Goal: Task Accomplishment & Management: Manage account settings

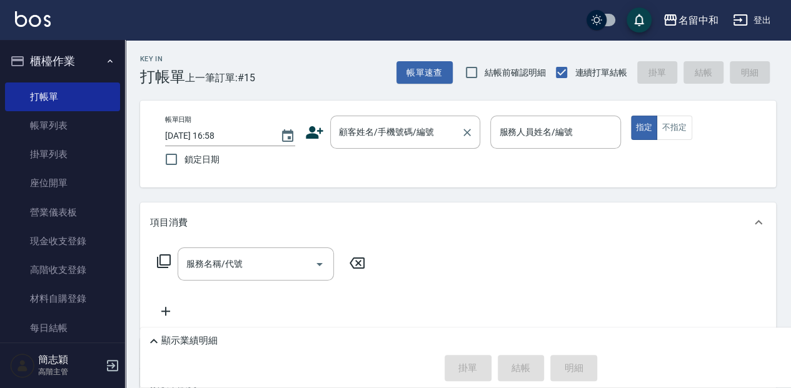
click at [386, 128] on div "顧客姓名/手機號碼/編號 顧客姓名/手機號碼/編號" at bounding box center [405, 132] width 150 height 33
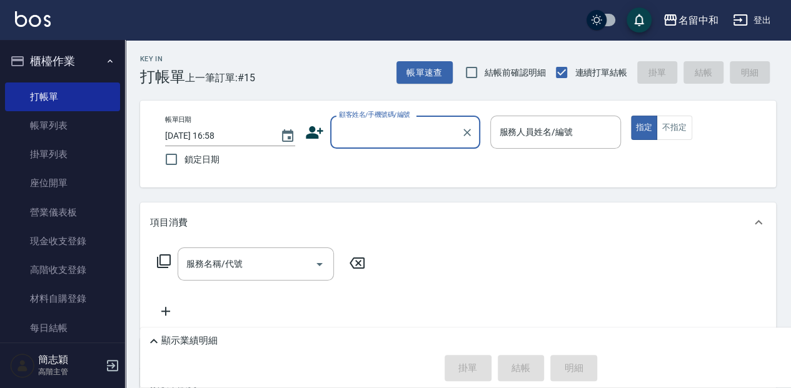
click at [370, 133] on input "顧客姓名/手機號碼/編號" at bounding box center [396, 132] width 120 height 22
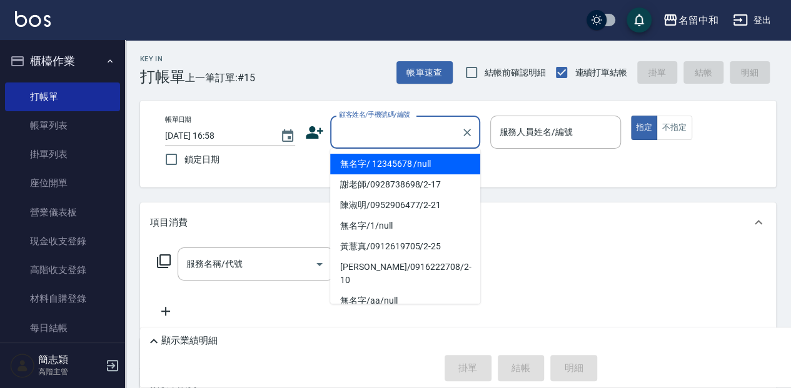
click at [390, 165] on li "無名字/ 12345678 /null" at bounding box center [405, 164] width 150 height 21
type input "無名字/ 12345678 /null"
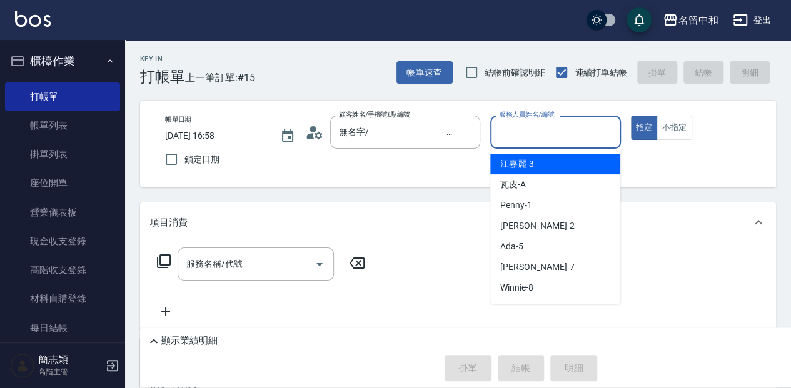
click at [545, 131] on input "服務人員姓名/編號" at bounding box center [555, 132] width 119 height 22
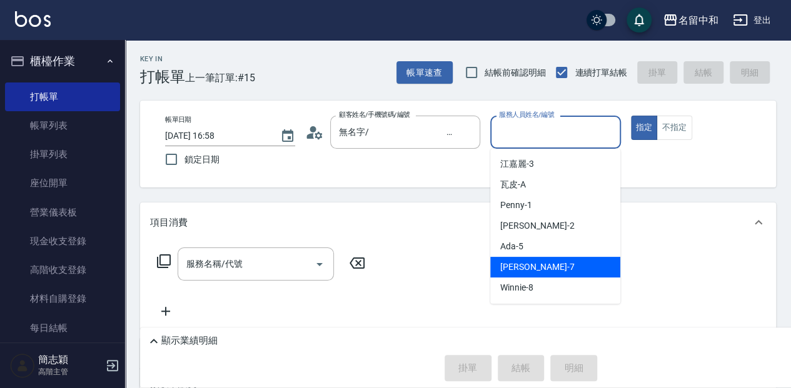
click at [541, 265] on div "Jessica -7" at bounding box center [555, 267] width 130 height 21
type input "Jessica-7"
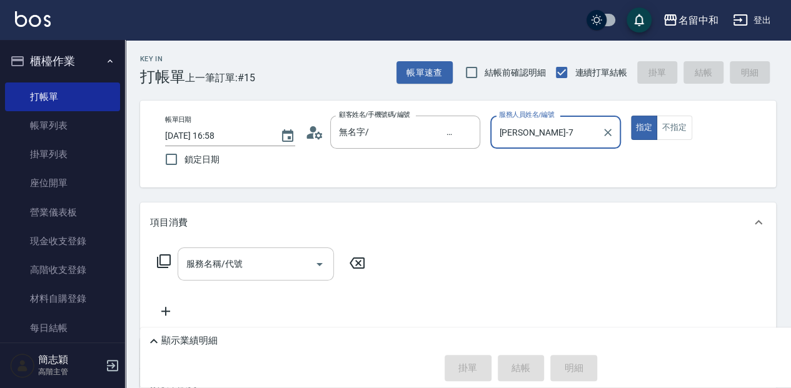
drag, startPoint x: 248, startPoint y: 264, endPoint x: 259, endPoint y: 252, distance: 16.4
click at [249, 263] on input "服務名稱/代號" at bounding box center [246, 264] width 126 height 22
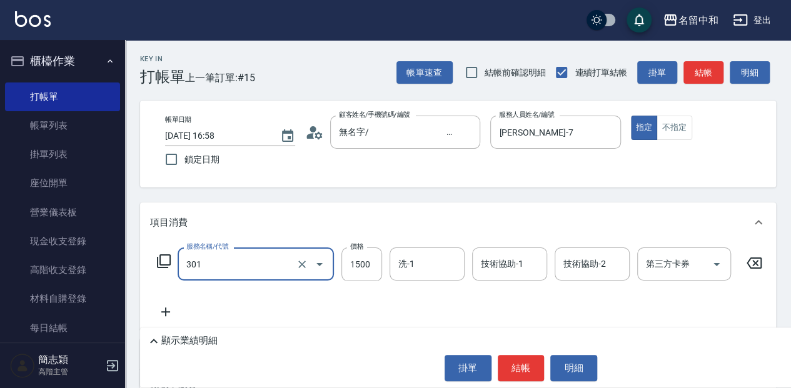
type input "燙髮(1500](301)"
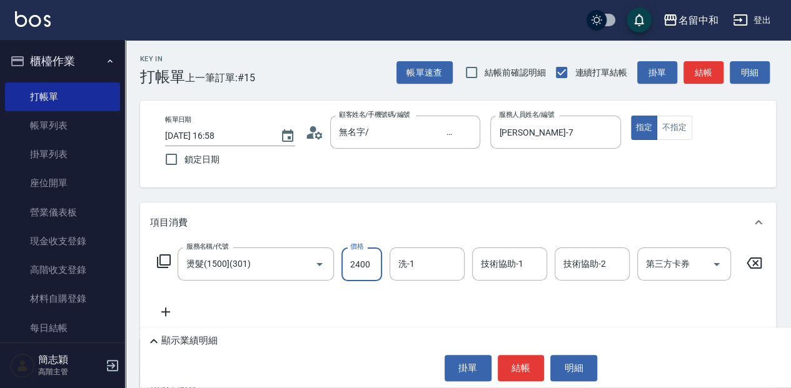
type input "2400"
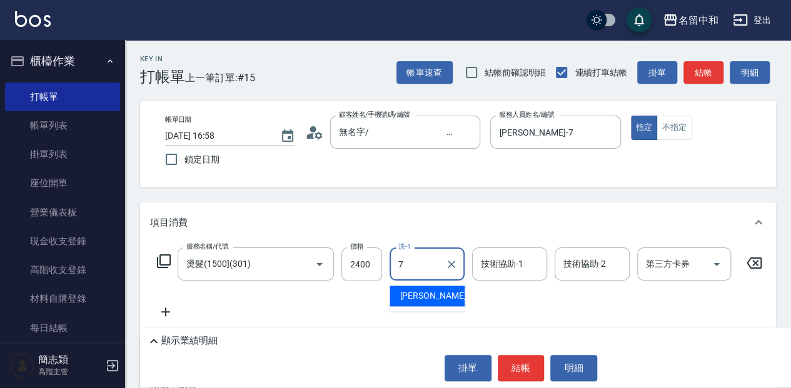
type input "Jessica-7"
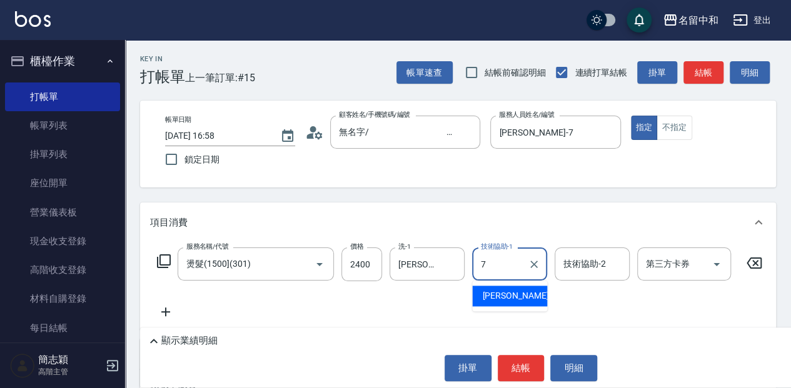
type input "Jessica-7"
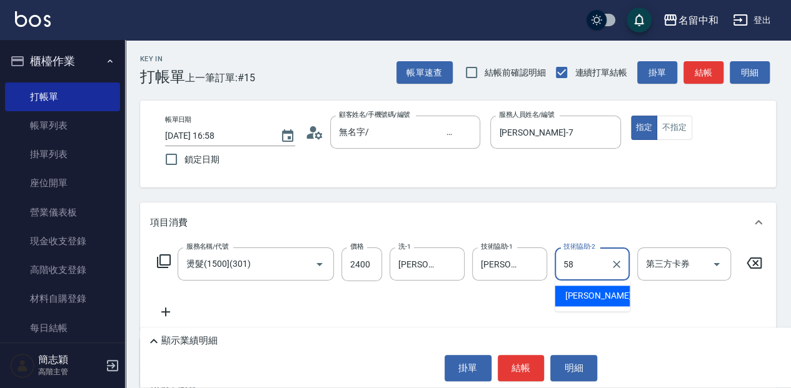
type input "莫娜-58"
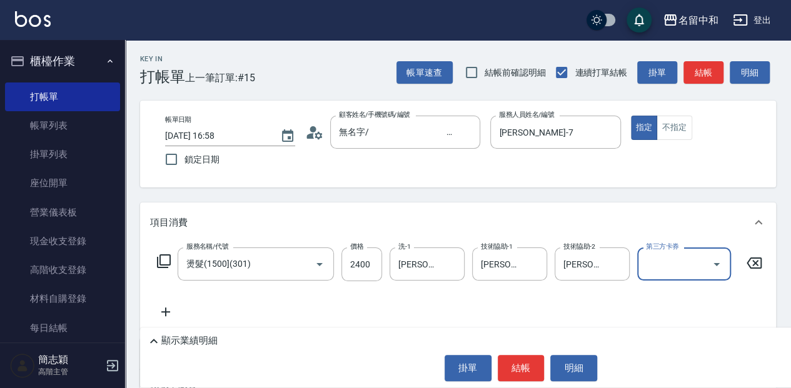
scroll to position [41, 0]
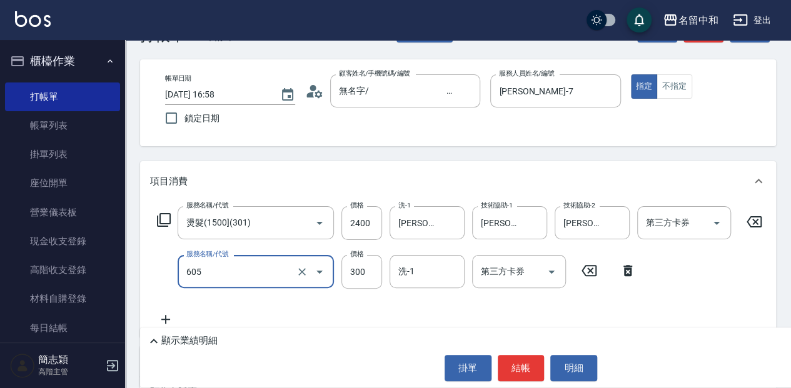
type input "燙前護(300)(605)"
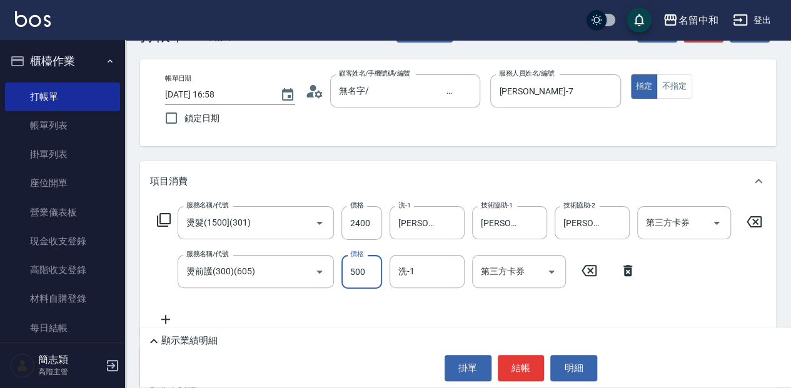
type input "500"
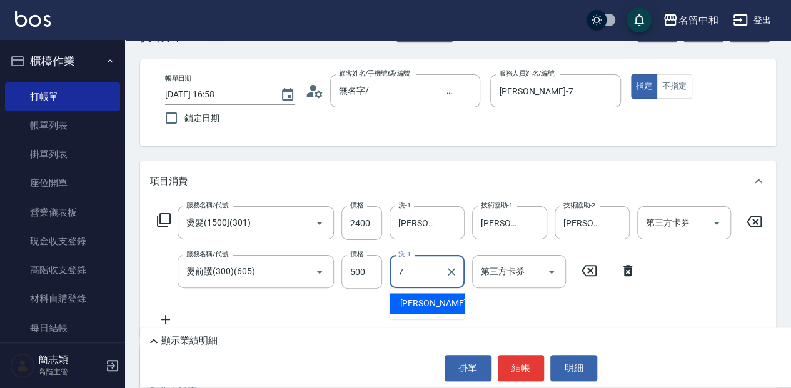
type input "Jessica-7"
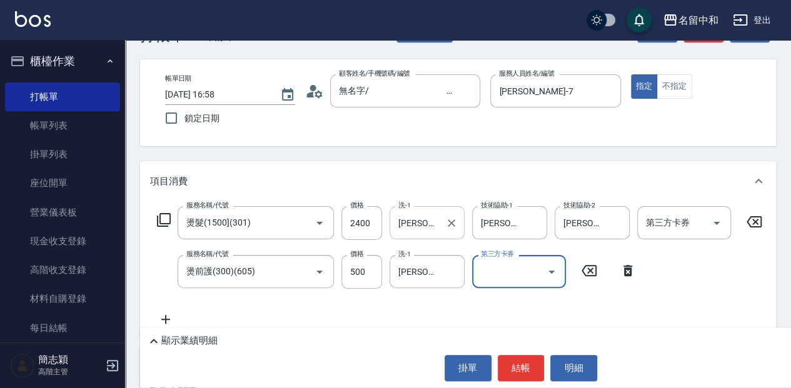
click at [431, 224] on input "Jessica-7" at bounding box center [417, 223] width 45 height 22
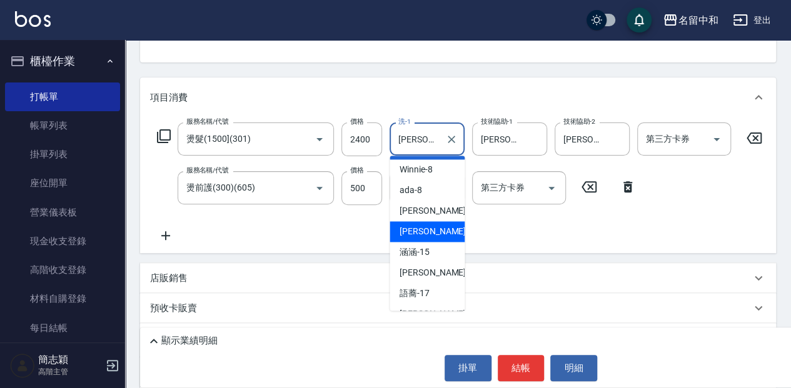
scroll to position [208, 0]
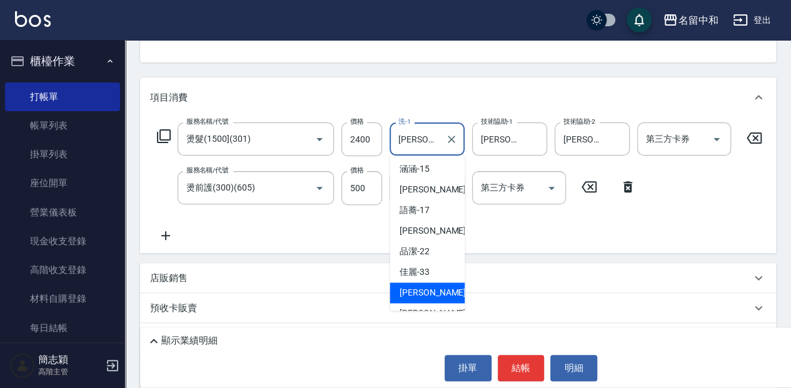
click at [435, 293] on div "莫娜 -58" at bounding box center [426, 293] width 75 height 21
type input "莫娜-58"
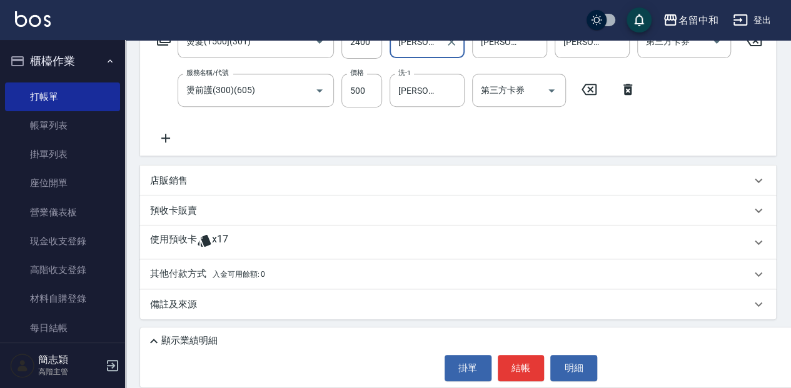
scroll to position [229, 0]
click at [186, 274] on p "其他付款方式 入金可用餘額: 0" at bounding box center [207, 275] width 115 height 14
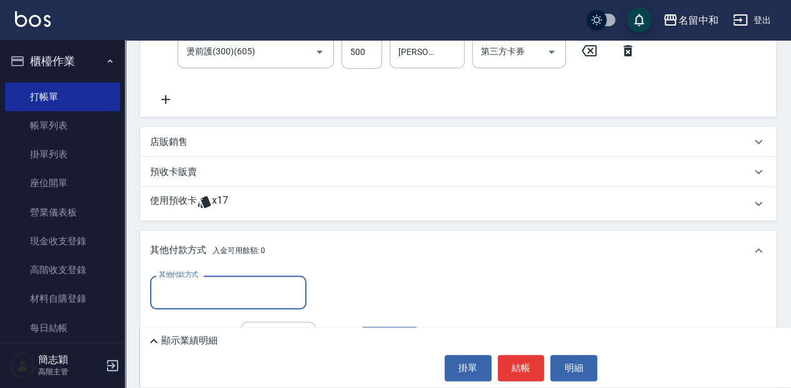
scroll to position [354, 0]
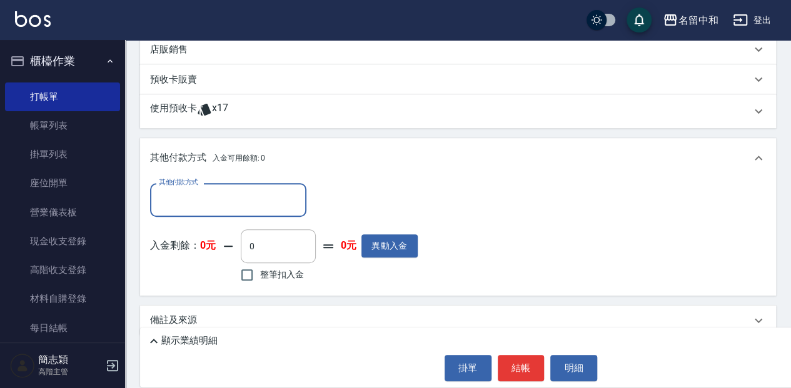
click at [193, 211] on input "其他付款方式" at bounding box center [228, 200] width 145 height 22
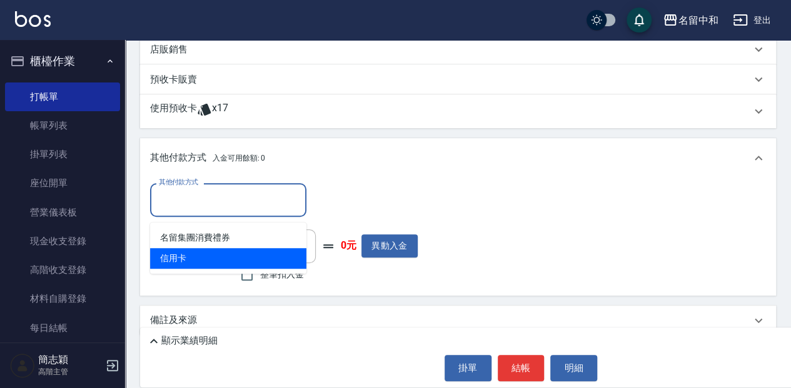
click at [213, 258] on span "信用卡" at bounding box center [228, 258] width 156 height 21
type input "信用卡"
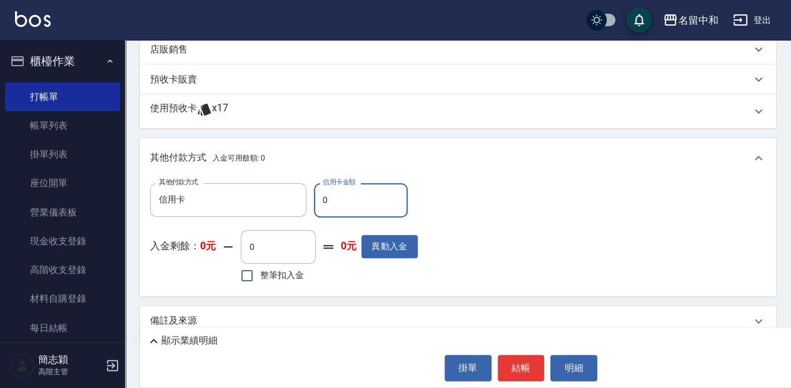
click at [320, 198] on input "0" at bounding box center [361, 200] width 94 height 34
drag, startPoint x: 328, startPoint y: 204, endPoint x: 303, endPoint y: 204, distance: 25.6
click at [303, 204] on div "其他付款方式 信用卡 其他付款方式 信用卡金額 0 信用卡金額" at bounding box center [284, 200] width 268 height 34
type input "2900"
click at [524, 363] on button "結帳" at bounding box center [521, 368] width 47 height 26
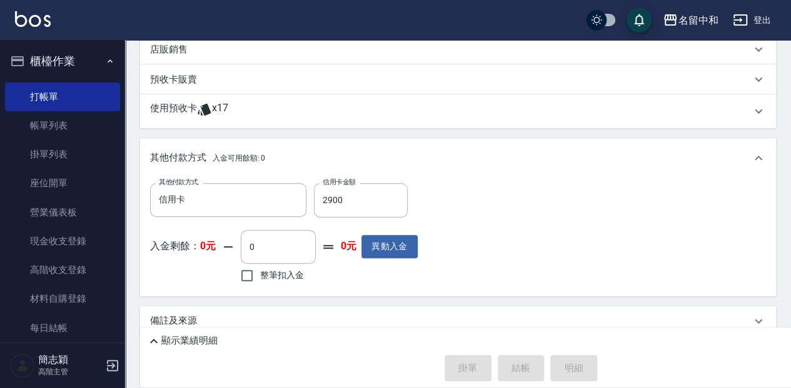
type input "2025/09/21 17:38"
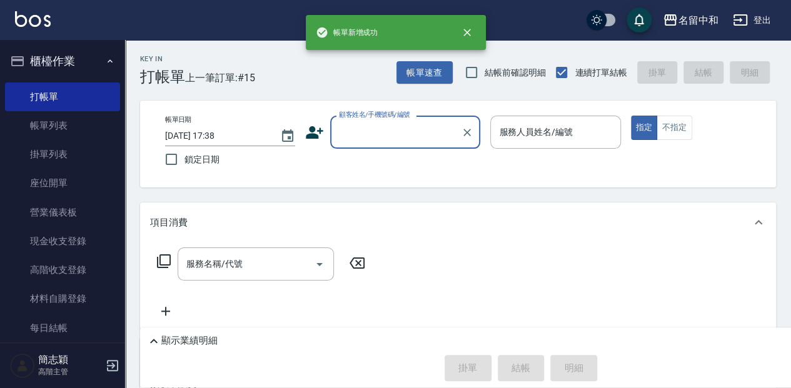
scroll to position [0, 0]
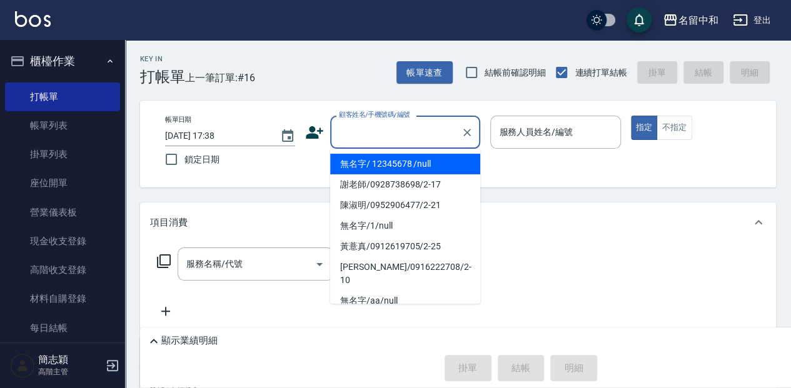
click at [412, 133] on input "顧客姓名/手機號碼/編號" at bounding box center [396, 132] width 120 height 22
click at [440, 166] on li "無名字/ 12345678 /null" at bounding box center [405, 164] width 150 height 21
type input "無名字/ 12345678 /null"
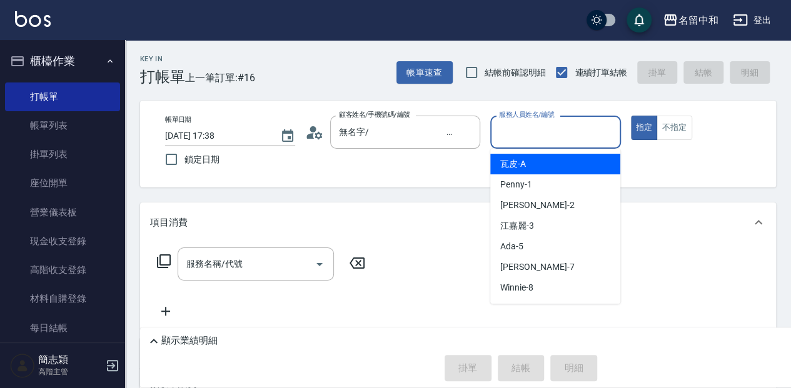
click at [561, 126] on input "服務人員姓名/編號" at bounding box center [555, 132] width 119 height 22
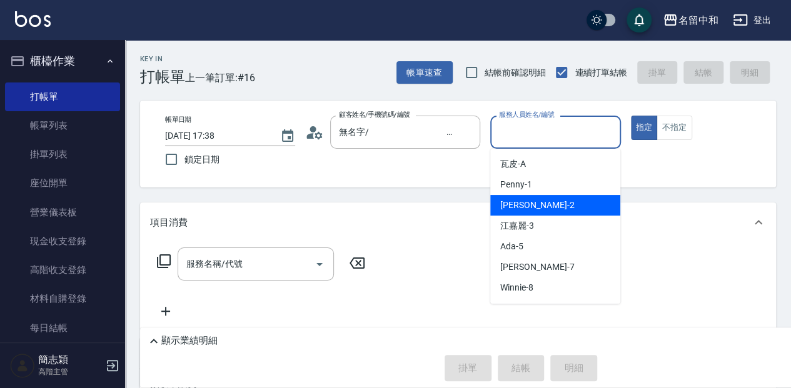
click at [544, 204] on div "Julie -2" at bounding box center [555, 205] width 130 height 21
type input "Julie-2"
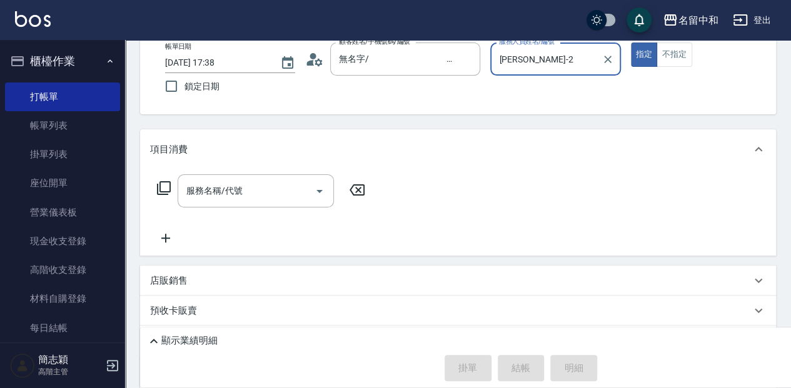
scroll to position [83, 0]
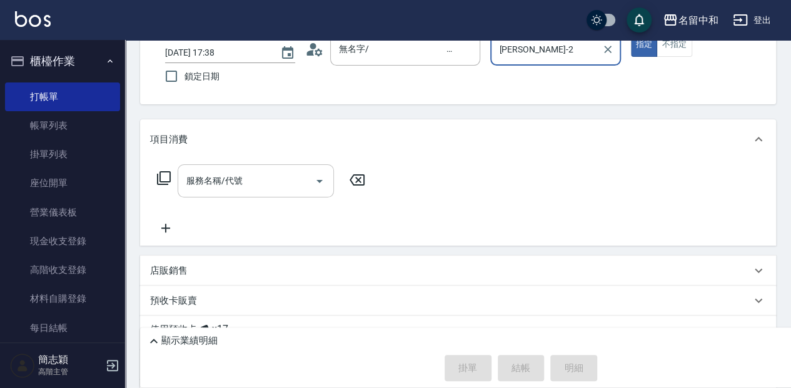
drag, startPoint x: 256, startPoint y: 184, endPoint x: 249, endPoint y: 187, distance: 8.1
click at [253, 185] on input "服務名稱/代號" at bounding box center [246, 181] width 126 height 22
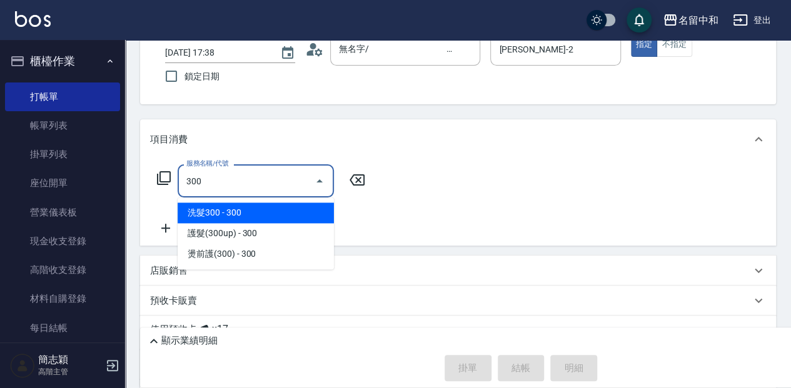
click at [278, 214] on span "洗髮300 - 300" at bounding box center [256, 213] width 156 height 21
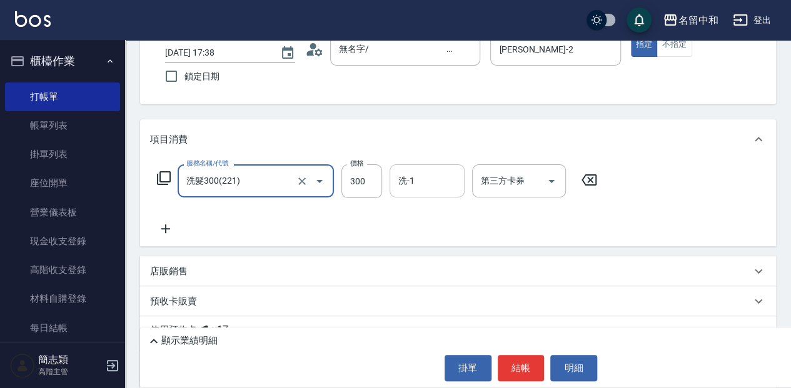
type input "洗髮300(221)"
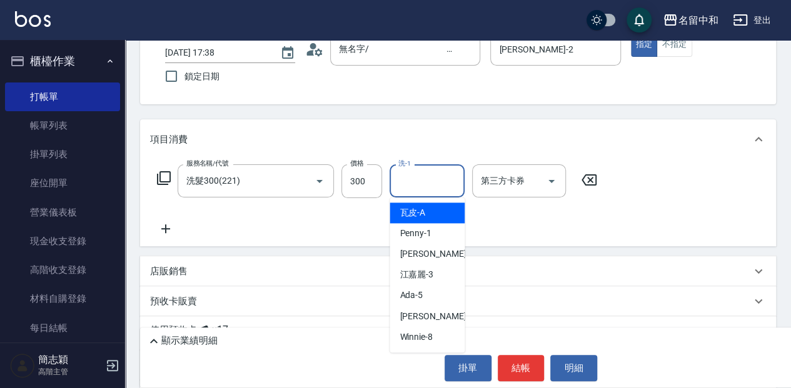
click at [425, 181] on input "洗-1" at bounding box center [427, 181] width 64 height 22
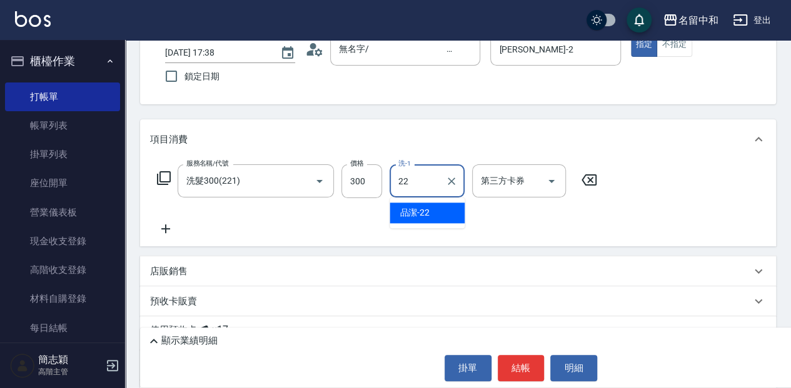
click at [449, 211] on div "品潔 -22" at bounding box center [426, 213] width 75 height 21
type input "品潔-22"
click at [169, 236] on div "服務名稱/代號 洗髮300(221) 服務名稱/代號 價格 300 價格 洗-1 品潔-22 洗-1 第三方卡券 第三方卡券" at bounding box center [458, 202] width 636 height 87
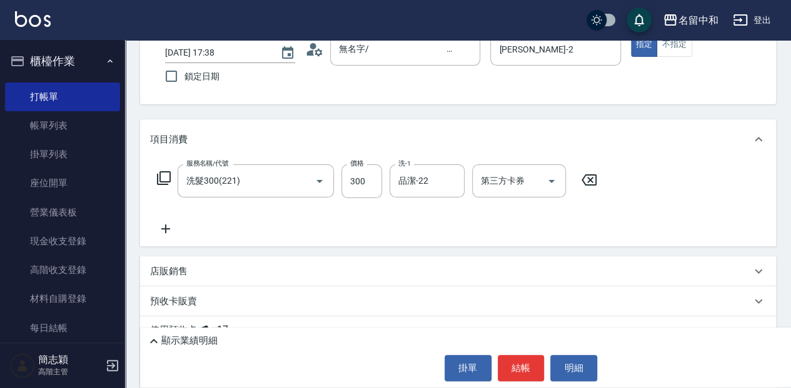
click at [168, 229] on icon at bounding box center [165, 228] width 9 height 9
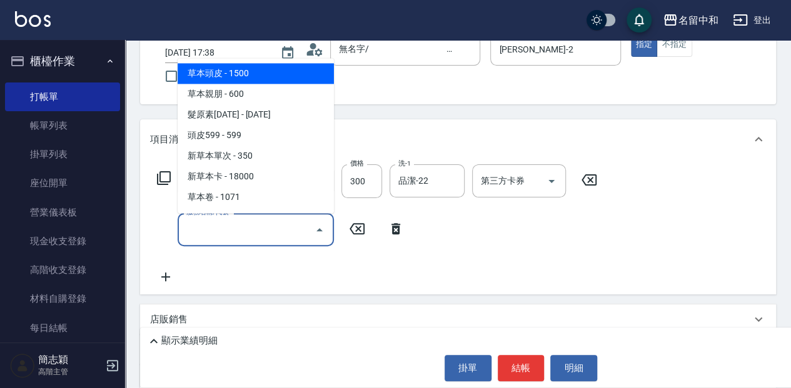
click at [252, 227] on input "服務名稱/代號" at bounding box center [246, 230] width 126 height 22
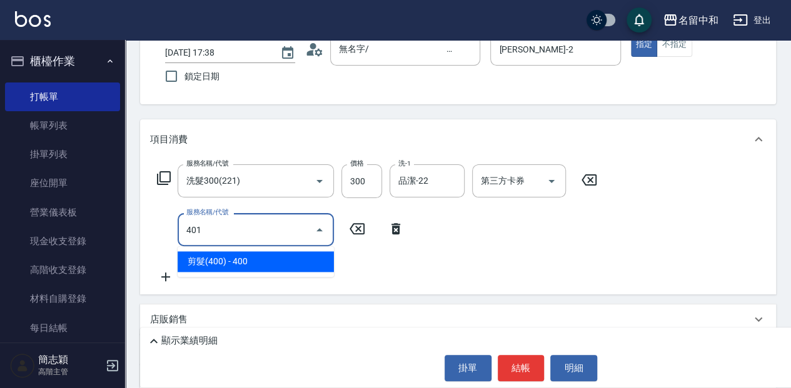
click at [294, 263] on span "剪髮(400) - 400" at bounding box center [256, 261] width 156 height 21
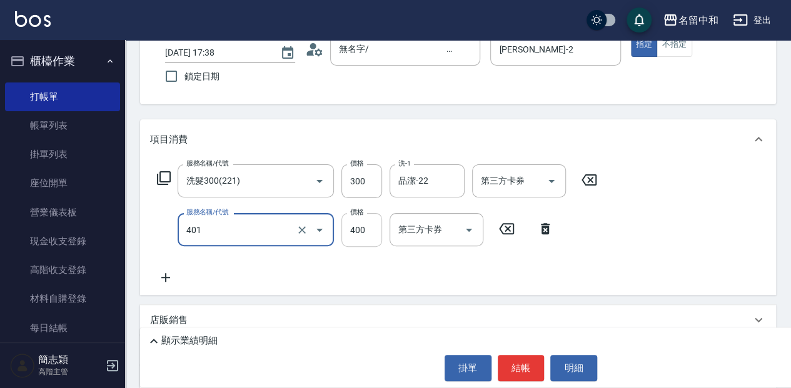
type input "剪髮(400)(401)"
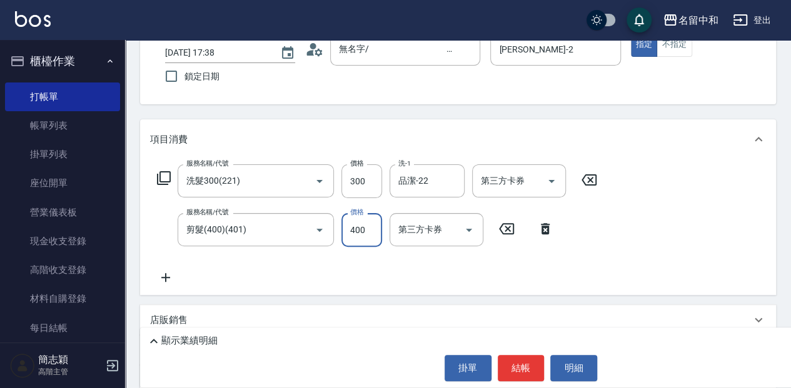
click at [369, 225] on input "400" at bounding box center [361, 230] width 41 height 34
type input "450"
drag, startPoint x: 514, startPoint y: 366, endPoint x: 514, endPoint y: 357, distance: 9.4
click at [515, 365] on button "結帳" at bounding box center [521, 368] width 47 height 26
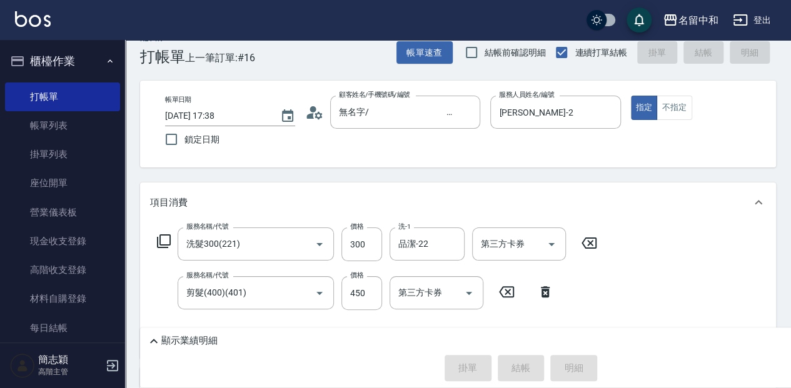
scroll to position [0, 0]
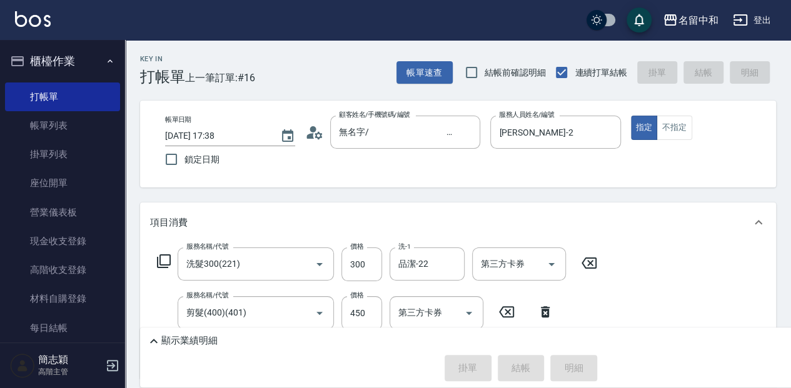
type input "2025/09/21 17:54"
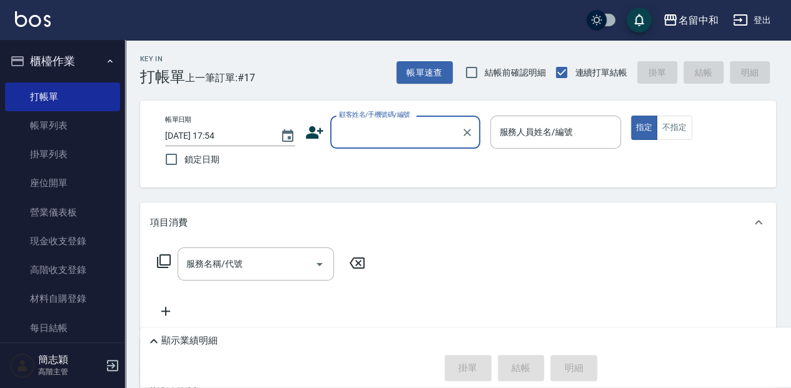
click at [414, 130] on input "顧客姓名/手機號碼/編號" at bounding box center [396, 132] width 120 height 22
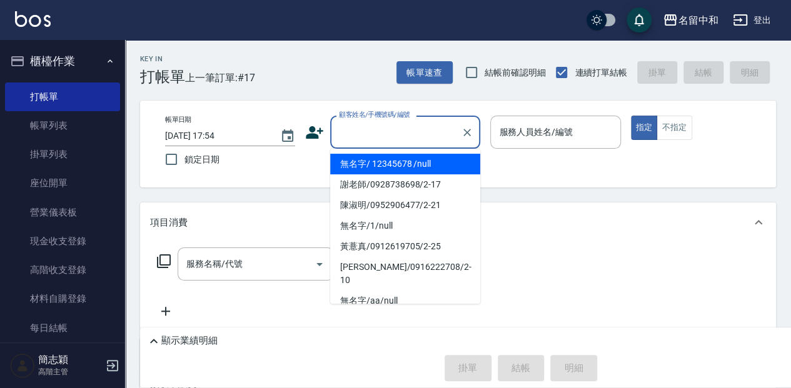
click at [422, 161] on li "無名字/ 12345678 /null" at bounding box center [405, 164] width 150 height 21
type input "無名字/ 12345678 /null"
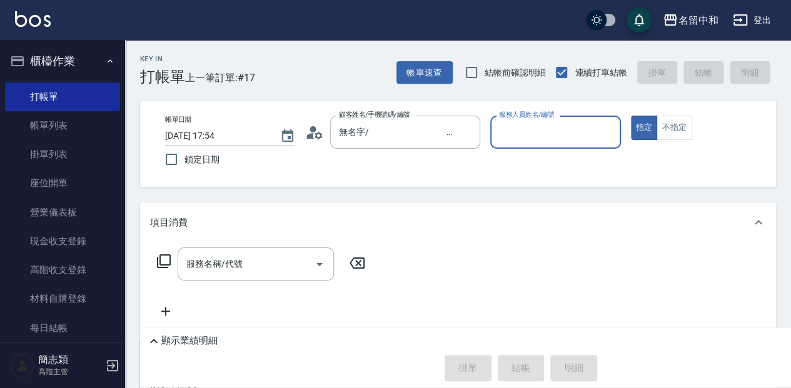
click at [565, 128] on input "服務人員姓名/編號" at bounding box center [555, 132] width 119 height 22
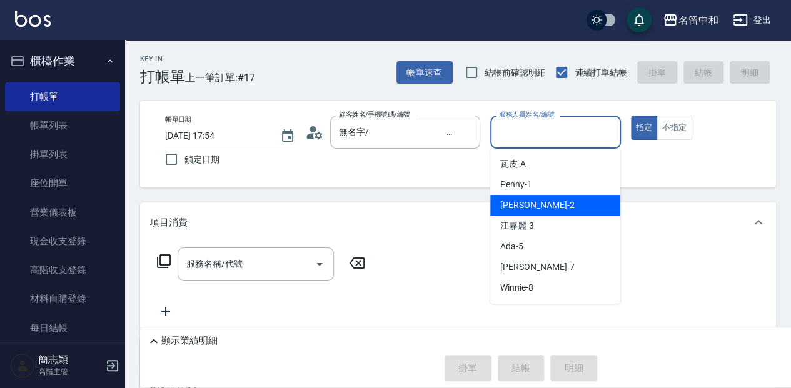
click at [545, 203] on div "Julie -2" at bounding box center [555, 205] width 130 height 21
type input "Julie-2"
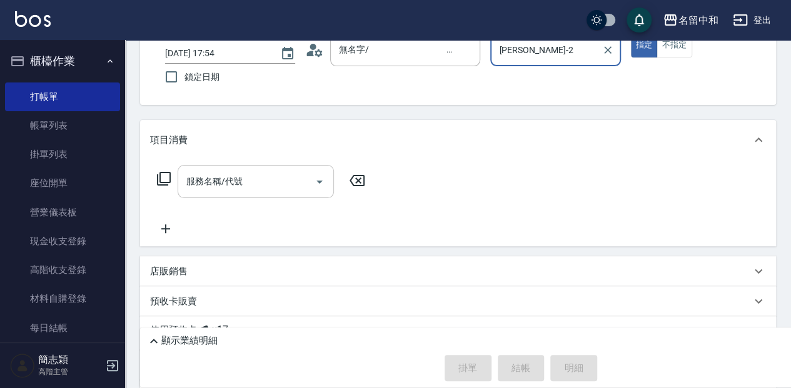
scroll to position [83, 0]
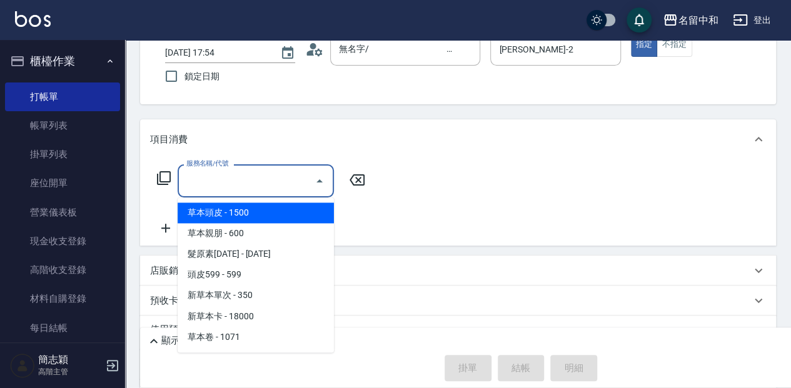
click at [268, 184] on input "服務名稱/代號" at bounding box center [246, 181] width 126 height 22
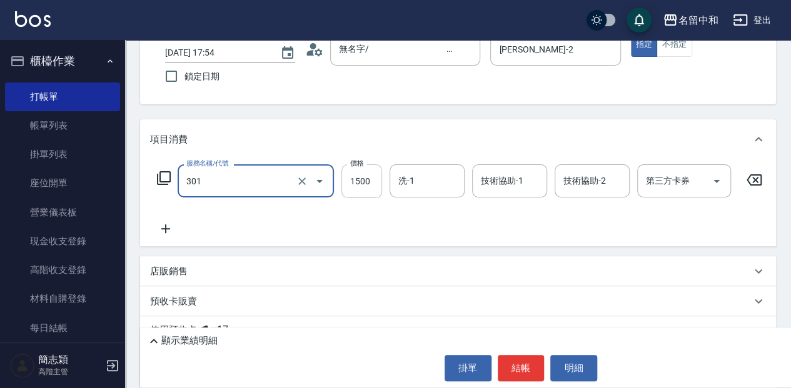
type input "燙髮(1500](301)"
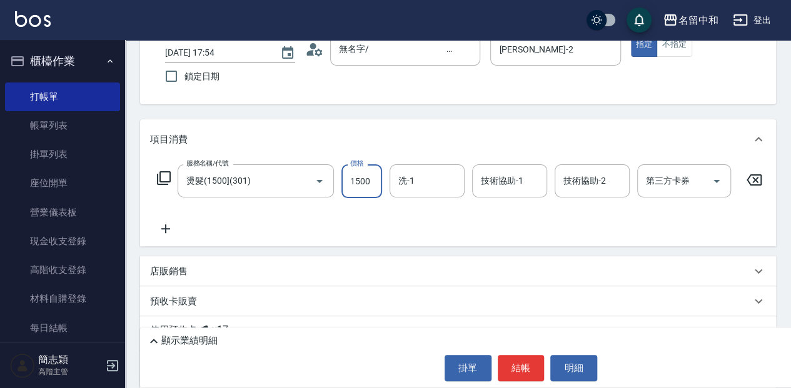
click at [360, 179] on input "1500" at bounding box center [361, 181] width 41 height 34
type input "1250"
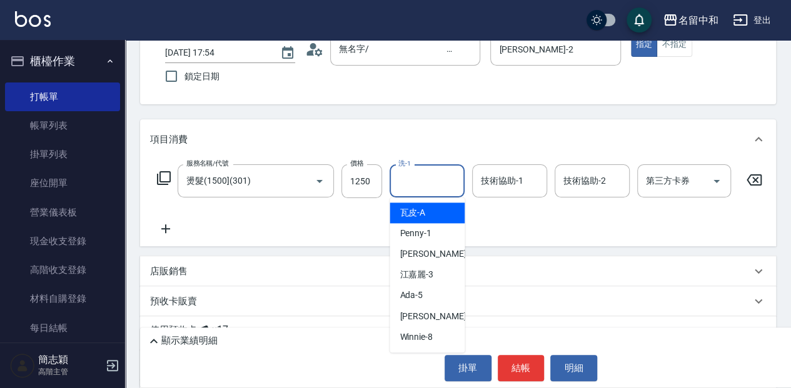
click at [437, 182] on input "洗-1" at bounding box center [427, 181] width 64 height 22
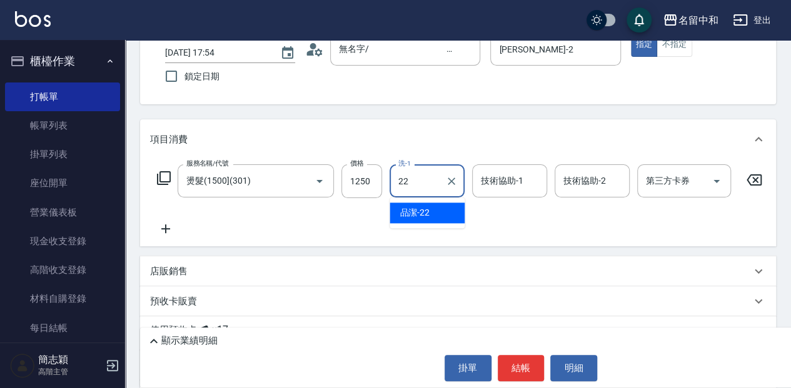
type input "2"
click at [449, 213] on div "Julie -2" at bounding box center [426, 213] width 75 height 21
type input "Julie-2"
click at [500, 180] on input "技術協助-1" at bounding box center [510, 181] width 64 height 22
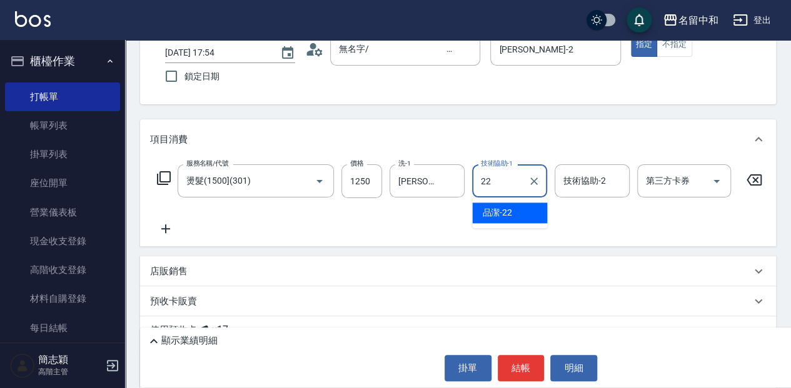
click at [508, 213] on span "品潔 -22" at bounding box center [497, 212] width 30 height 13
type input "品潔-22"
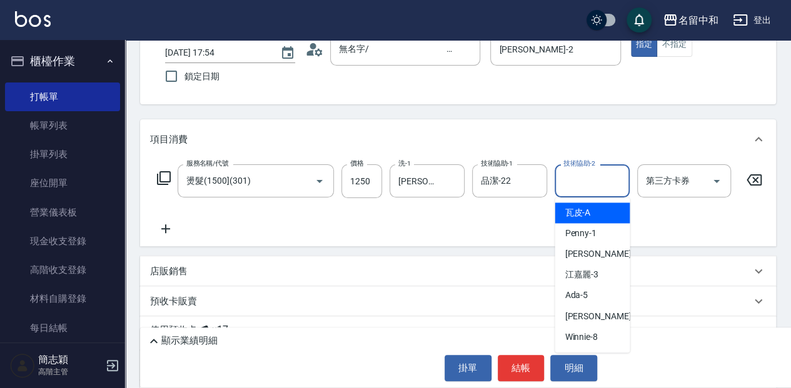
click at [599, 178] on input "技術協助-2" at bounding box center [592, 181] width 64 height 22
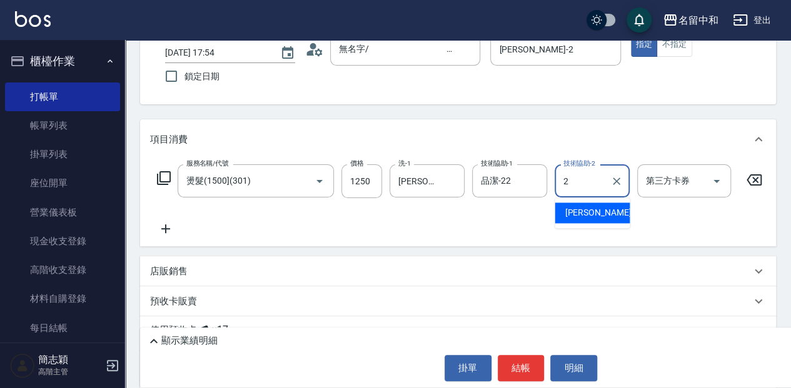
click at [595, 210] on div "Julie -2" at bounding box center [592, 213] width 75 height 21
type input "Julie-2"
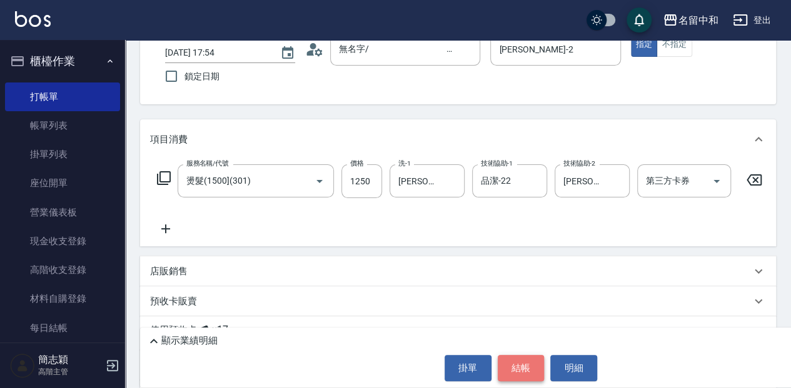
click at [523, 366] on button "結帳" at bounding box center [521, 368] width 47 height 26
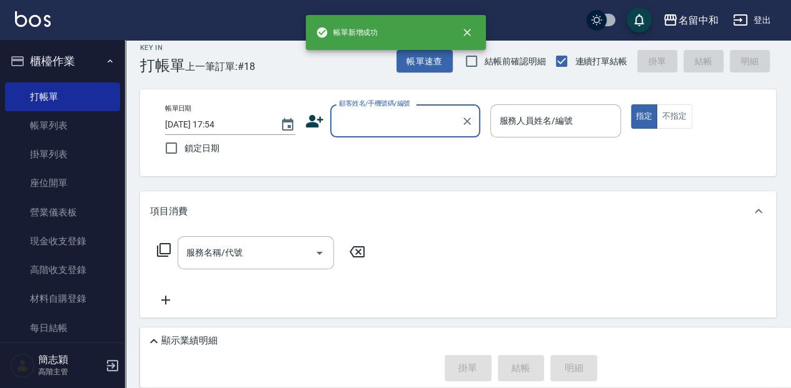
scroll to position [0, 0]
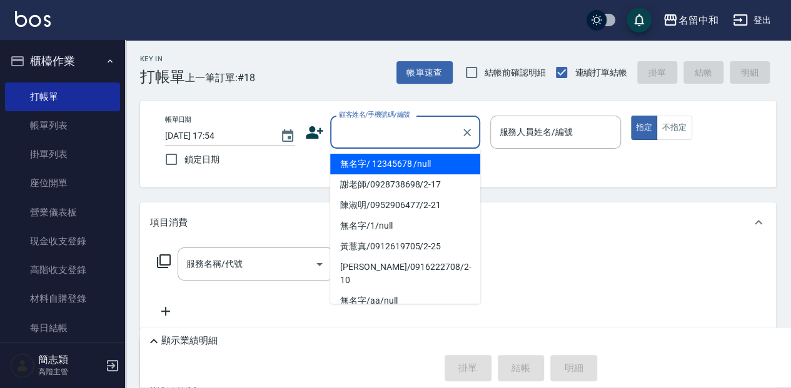
click at [401, 125] on input "顧客姓名/手機號碼/編號" at bounding box center [396, 132] width 120 height 22
click at [418, 166] on li "無名字/ 12345678 /null" at bounding box center [405, 164] width 150 height 21
type input "無名字/ 12345678 /null"
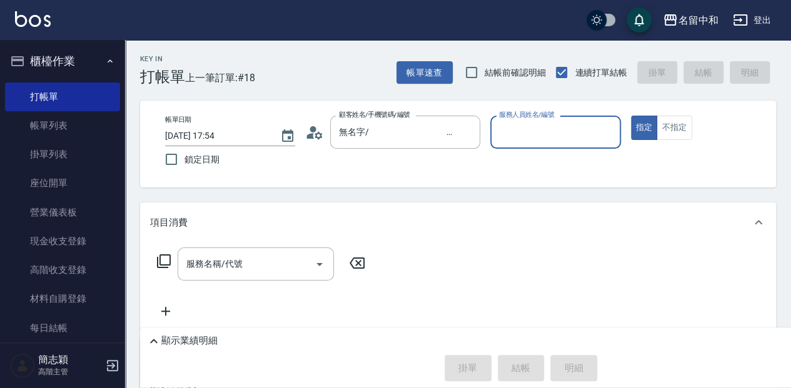
click at [566, 121] on div "服務人員姓名/編號" at bounding box center [555, 132] width 130 height 33
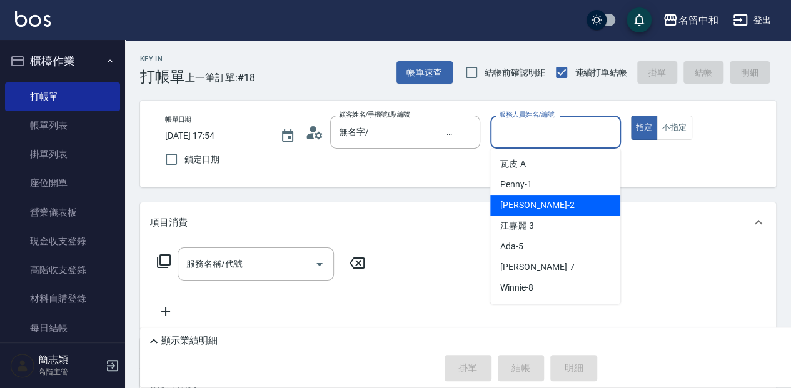
drag, startPoint x: 551, startPoint y: 202, endPoint x: 406, endPoint y: 186, distance: 145.9
click at [545, 200] on div "Julie -2" at bounding box center [555, 205] width 130 height 21
type input "Julie-2"
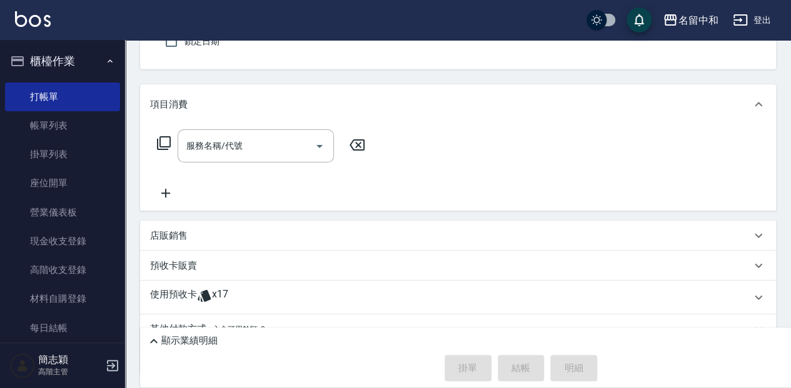
scroll to position [125, 0]
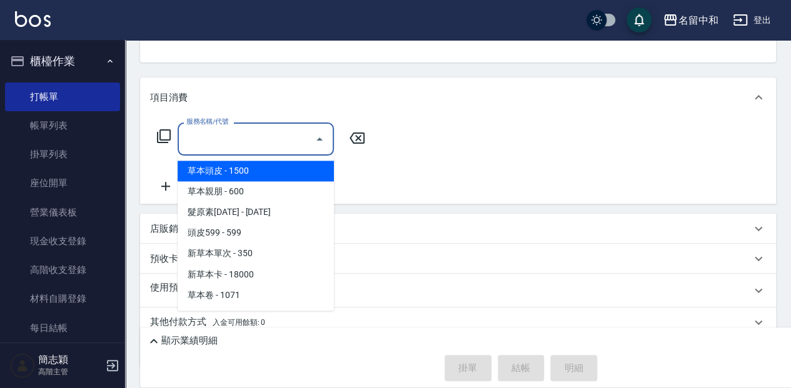
click at [266, 138] on input "服務名稱/代號" at bounding box center [246, 139] width 126 height 22
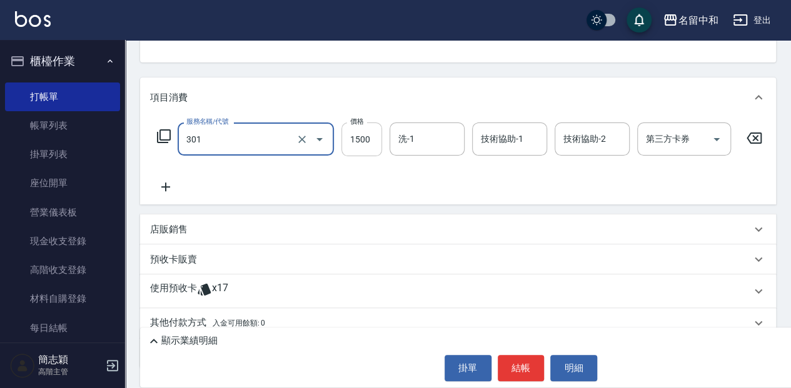
type input "燙髮(1500](301)"
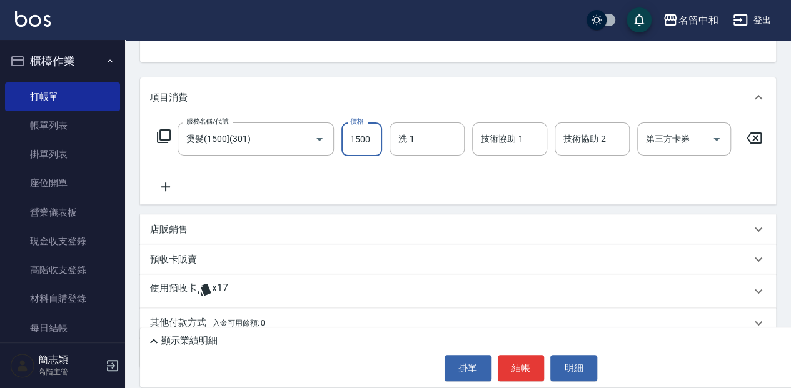
click at [366, 135] on input "1500" at bounding box center [361, 140] width 41 height 34
type input "3000"
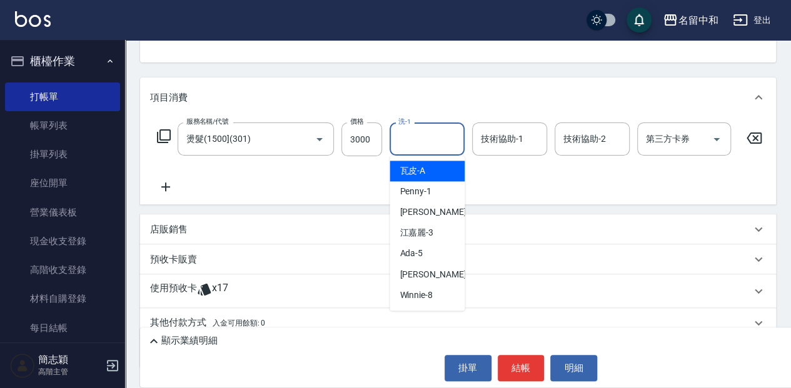
click at [451, 140] on input "洗-1" at bounding box center [427, 139] width 64 height 22
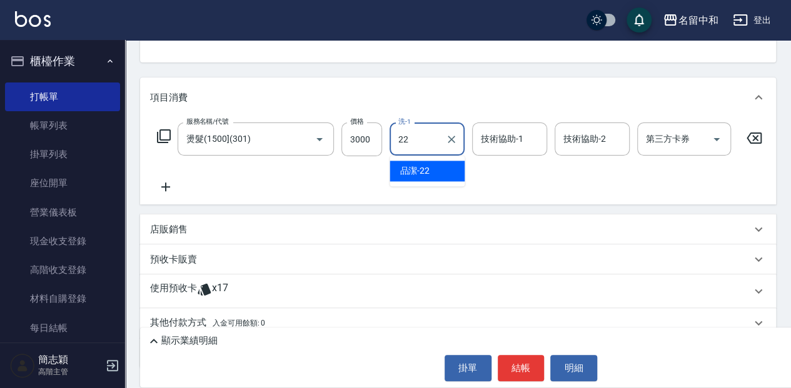
drag, startPoint x: 448, startPoint y: 167, endPoint x: 563, endPoint y: 106, distance: 129.5
click at [460, 160] on ul "品潔 -22" at bounding box center [426, 171] width 75 height 31
type input "22"
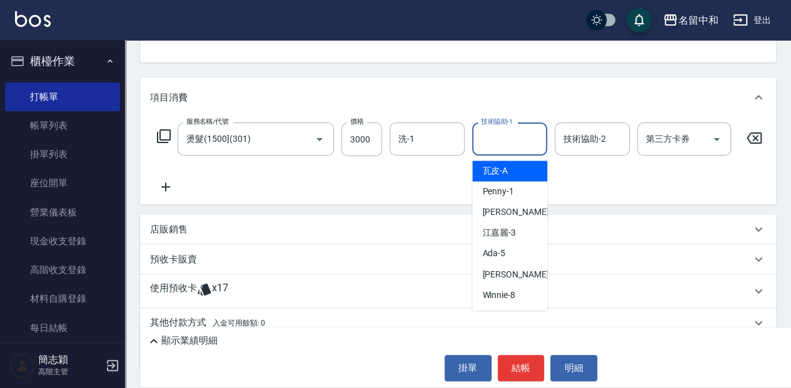
click at [521, 133] on input "技術協助-1" at bounding box center [510, 139] width 64 height 22
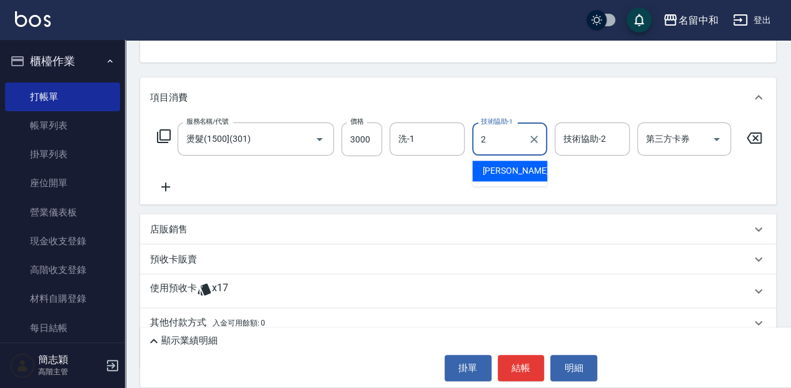
click at [518, 166] on div "Julie -2" at bounding box center [509, 171] width 75 height 21
type input "Julie-2"
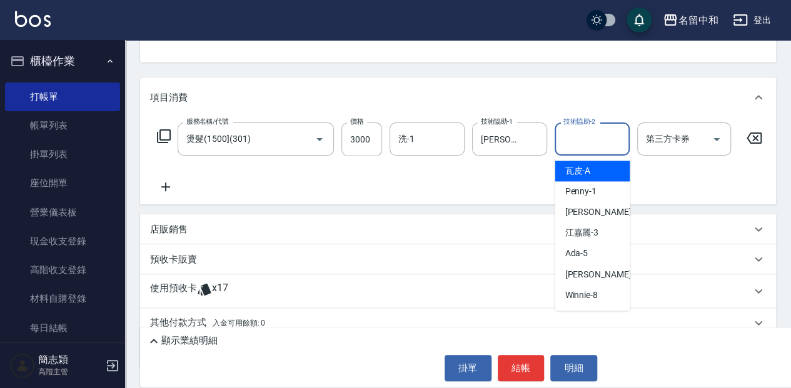
click at [600, 136] on input "技術協助-2" at bounding box center [592, 139] width 64 height 22
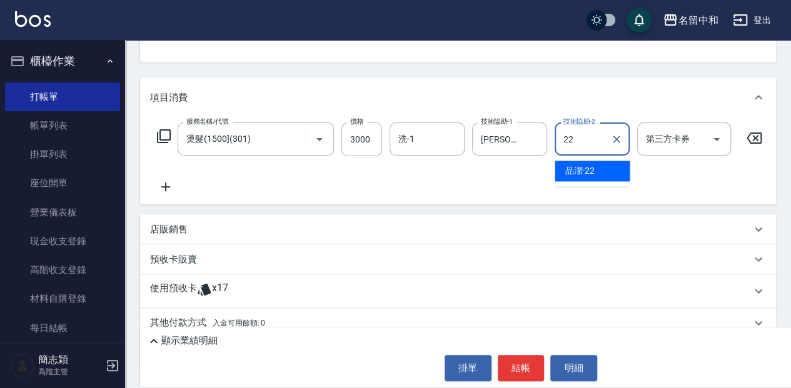
drag, startPoint x: 611, startPoint y: 168, endPoint x: 605, endPoint y: 170, distance: 7.3
click at [611, 168] on div "品潔 -22" at bounding box center [592, 171] width 75 height 21
type input "品潔-22"
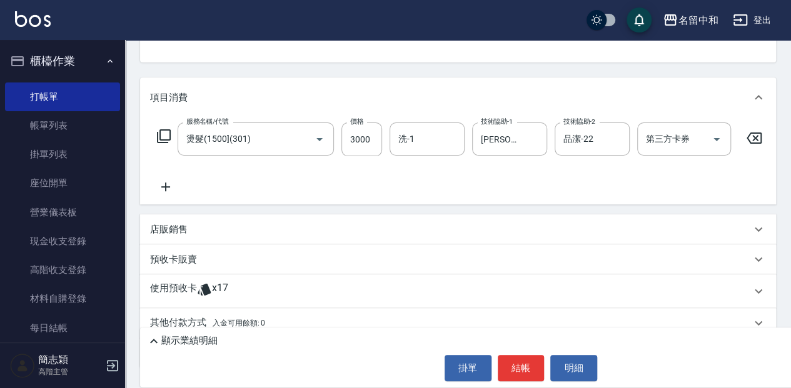
click at [173, 190] on icon at bounding box center [165, 186] width 31 height 15
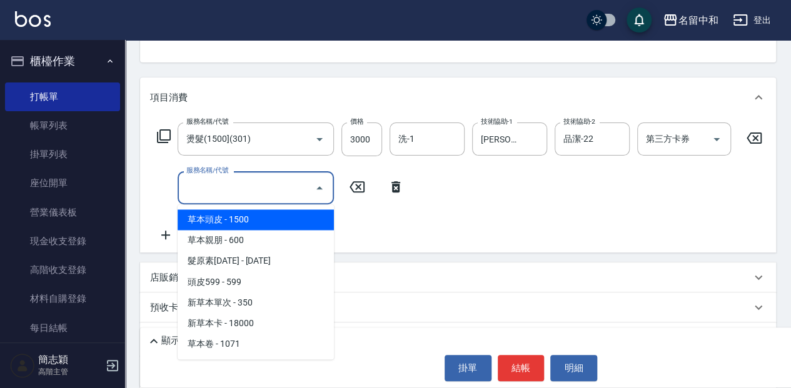
click at [268, 189] on input "服務名稱/代號" at bounding box center [246, 188] width 126 height 22
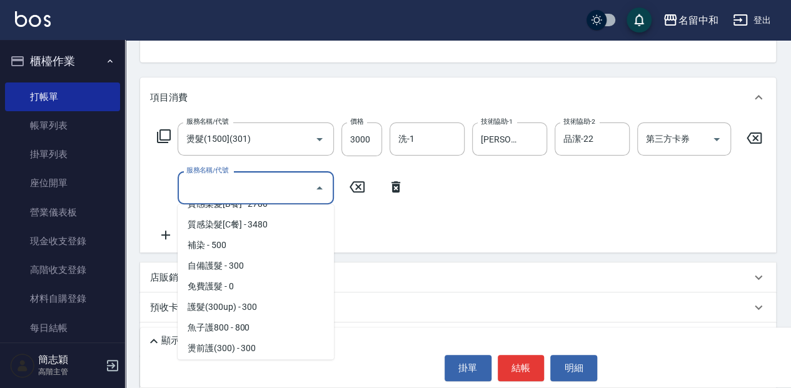
scroll to position [1000, 0]
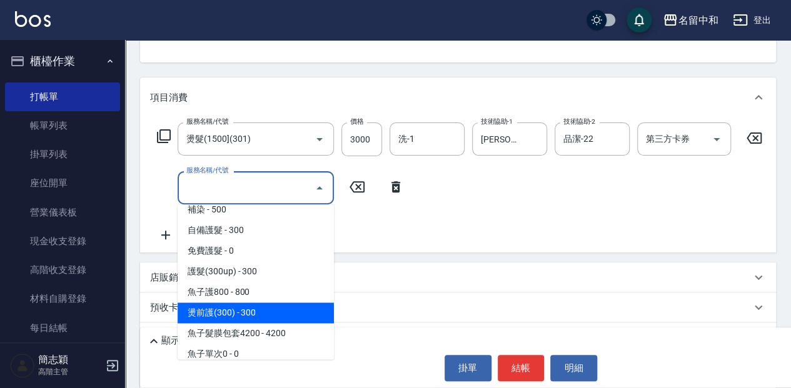
click at [231, 316] on span "燙前護(300) - 300" at bounding box center [256, 313] width 156 height 21
type input "燙前護(300)(605)"
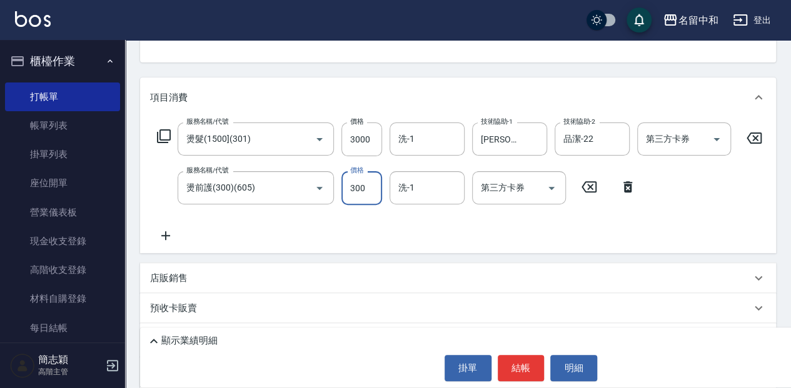
click at [351, 186] on input "300" at bounding box center [361, 188] width 41 height 34
type input "500"
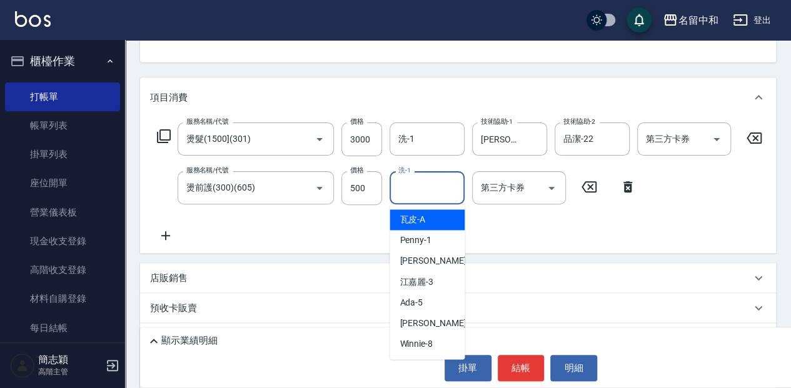
click at [435, 184] on input "洗-1" at bounding box center [427, 188] width 64 height 22
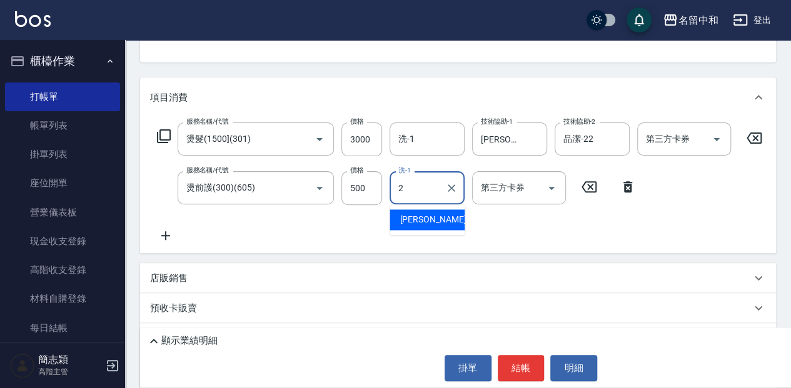
click at [431, 218] on div "Julie -2" at bounding box center [426, 219] width 75 height 21
type input "Julie-2"
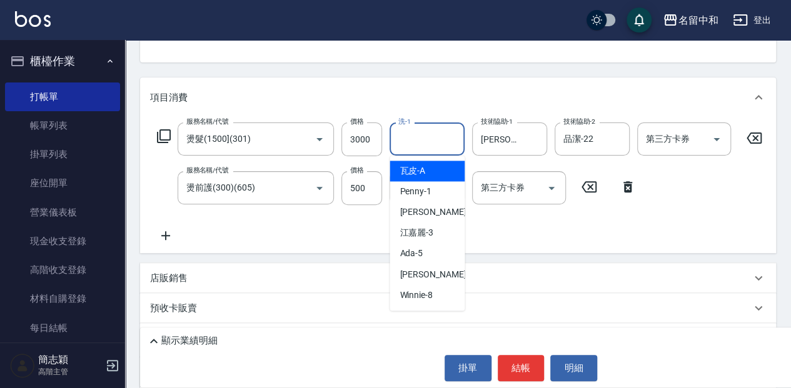
click at [416, 134] on input "洗-1" at bounding box center [427, 139] width 64 height 22
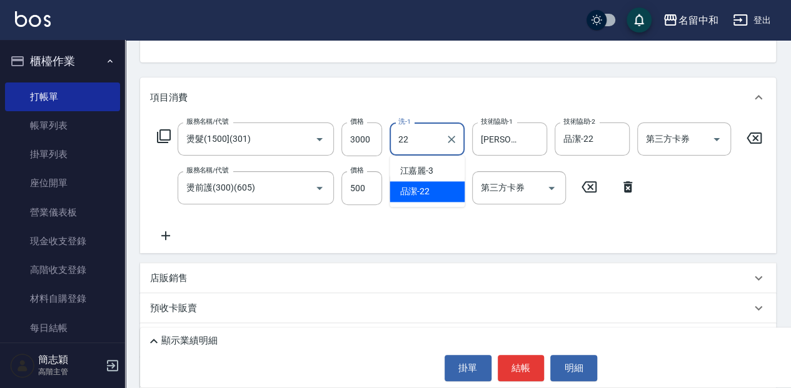
click at [436, 191] on div "品潔 -22" at bounding box center [426, 191] width 75 height 21
type input "品潔-22"
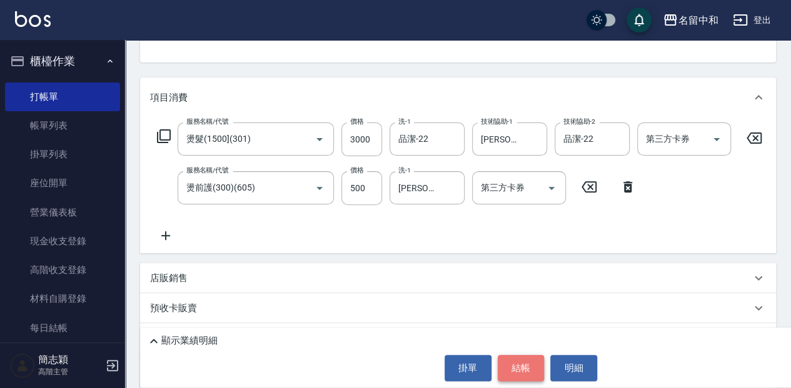
click at [526, 368] on button "結帳" at bounding box center [521, 368] width 47 height 26
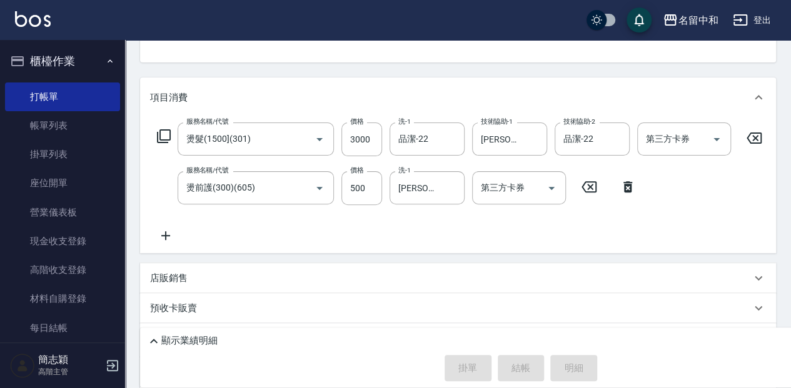
type input "2025/09/21 17:56"
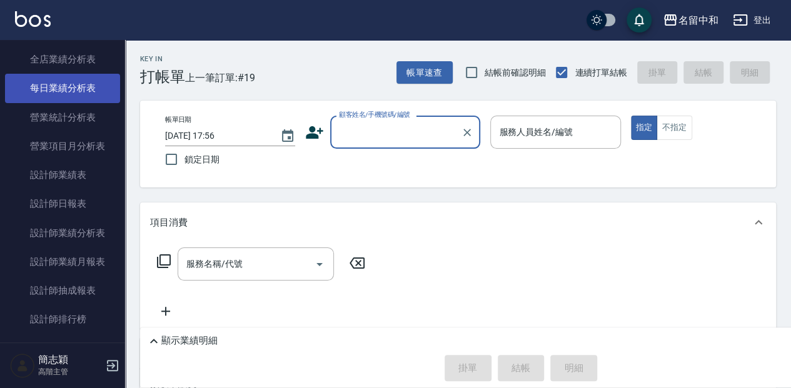
scroll to position [750, 0]
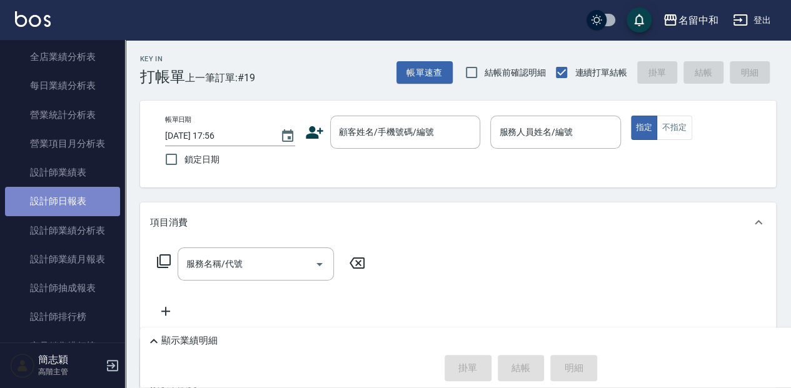
click at [65, 200] on link "設計師日報表" at bounding box center [62, 201] width 115 height 29
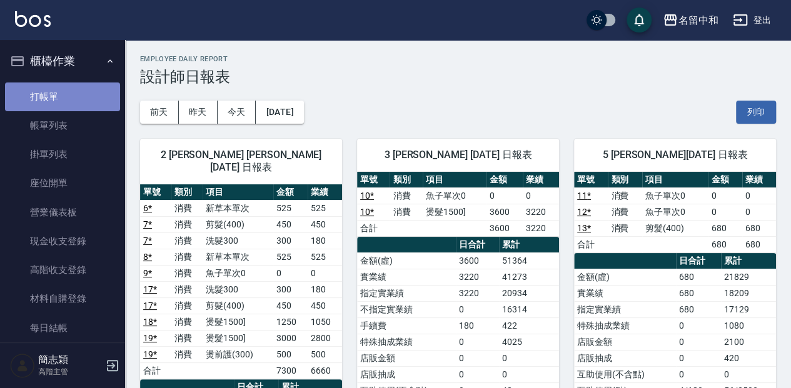
click at [100, 92] on link "打帳單" at bounding box center [62, 97] width 115 height 29
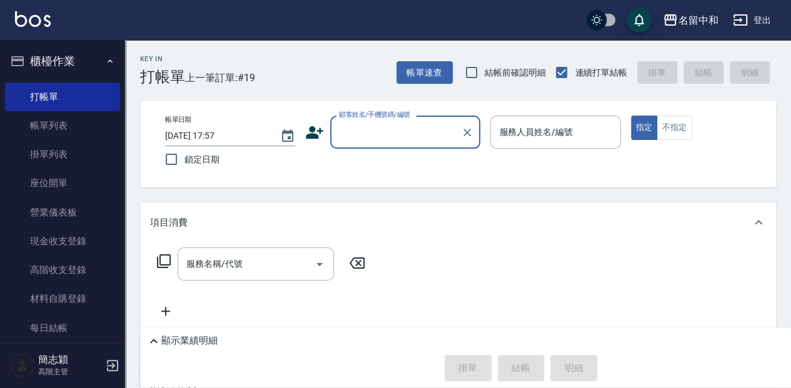
click at [363, 137] on input "顧客姓名/手機號碼/編號" at bounding box center [396, 132] width 120 height 22
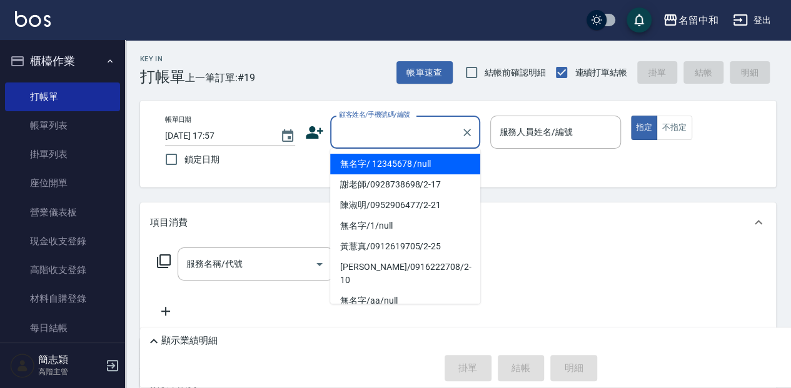
click at [372, 171] on li "無名字/ 12345678 /null" at bounding box center [405, 164] width 150 height 21
type input "無名字/ 12345678 /null"
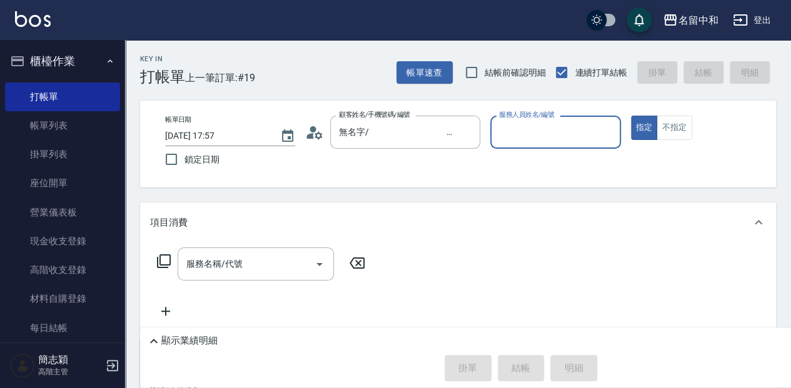
click at [593, 143] on input "服務人員姓名/編號" at bounding box center [555, 132] width 119 height 22
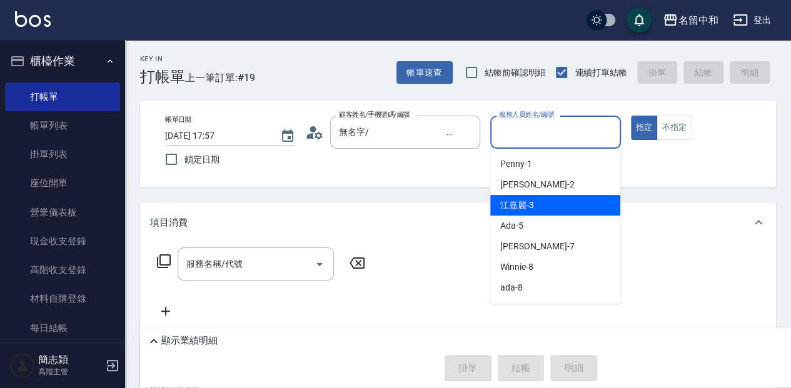
click at [585, 201] on div "江嘉麗 -3" at bounding box center [555, 205] width 130 height 21
type input "江嘉麗-3"
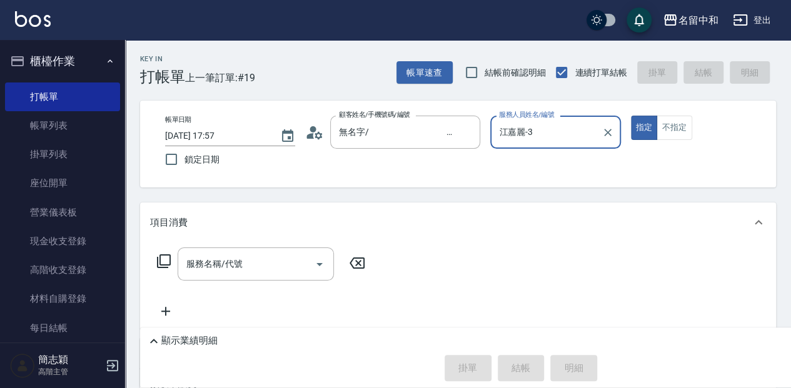
click at [159, 269] on div "服務名稱/代號 服務名稱/代號" at bounding box center [261, 264] width 223 height 33
click at [165, 259] on icon at bounding box center [163, 261] width 15 height 15
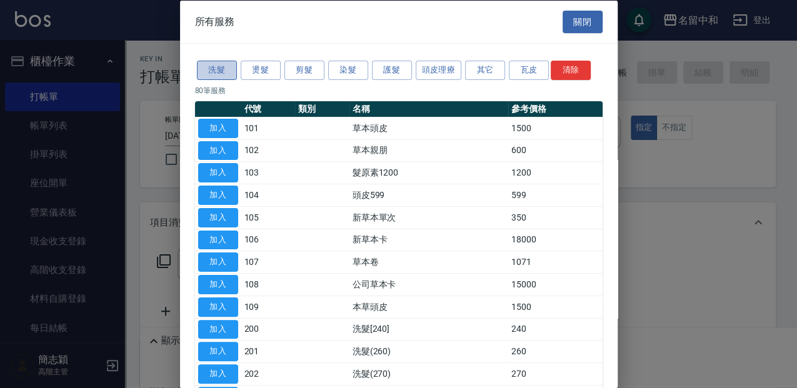
click at [219, 64] on button "洗髮" at bounding box center [217, 70] width 40 height 19
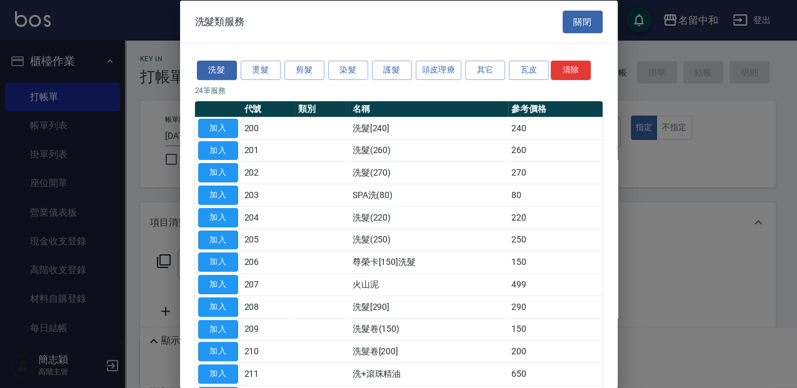
click at [211, 83] on div "洗髮 燙髮 剪髮 染髮 護髮 頭皮理療 其它 瓦皮 清除 24 筆服務 代號 類別 名稱 參考價格 加入 200 洗髮[240] 240 加入 201 洗髮(…" at bounding box center [399, 356] width 438 height 625
click at [211, 75] on button "洗髮" at bounding box center [217, 70] width 40 height 19
click at [573, 20] on button "關閉" at bounding box center [583, 21] width 40 height 23
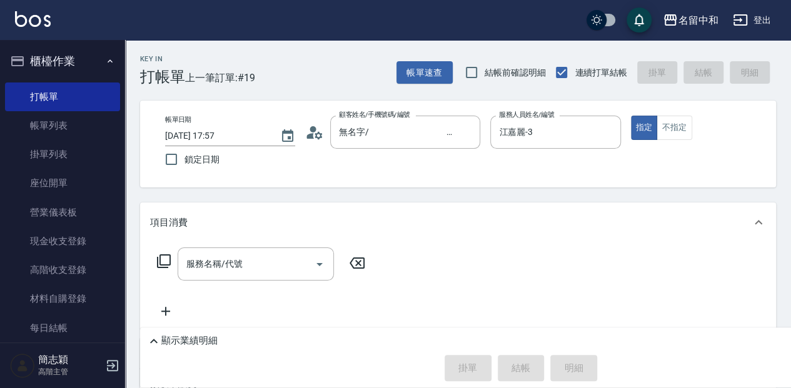
click at [237, 266] on input "服務名稱/代號" at bounding box center [246, 264] width 126 height 22
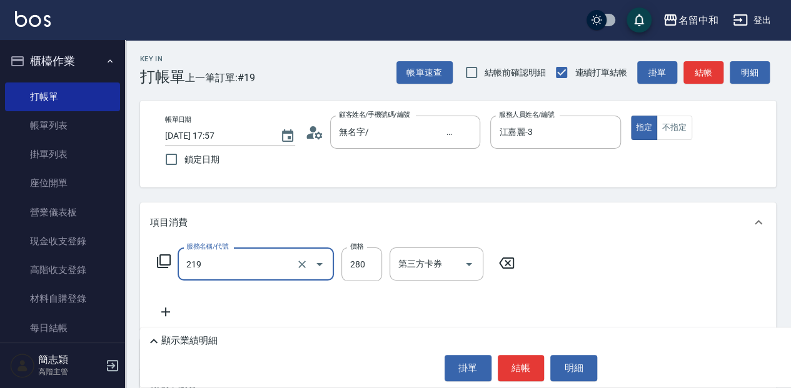
type input "洗髮280(219)"
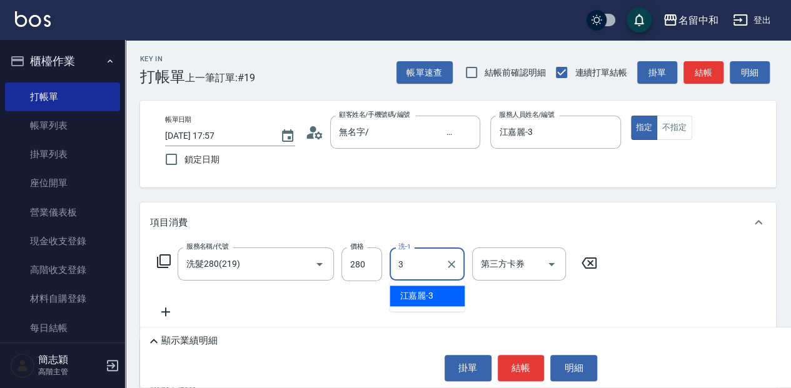
type input "江嘉麗-3"
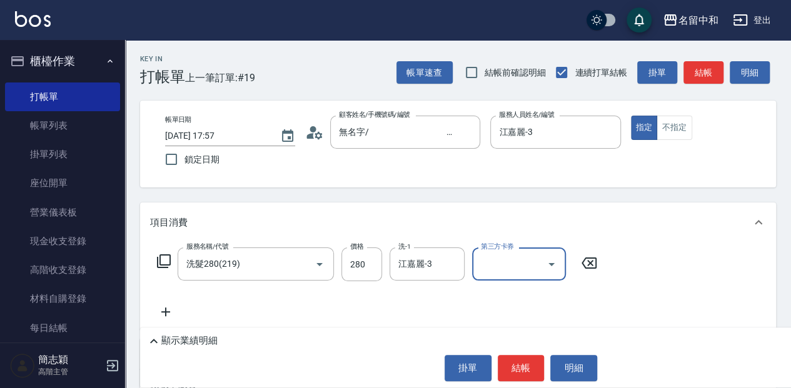
click at [162, 266] on icon at bounding box center [163, 261] width 15 height 15
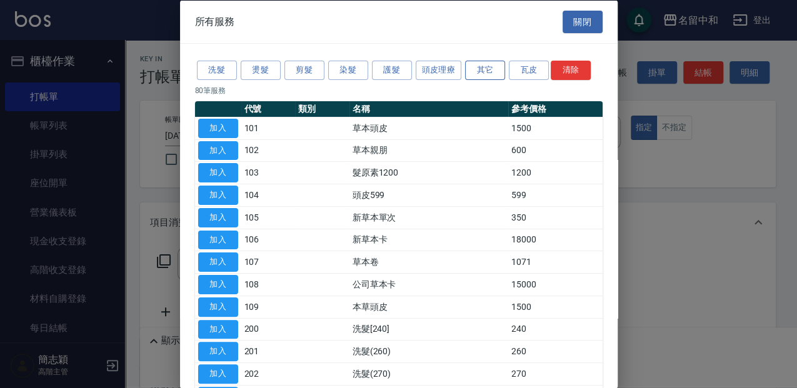
click at [479, 72] on button "其它" at bounding box center [485, 70] width 40 height 19
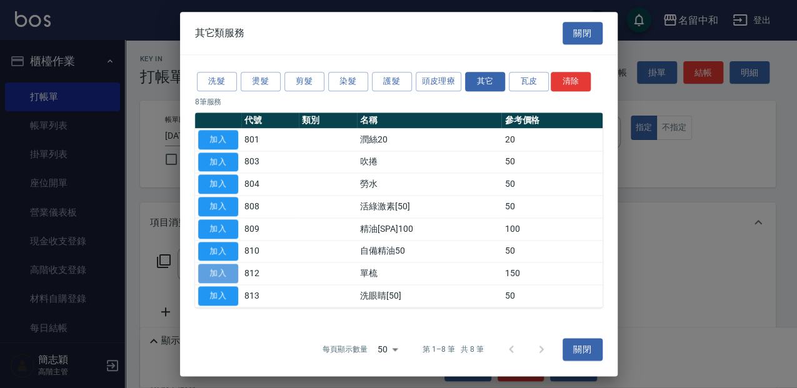
click at [218, 273] on button "加入" at bounding box center [218, 273] width 40 height 19
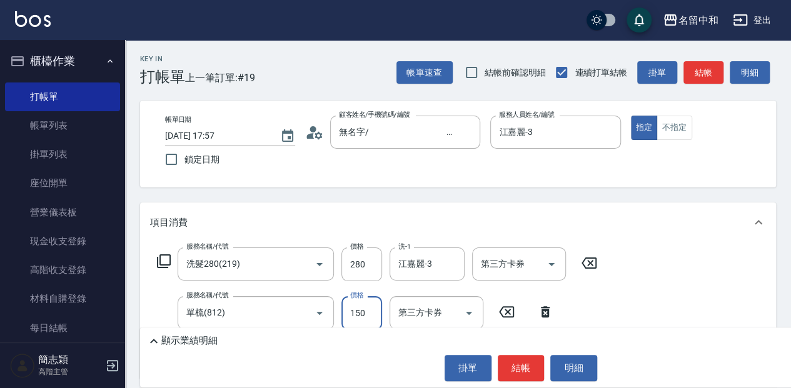
click at [367, 308] on input "150" at bounding box center [361, 313] width 41 height 34
type input "300"
click at [513, 374] on button "結帳" at bounding box center [521, 368] width 47 height 26
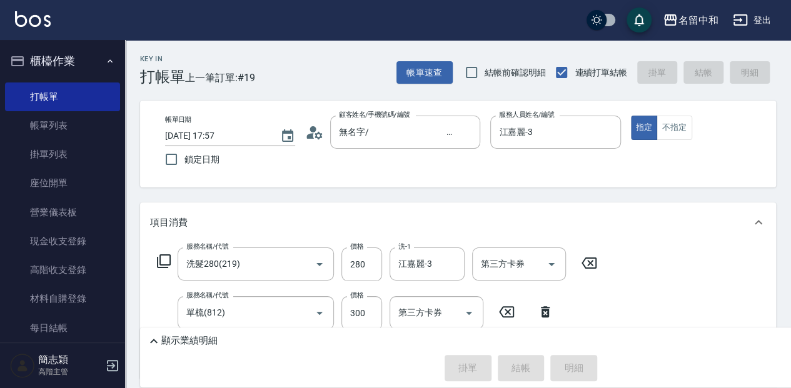
type input "2025/09/21 18:12"
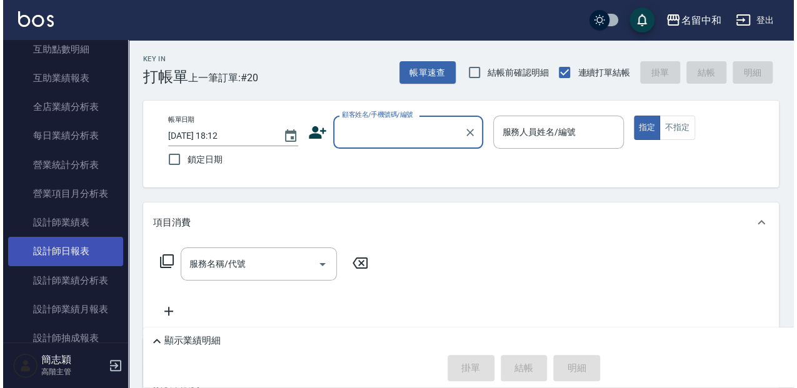
scroll to position [708, 0]
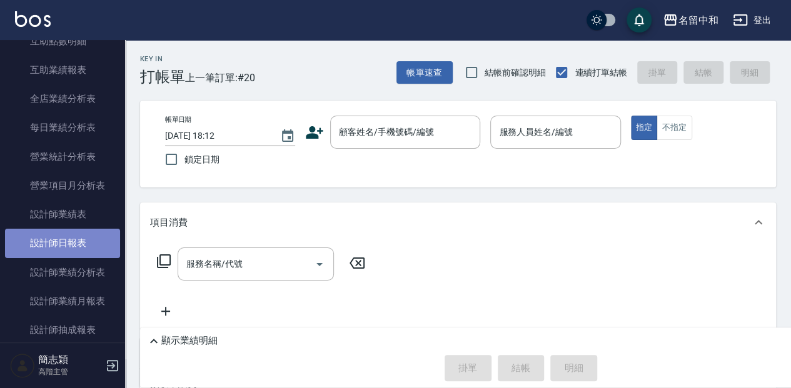
click at [90, 251] on link "設計師日報表" at bounding box center [62, 243] width 115 height 29
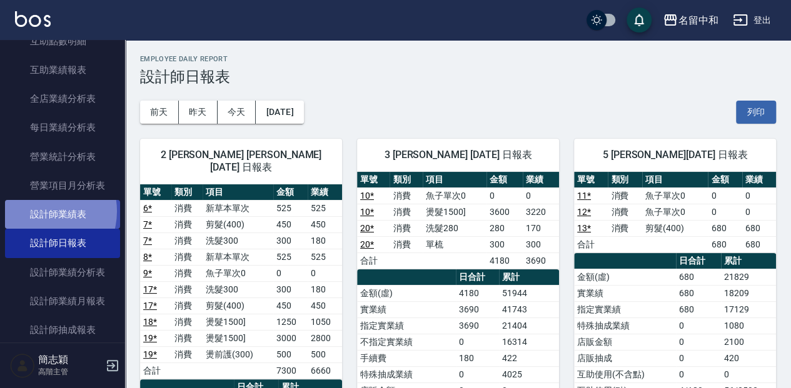
click at [43, 211] on link "設計師業績表" at bounding box center [62, 214] width 115 height 29
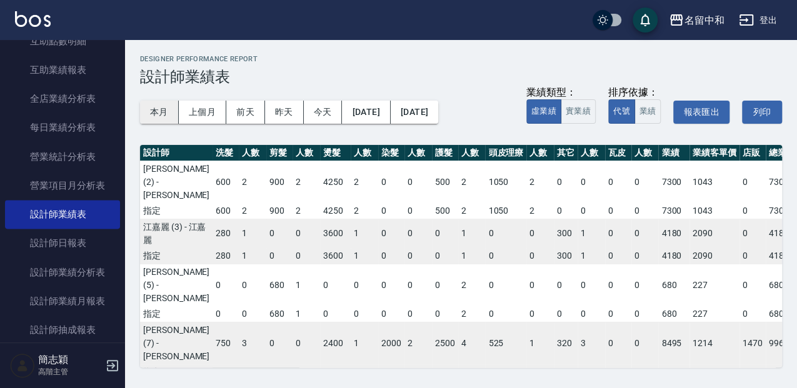
click at [162, 116] on button "本月" at bounding box center [159, 112] width 39 height 23
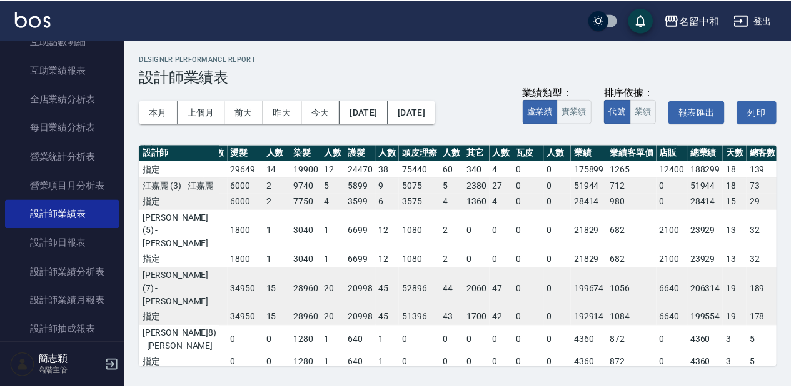
scroll to position [41, 0]
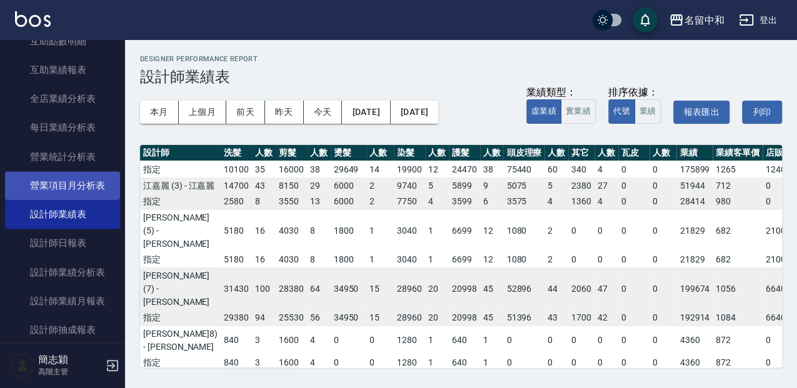
click at [86, 198] on link "營業項目月分析表" at bounding box center [62, 185] width 115 height 29
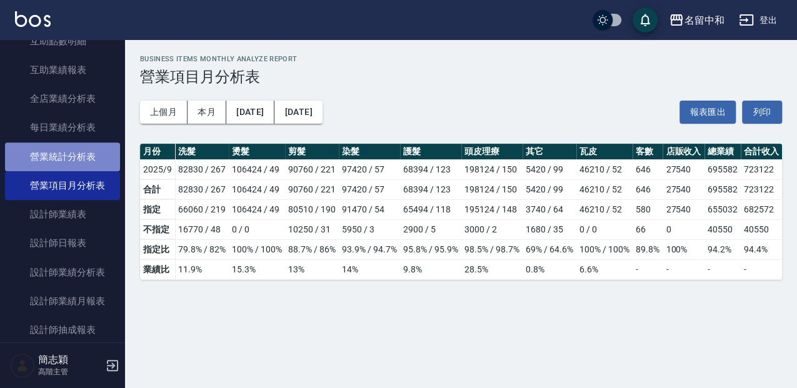
click at [98, 150] on link "營業統計分析表" at bounding box center [62, 157] width 115 height 29
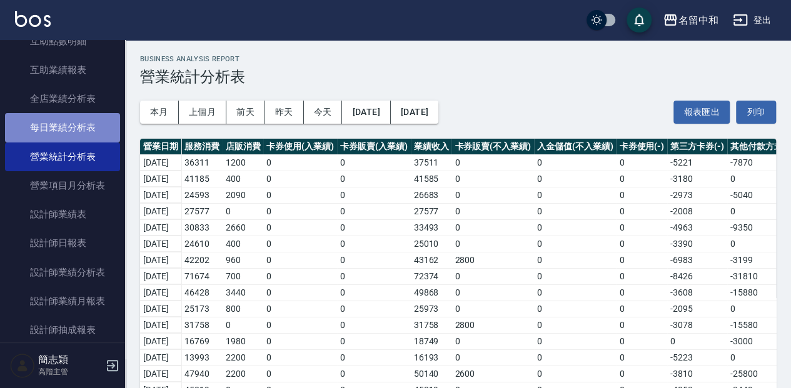
click at [100, 129] on link "每日業績分析表" at bounding box center [62, 127] width 115 height 29
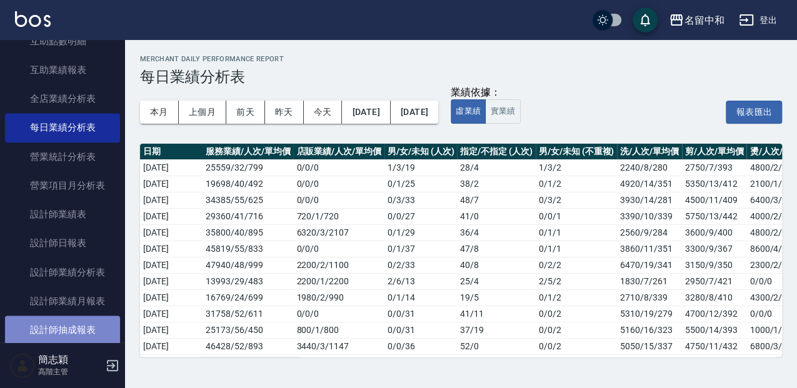
click at [101, 320] on link "設計師抽成報表" at bounding box center [62, 330] width 115 height 29
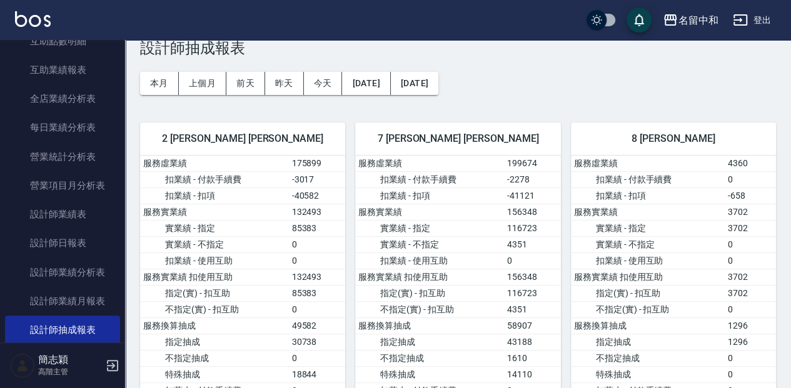
scroll to position [19, 0]
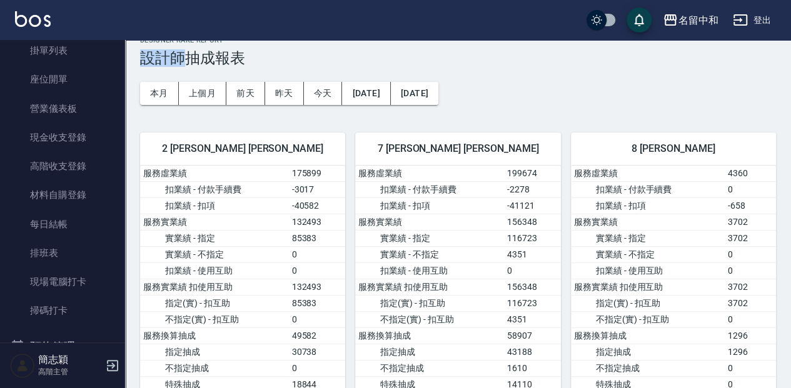
scroll to position [0, 0]
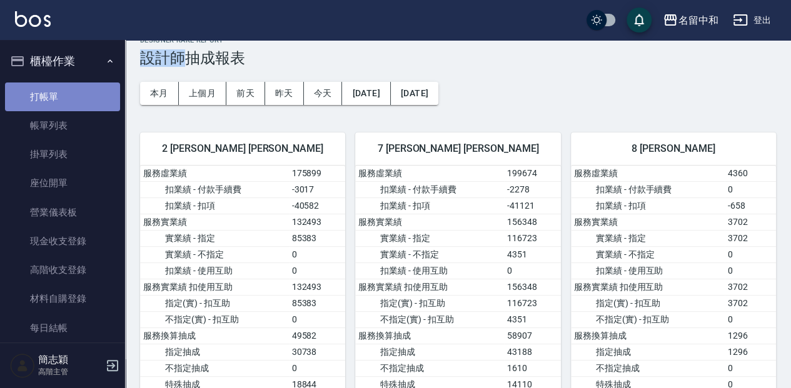
click at [109, 86] on link "打帳單" at bounding box center [62, 97] width 115 height 29
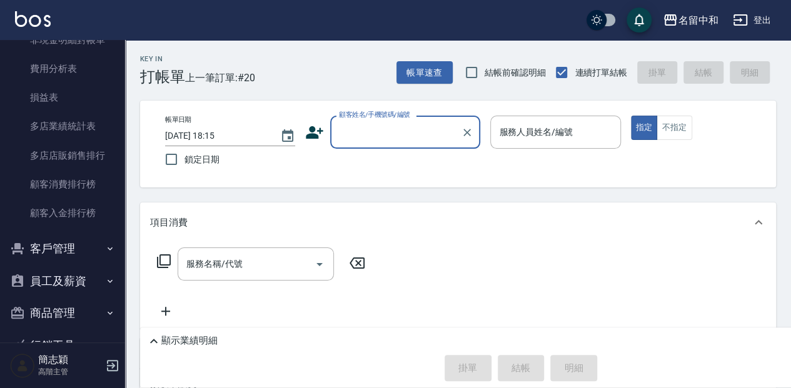
scroll to position [1585, 0]
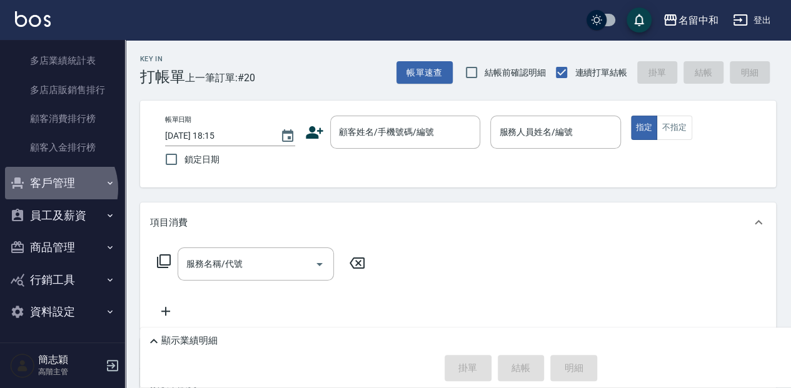
click at [51, 189] on button "客戶管理" at bounding box center [62, 183] width 115 height 33
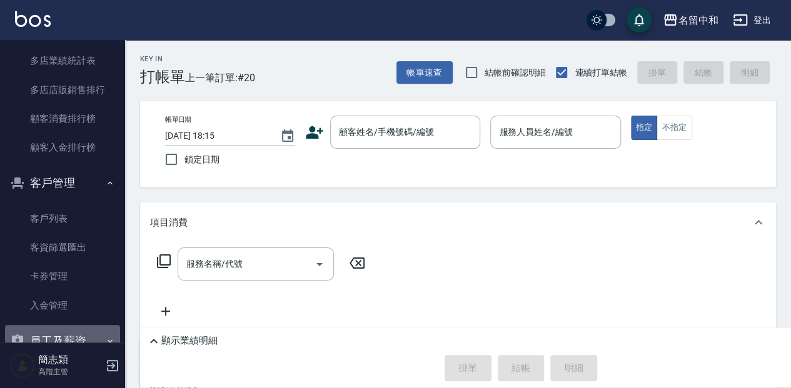
click at [89, 331] on button "員工及薪資" at bounding box center [62, 341] width 115 height 33
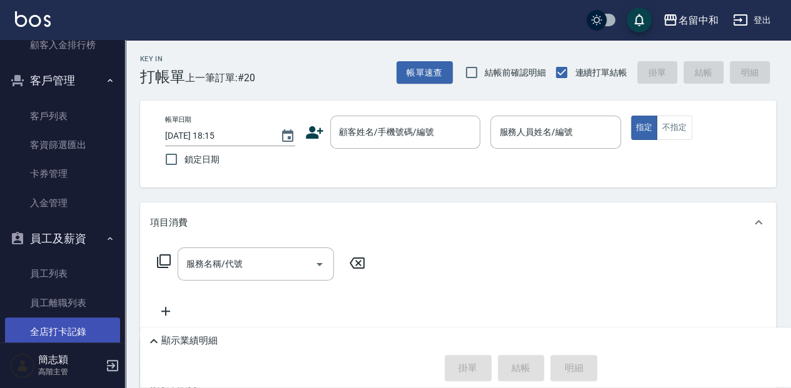
scroll to position [1710, 0]
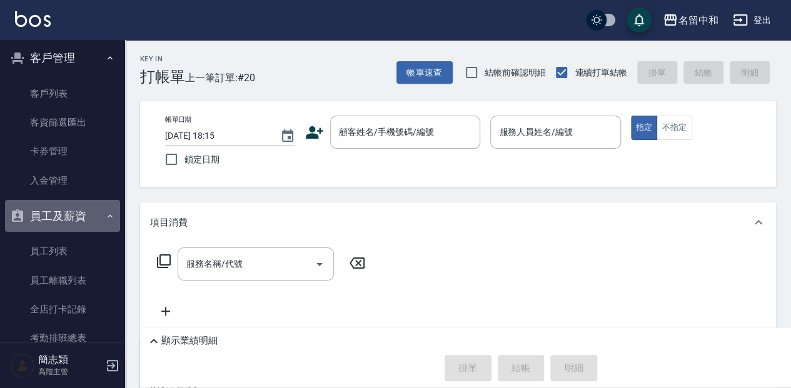
click at [96, 221] on button "員工及薪資" at bounding box center [62, 216] width 115 height 33
click at [95, 221] on button "員工及薪資" at bounding box center [62, 216] width 115 height 33
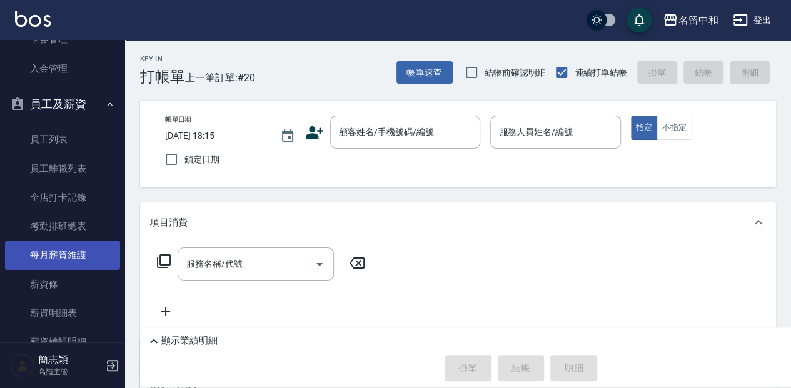
scroll to position [1835, 0]
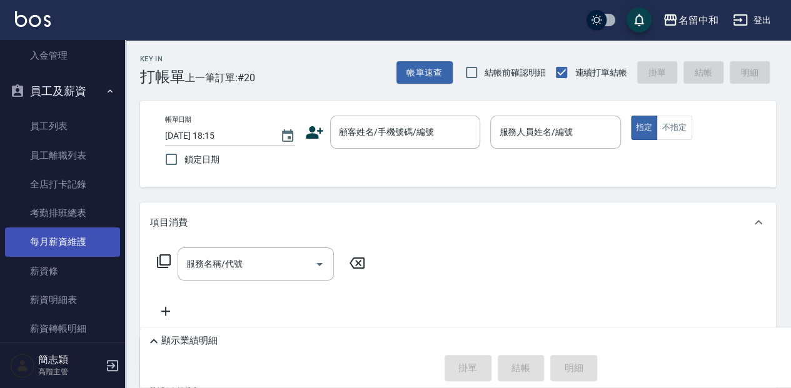
click at [94, 270] on link "薪資條" at bounding box center [62, 271] width 115 height 29
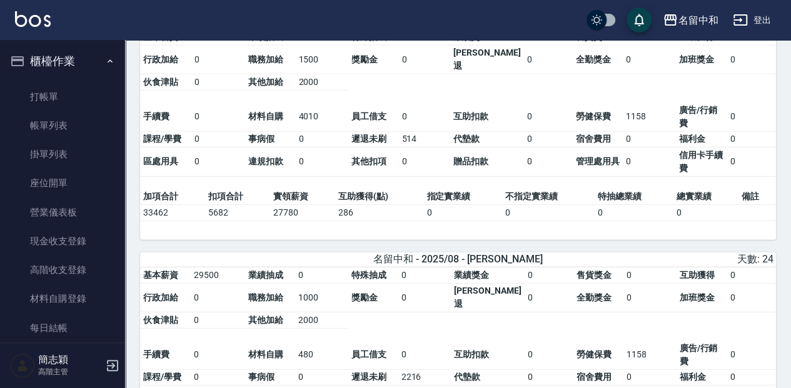
scroll to position [37, 0]
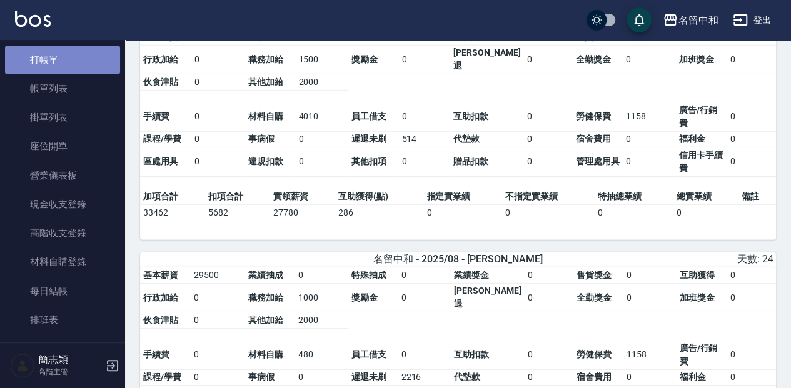
click at [93, 66] on link "打帳單" at bounding box center [62, 60] width 115 height 29
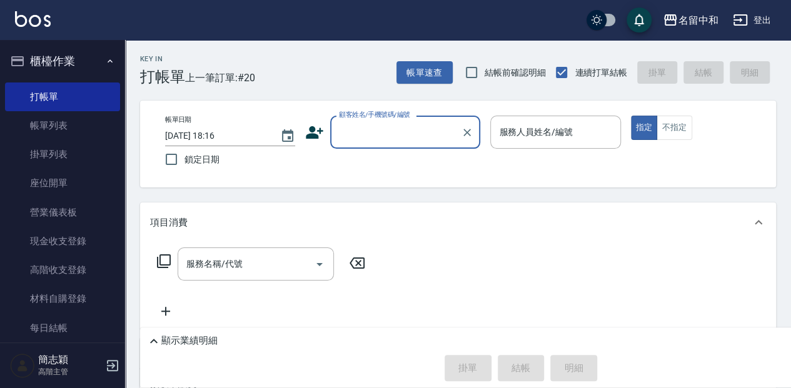
drag, startPoint x: 49, startPoint y: 133, endPoint x: 144, endPoint y: 383, distance: 266.9
click at [49, 134] on link "帳單列表" at bounding box center [62, 125] width 115 height 29
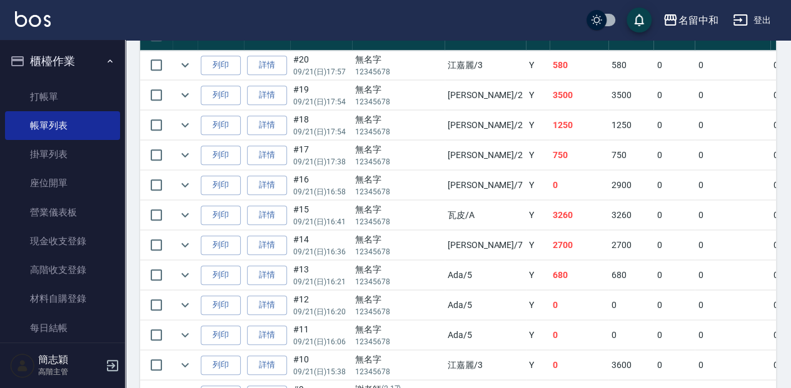
scroll to position [416, 0]
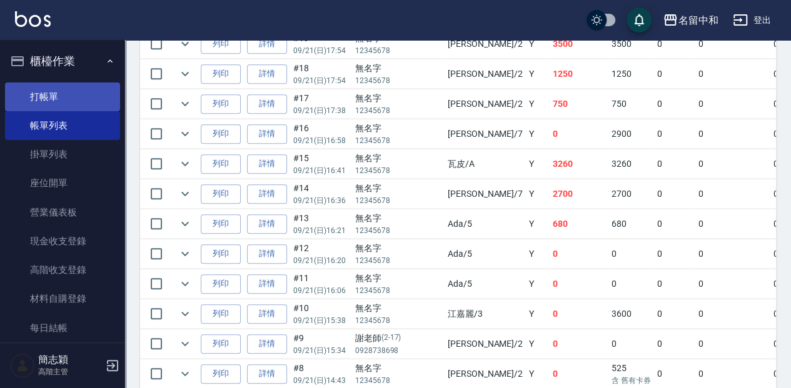
drag, startPoint x: 52, startPoint y: 101, endPoint x: 58, endPoint y: 96, distance: 8.0
click at [52, 101] on link "打帳單" at bounding box center [62, 97] width 115 height 29
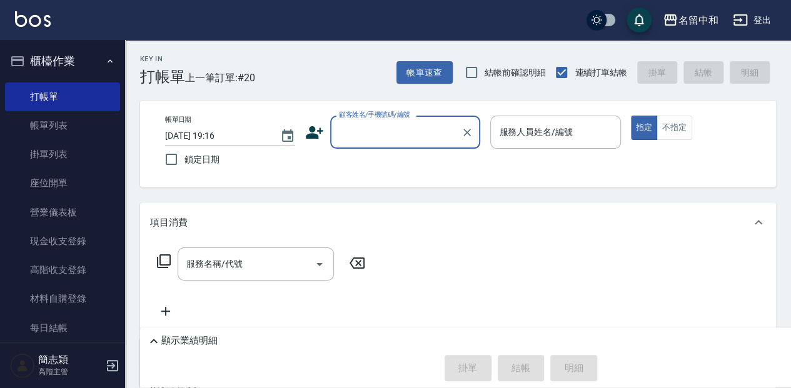
drag, startPoint x: 369, startPoint y: 134, endPoint x: 368, endPoint y: 141, distance: 7.7
click at [369, 134] on input "顧客姓名/手機號碼/編號" at bounding box center [396, 132] width 120 height 22
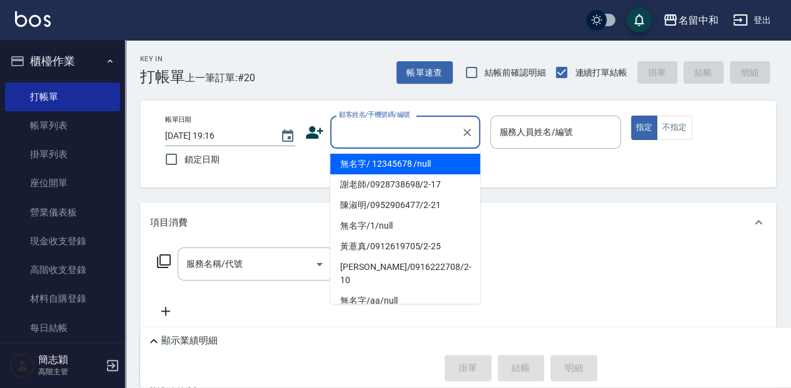
click at [382, 166] on li "無名字/ 12345678 /null" at bounding box center [405, 164] width 150 height 21
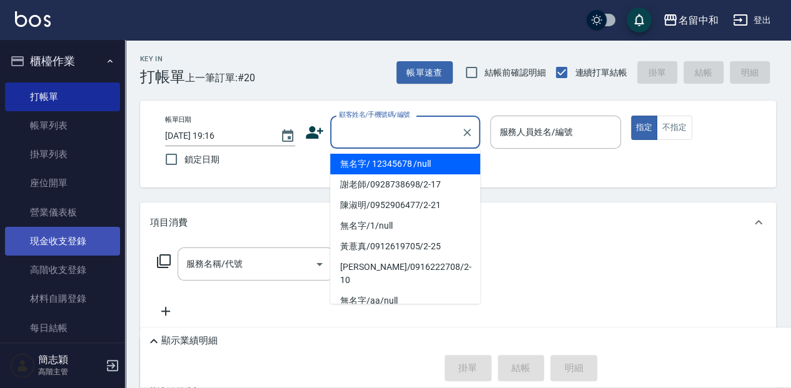
type input "無名字/ 12345678 /null"
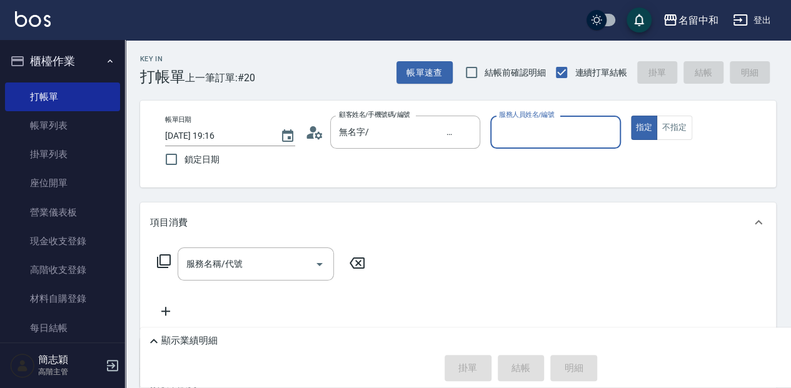
drag, startPoint x: 523, startPoint y: 127, endPoint x: 531, endPoint y: 146, distance: 21.3
click at [523, 128] on input "服務人員姓名/編號" at bounding box center [555, 132] width 119 height 22
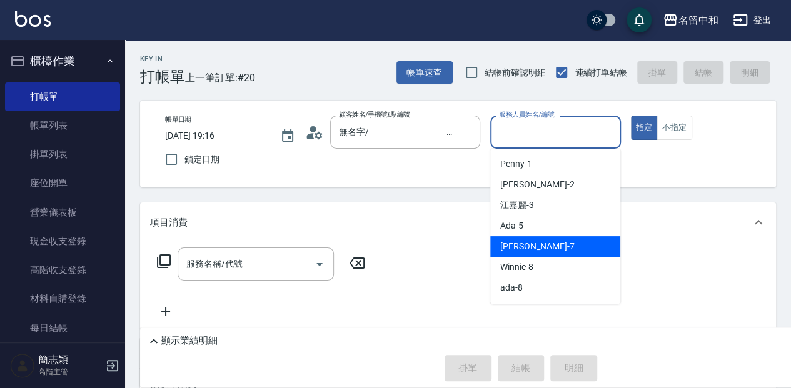
drag, startPoint x: 542, startPoint y: 241, endPoint x: 460, endPoint y: 239, distance: 81.9
click at [541, 241] on div "Jessica -7" at bounding box center [555, 246] width 130 height 21
type input "Jessica-7"
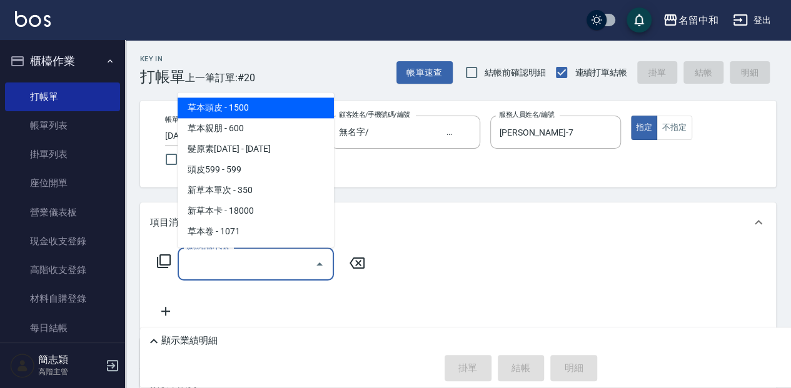
click at [245, 264] on input "服務名稱/代號" at bounding box center [246, 264] width 126 height 22
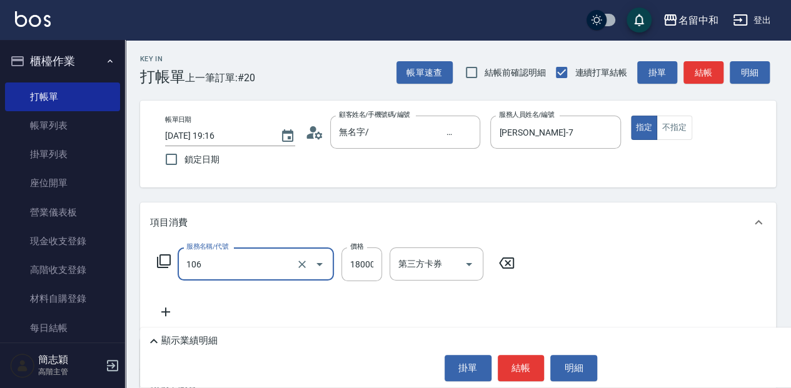
type input "新草本卡(106)"
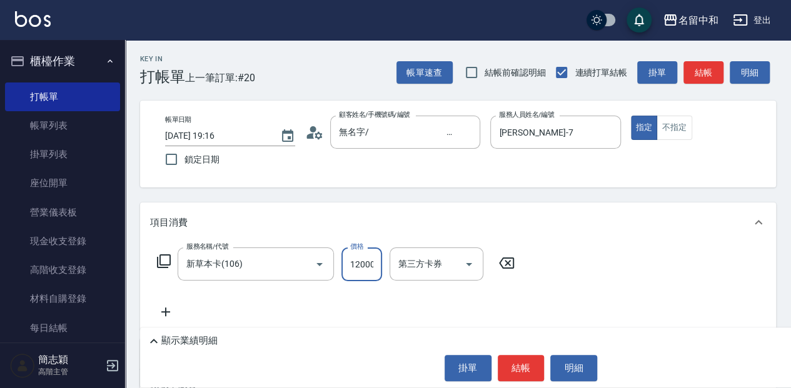
scroll to position [0, 1]
type input "12000"
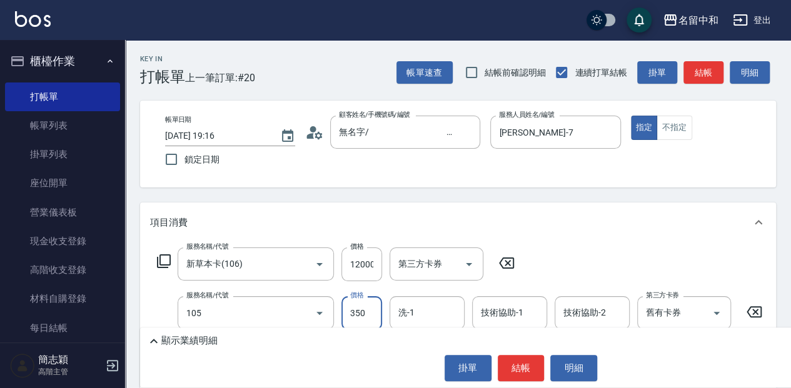
type input "新草本單次(105)"
type input "600"
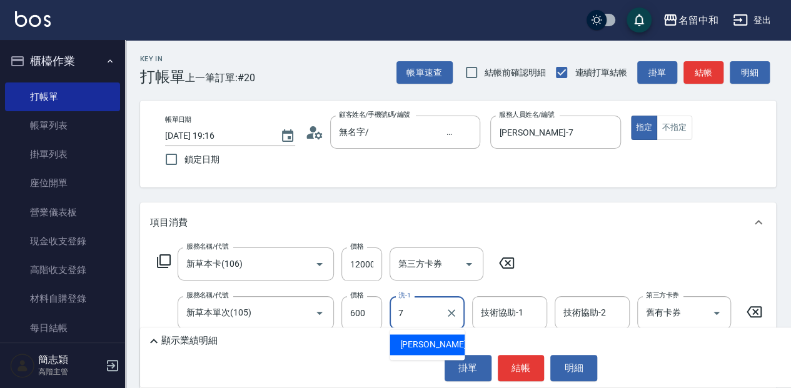
type input "Jessica-7"
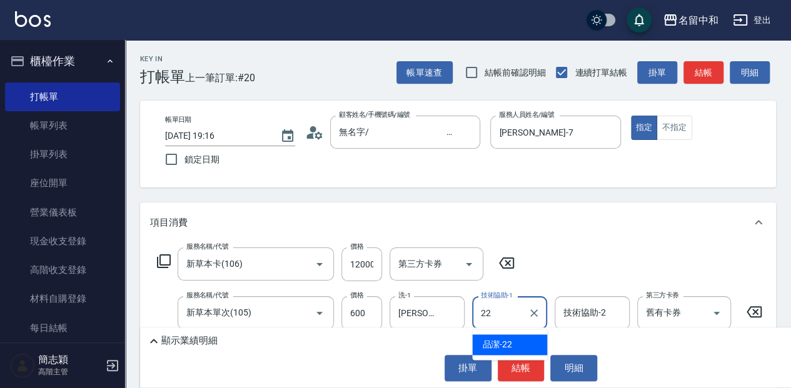
type input "品潔-22"
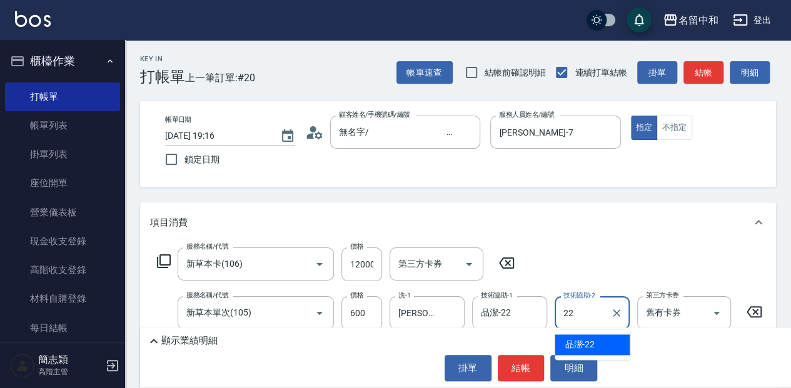
type input "品潔-22"
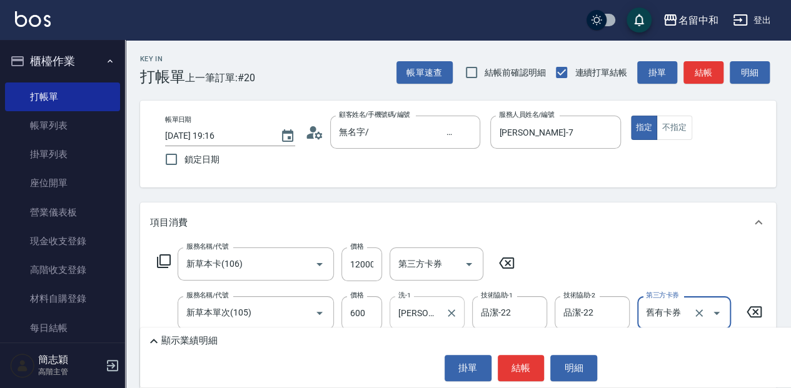
click at [439, 311] on input "Jessica-7" at bounding box center [417, 313] width 45 height 22
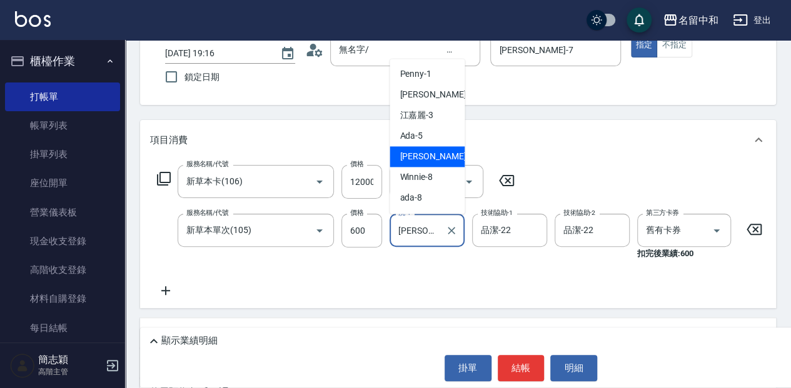
scroll to position [83, 0]
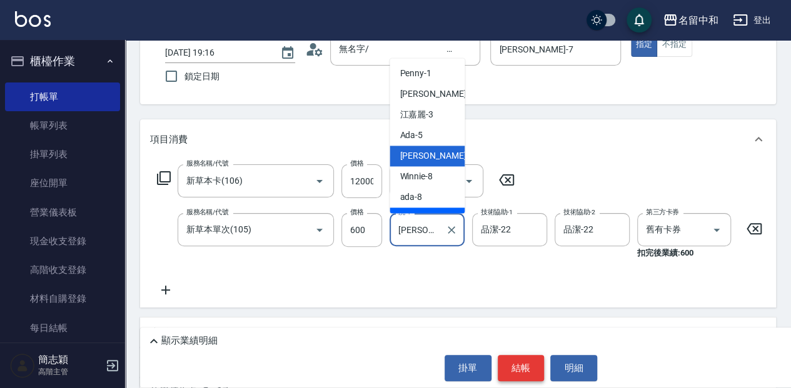
click at [524, 363] on button "結帳" at bounding box center [521, 368] width 47 height 26
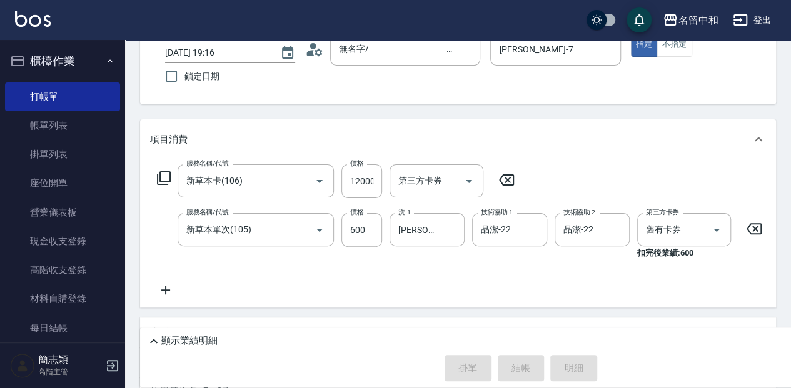
type input "2025/09/21 19:17"
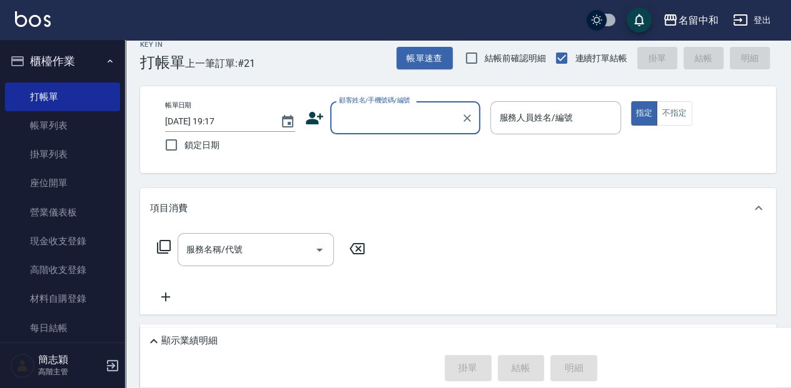
scroll to position [0, 0]
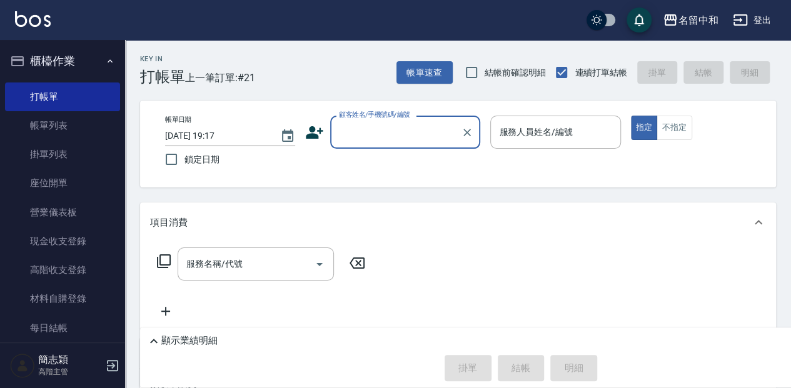
click at [396, 124] on input "顧客姓名/手機號碼/編號" at bounding box center [396, 132] width 120 height 22
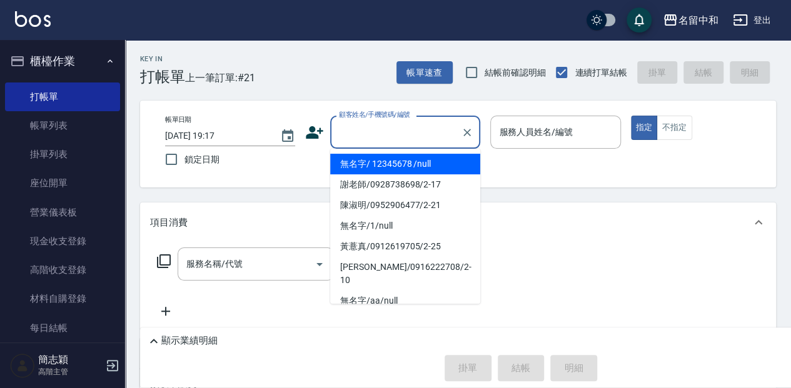
click at [381, 159] on li "無名字/ 12345678 /null" at bounding box center [405, 164] width 150 height 21
type input "無名字/ 12345678 /null"
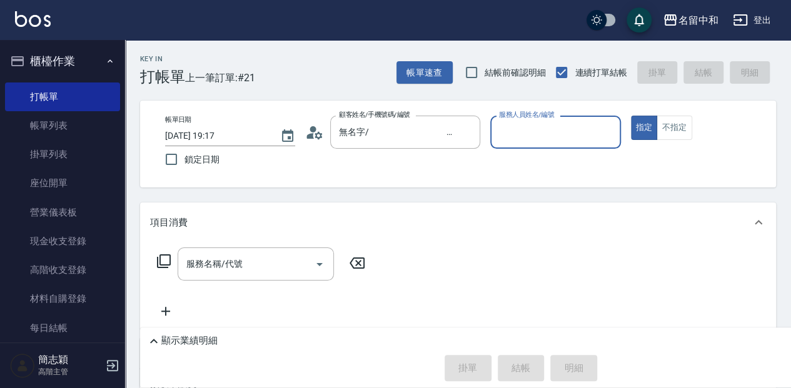
click at [556, 139] on input "服務人員姓名/編號" at bounding box center [555, 132] width 119 height 22
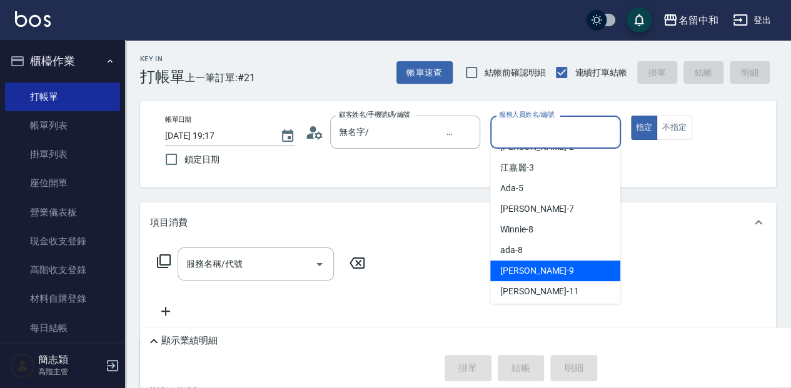
scroll to position [41, 0]
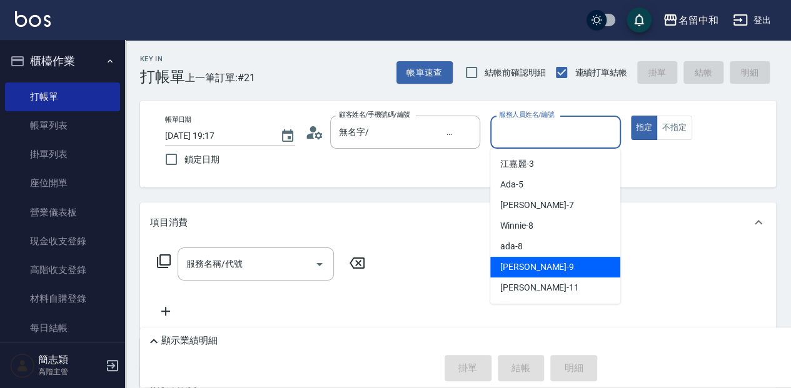
click at [546, 260] on div "[PERSON_NAME] -9" at bounding box center [555, 267] width 130 height 21
type input "[PERSON_NAME]-9"
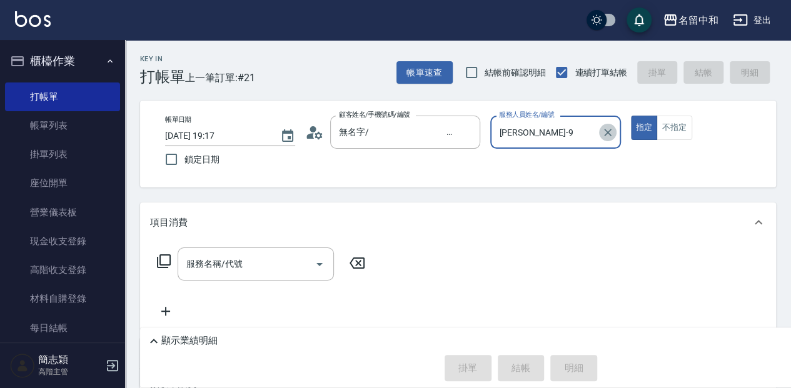
click at [603, 134] on icon "Clear" at bounding box center [607, 132] width 13 height 13
click at [476, 134] on div "無名字/ 12345678 /null 顧客姓名/手機號碼/編號" at bounding box center [405, 132] width 150 height 33
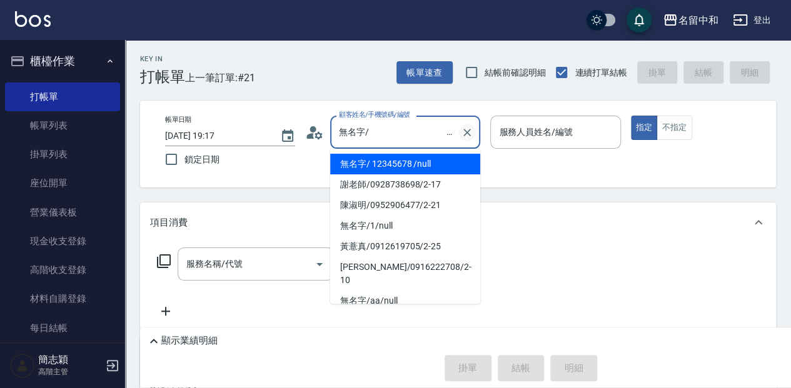
scroll to position [0, 140]
click at [473, 135] on icon "Clear" at bounding box center [467, 132] width 13 height 13
click at [399, 169] on li "無名字/ 12345678 /null" at bounding box center [405, 164] width 150 height 21
type input "無名字/ 12345678 /null"
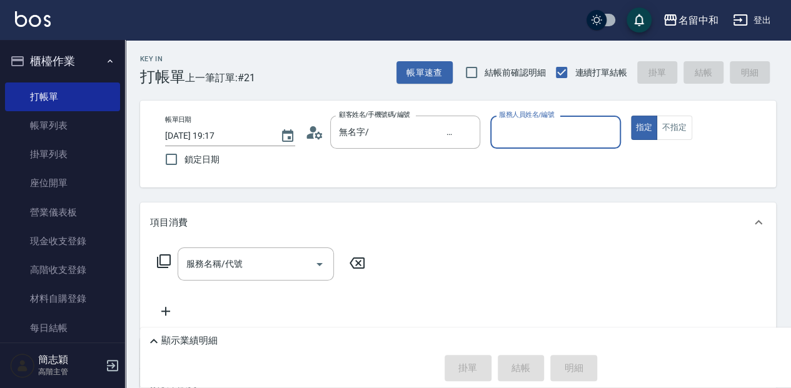
click at [575, 134] on input "服務人員姓名/編號" at bounding box center [555, 132] width 119 height 22
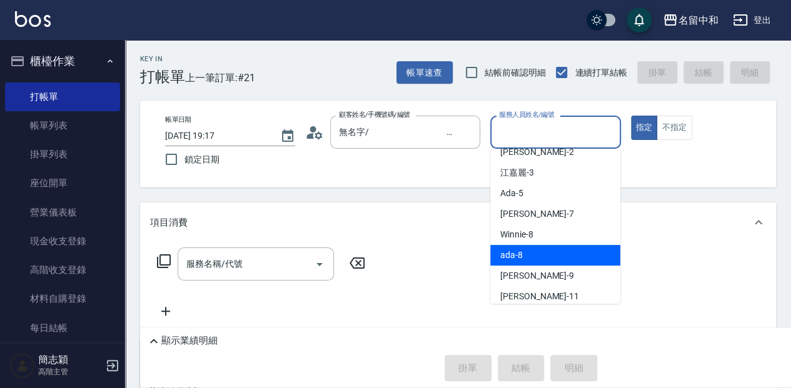
scroll to position [83, 0]
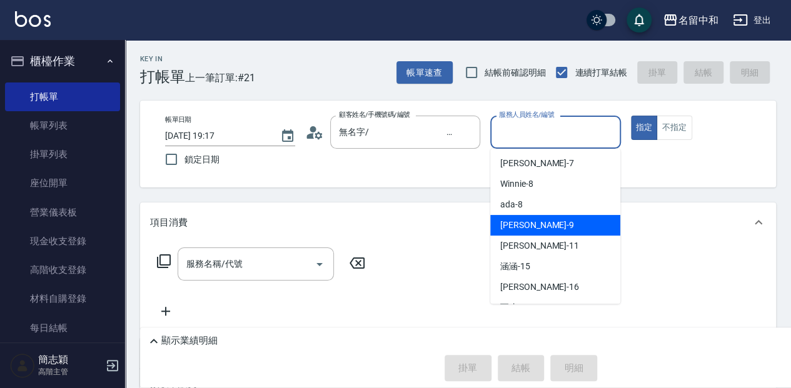
click at [546, 224] on div "[PERSON_NAME] -9" at bounding box center [555, 225] width 130 height 21
type input "[PERSON_NAME]-9"
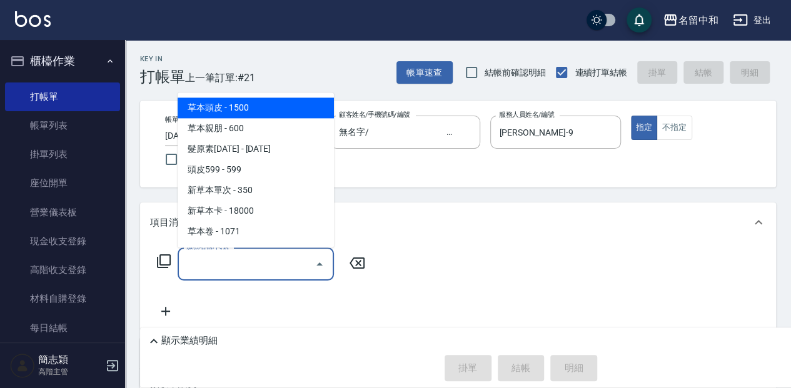
click at [253, 258] on input "服務名稱/代號" at bounding box center [246, 264] width 126 height 22
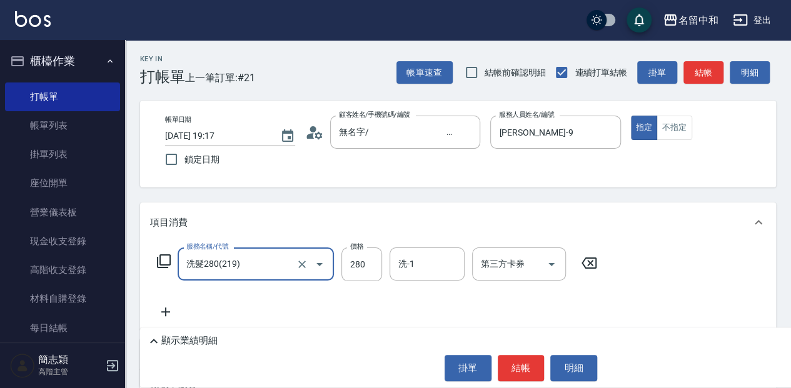
type input "洗髮280(219)"
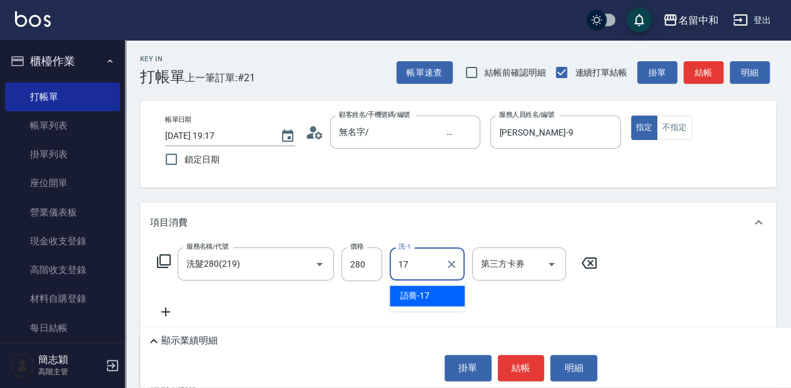
type input "語蕎-17"
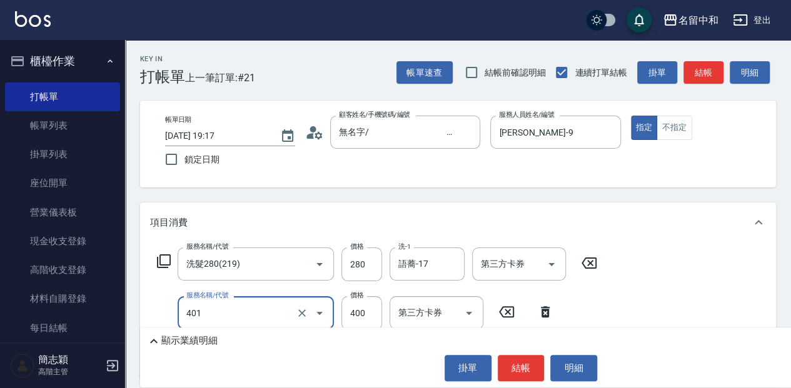
type input "剪髮(400)(401)"
type input "450"
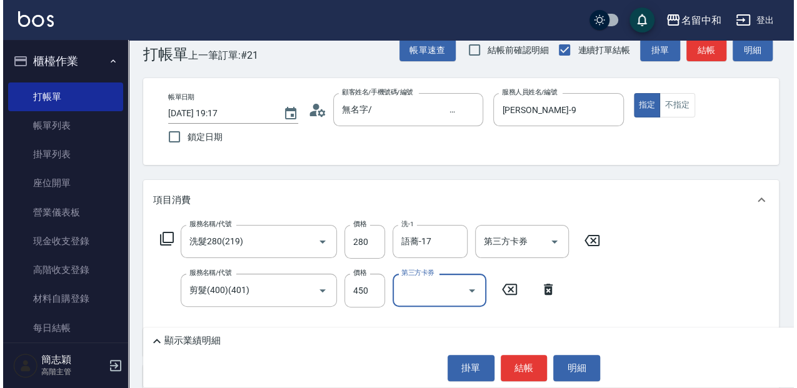
scroll to position [41, 0]
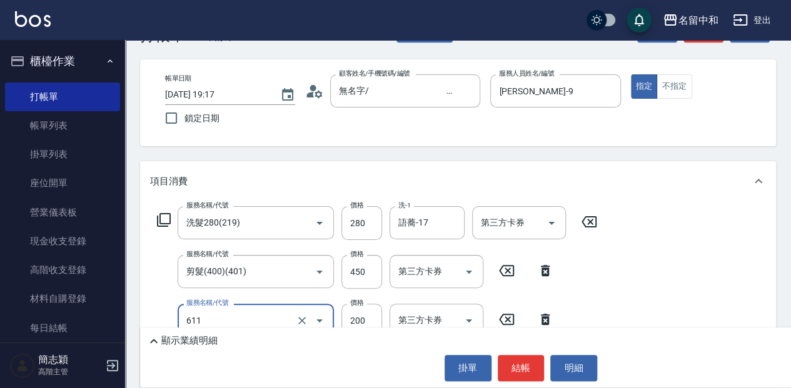
type input "染.頭皮隔離(611)"
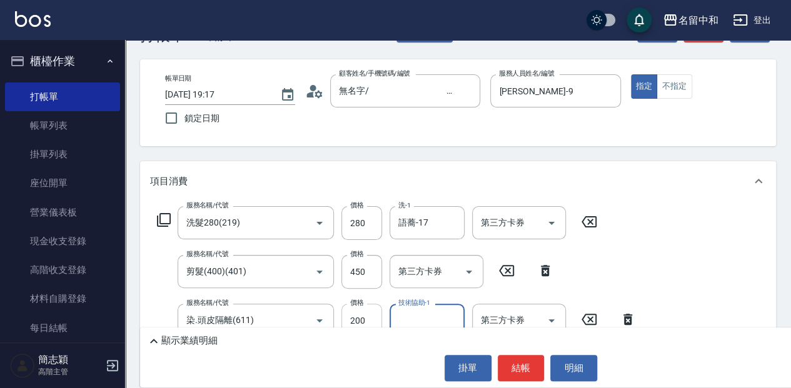
click at [363, 304] on div "價格 200 價格" at bounding box center [361, 321] width 41 height 34
drag, startPoint x: 364, startPoint y: 311, endPoint x: 372, endPoint y: 308, distance: 8.4
click at [364, 311] on input "200" at bounding box center [361, 321] width 41 height 34
type input "300"
type input "[PERSON_NAME]-9"
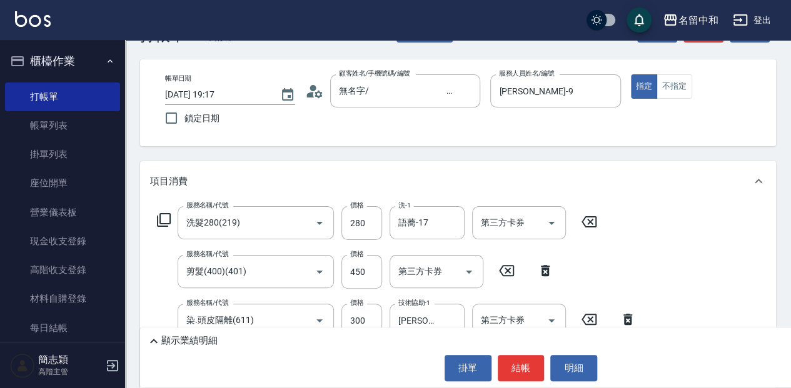
click at [164, 226] on icon at bounding box center [163, 220] width 15 height 15
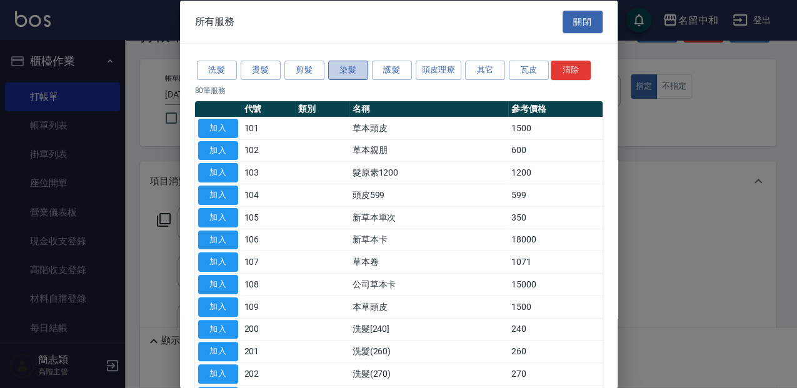
click at [349, 71] on button "染髮" at bounding box center [348, 70] width 40 height 19
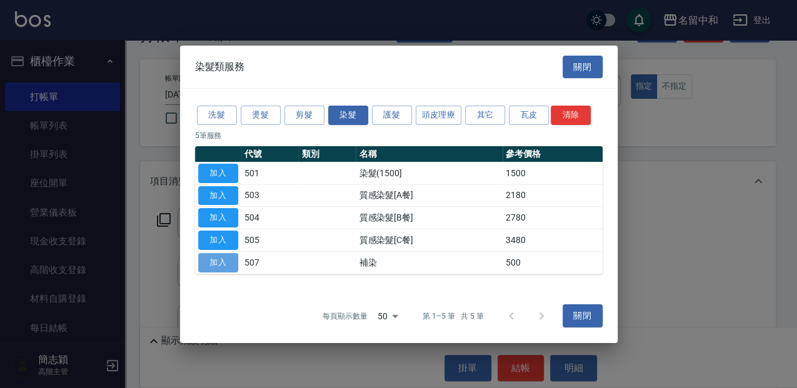
click at [213, 268] on button "加入" at bounding box center [218, 262] width 40 height 19
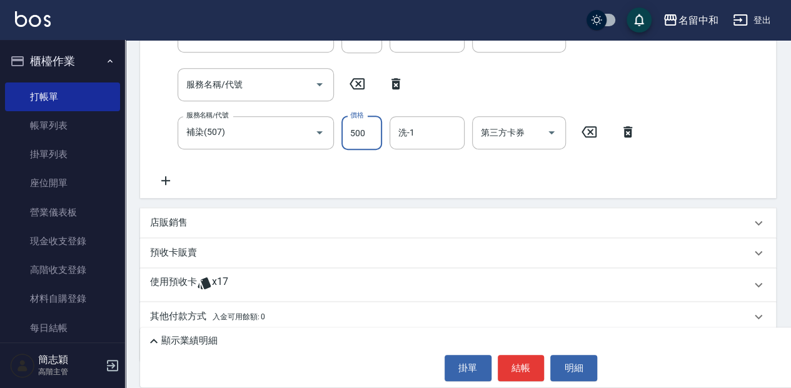
click at [371, 143] on div "項目消費 服務名稱/代號 洗髮280(219) 服務名稱/代號 價格 280 價格 洗-1 語蕎-17 洗-1 第三方卡券 第三方卡券 服務名稱/代號 剪髮(…" at bounding box center [458, 37] width 636 height 322
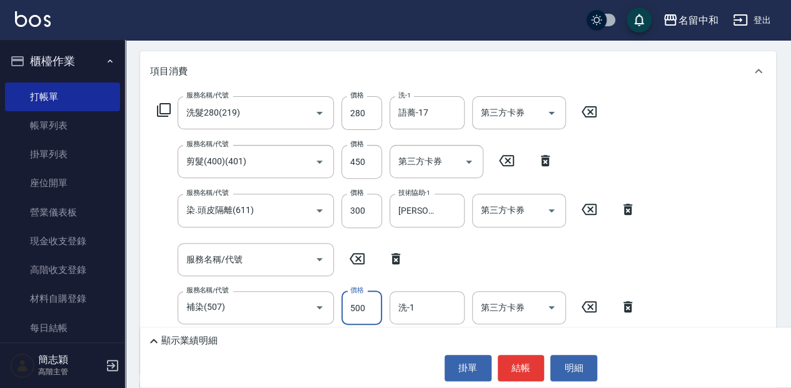
scroll to position [171, 0]
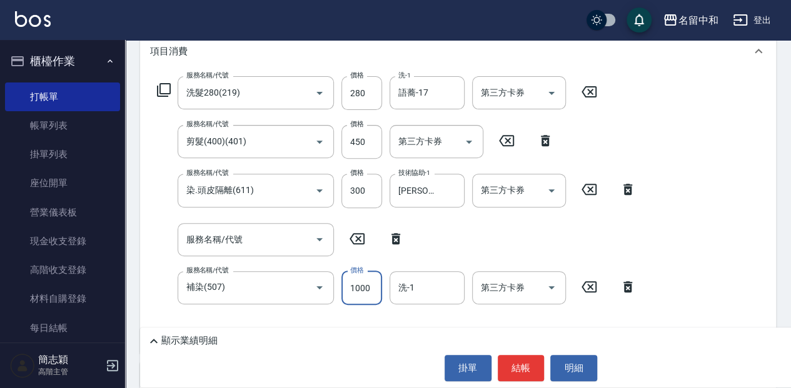
type input "1000"
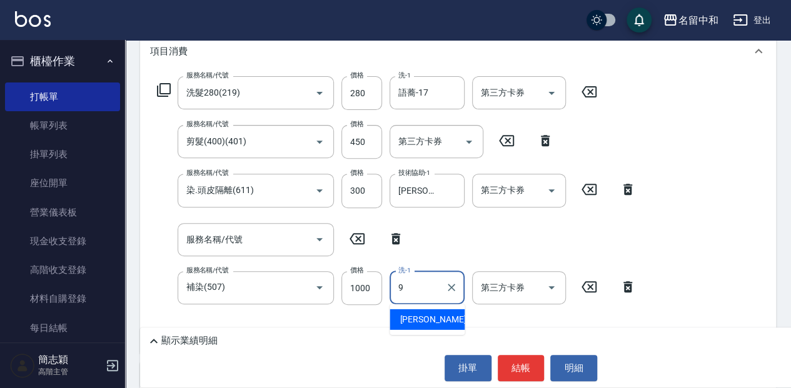
type input "[PERSON_NAME]-9"
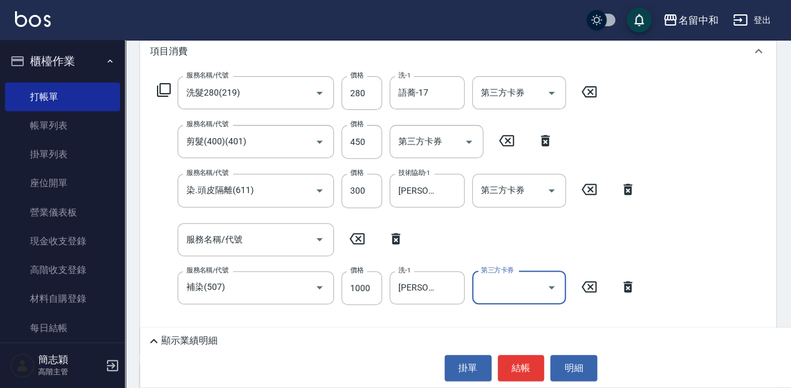
click at [209, 341] on p "顯示業績明細" at bounding box center [189, 340] width 56 height 13
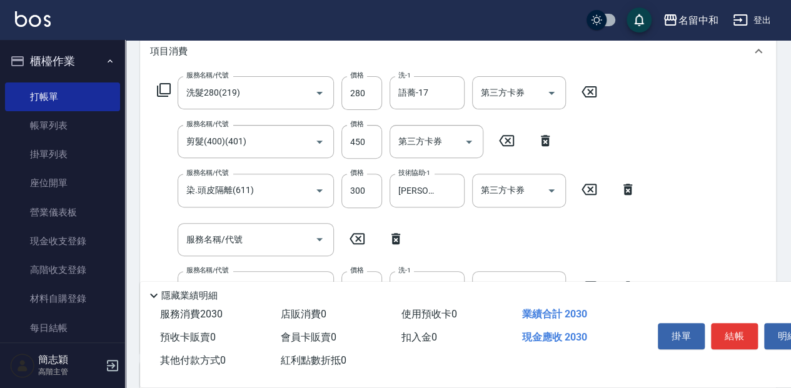
click at [209, 296] on p "隱藏業績明細" at bounding box center [189, 295] width 56 height 13
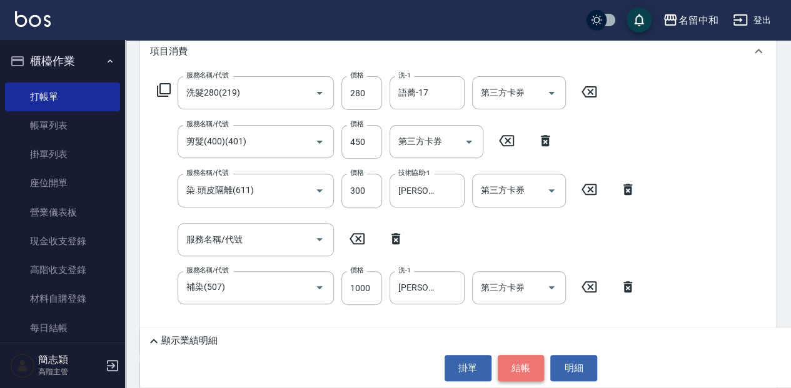
click at [521, 376] on button "結帳" at bounding box center [521, 368] width 47 height 26
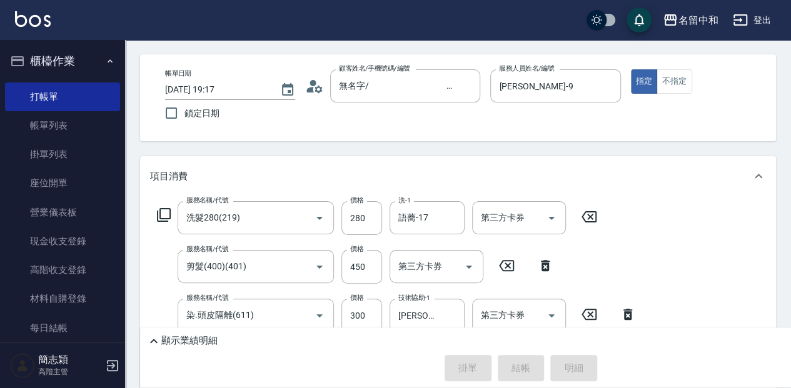
type input "2025/09/21 19:22"
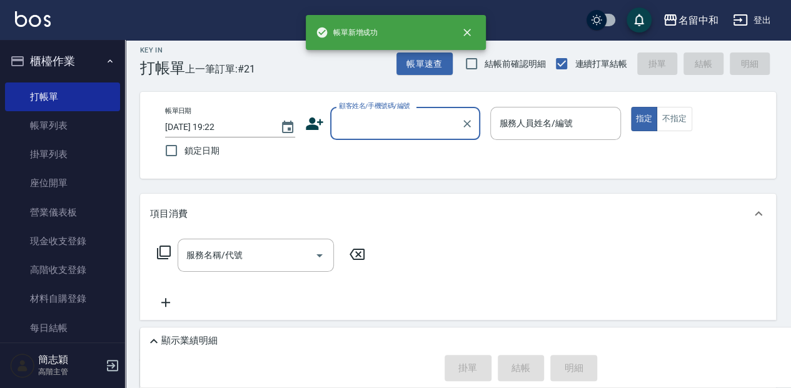
scroll to position [0, 0]
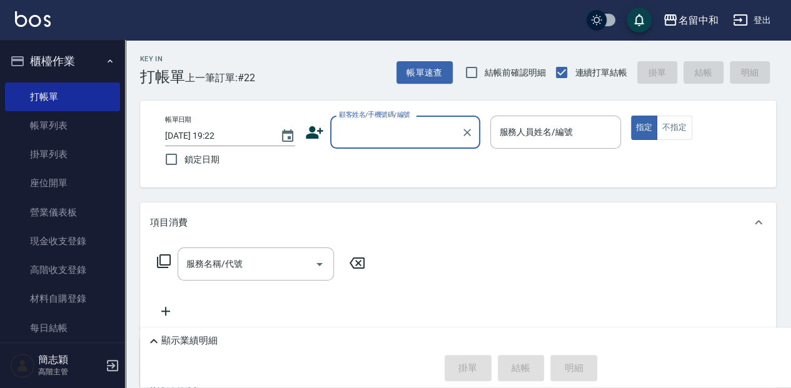
click at [352, 128] on input "顧客姓名/手機號碼/編號" at bounding box center [396, 132] width 120 height 22
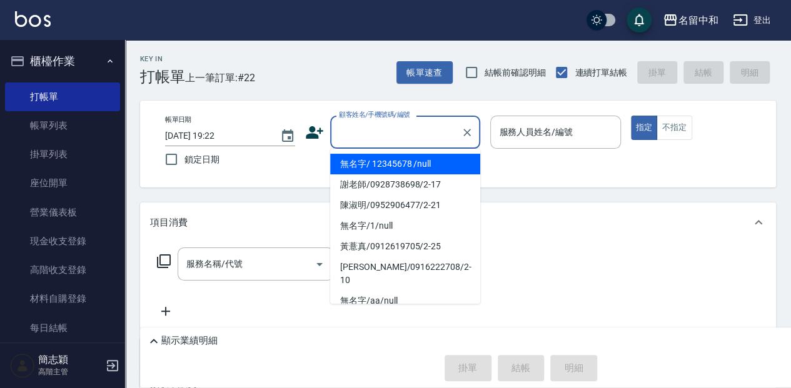
click at [373, 168] on li "無名字/ 12345678 /null" at bounding box center [405, 164] width 150 height 21
type input "無名字/ 12345678 /null"
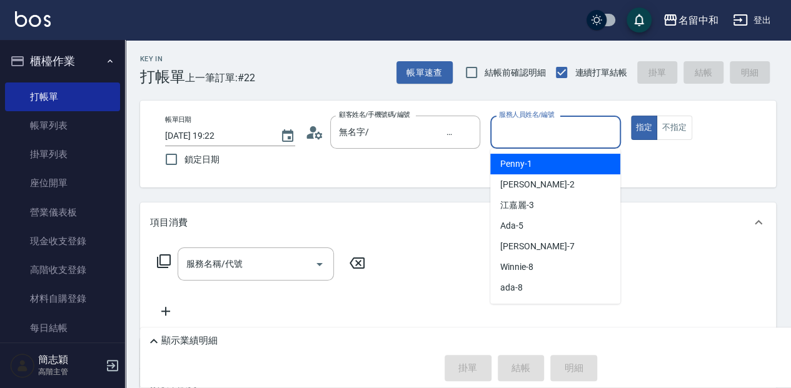
click at [519, 133] on input "服務人員姓名/編號" at bounding box center [555, 132] width 119 height 22
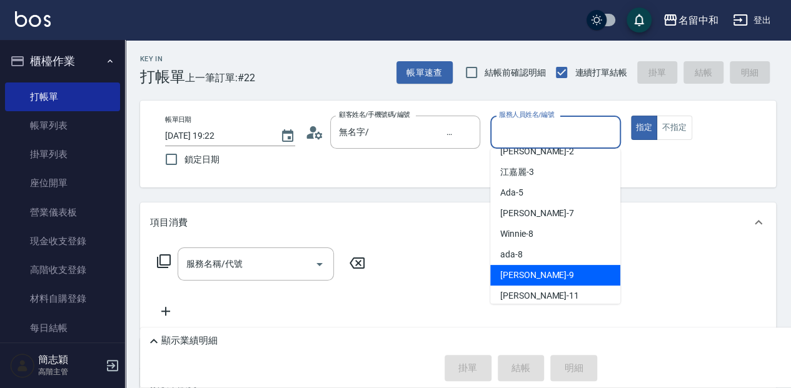
scroll to position [83, 0]
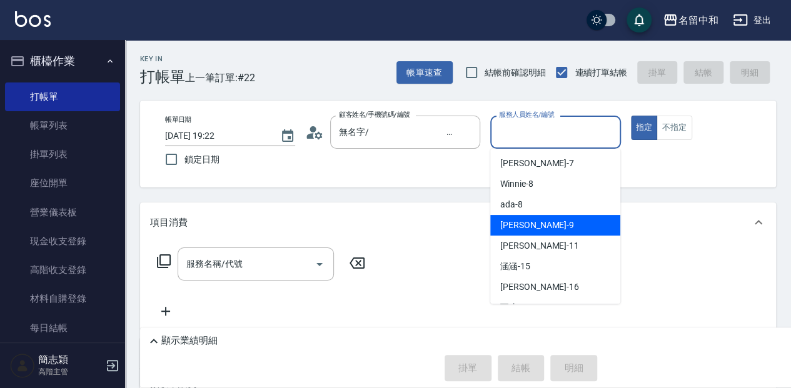
click at [535, 229] on div "[PERSON_NAME] -9" at bounding box center [555, 225] width 130 height 21
type input "[PERSON_NAME]-9"
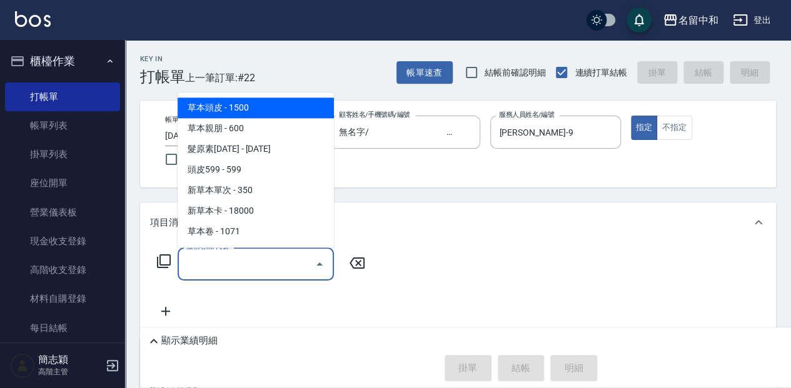
click at [266, 263] on input "服務名稱/代號" at bounding box center [246, 264] width 126 height 22
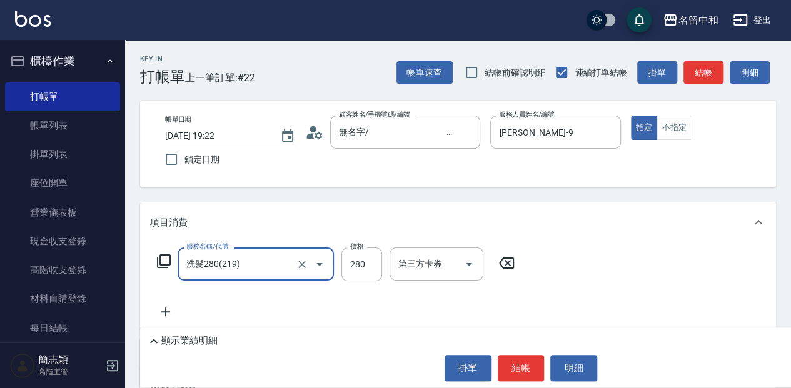
type input "洗髮280(219)"
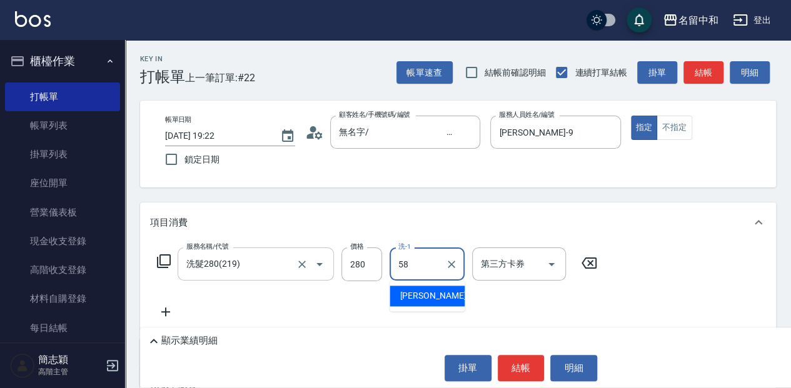
type input "莫娜-58"
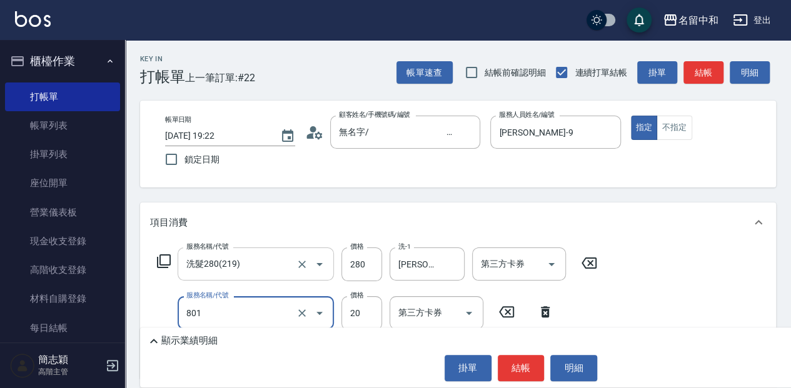
type input "潤絲20(801)"
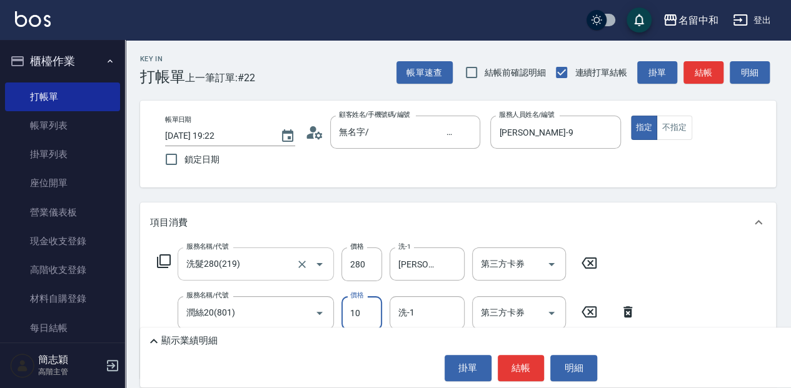
type input "10"
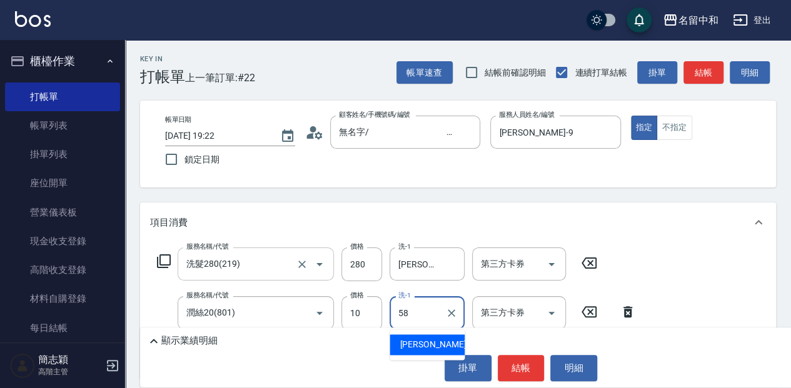
type input "莫娜-58"
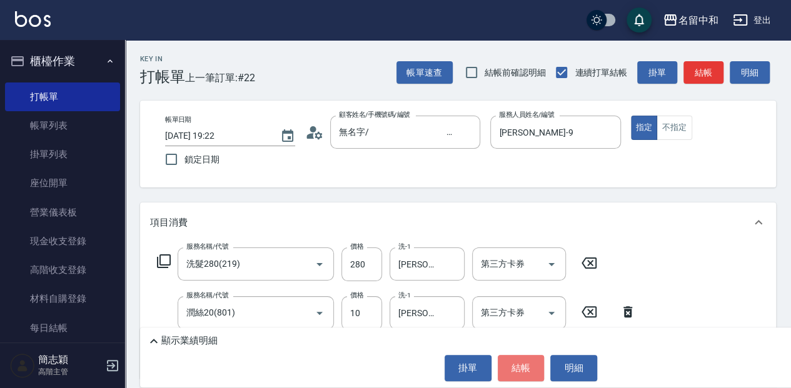
drag, startPoint x: 511, startPoint y: 360, endPoint x: 739, endPoint y: 244, distance: 255.3
click at [513, 359] on button "結帳" at bounding box center [521, 368] width 47 height 26
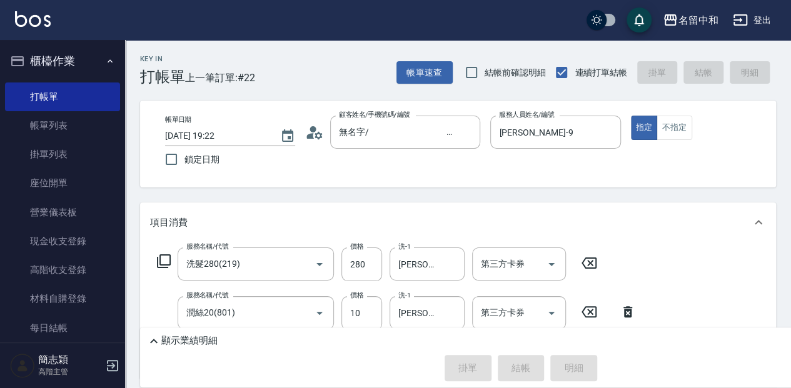
type input "2025/09/21 19:23"
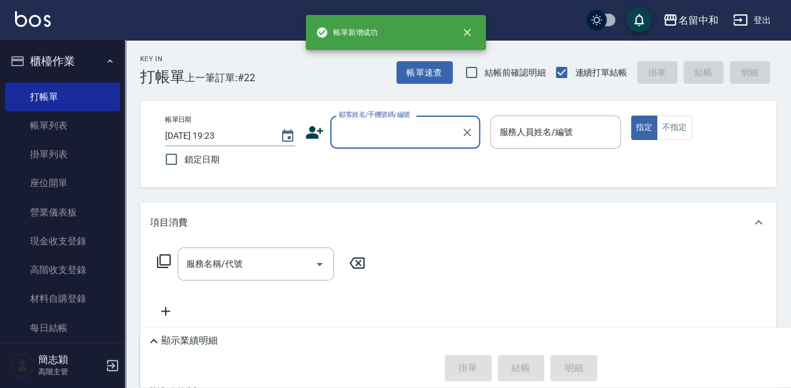
scroll to position [0, 0]
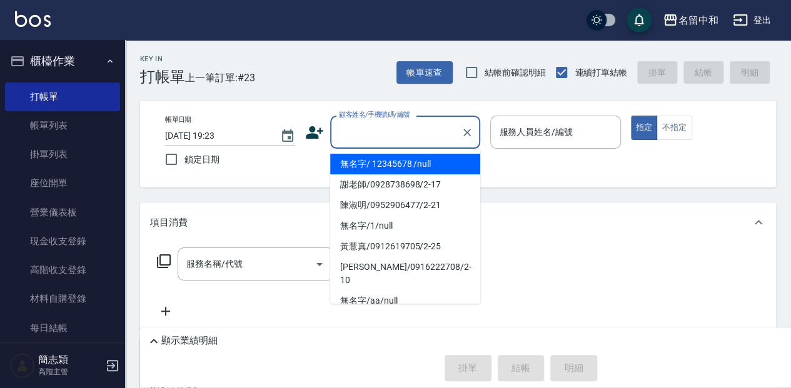
drag, startPoint x: 422, startPoint y: 131, endPoint x: 410, endPoint y: 148, distance: 20.6
click at [420, 131] on input "顧客姓名/手機號碼/編號" at bounding box center [396, 132] width 120 height 22
click at [406, 161] on li "無名字/ 12345678 /null" at bounding box center [405, 164] width 150 height 21
type input "無名字/ 12345678 /null"
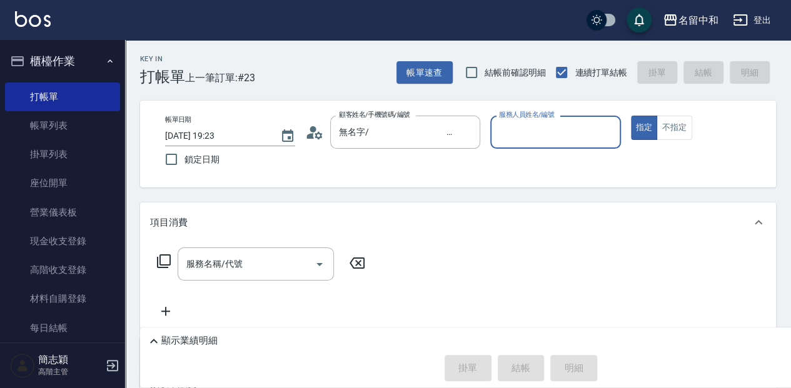
click at [553, 129] on input "服務人員姓名/編號" at bounding box center [555, 132] width 119 height 22
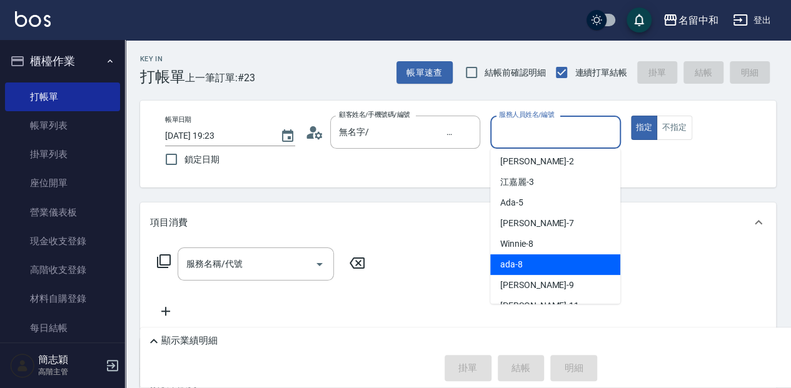
scroll to position [41, 0]
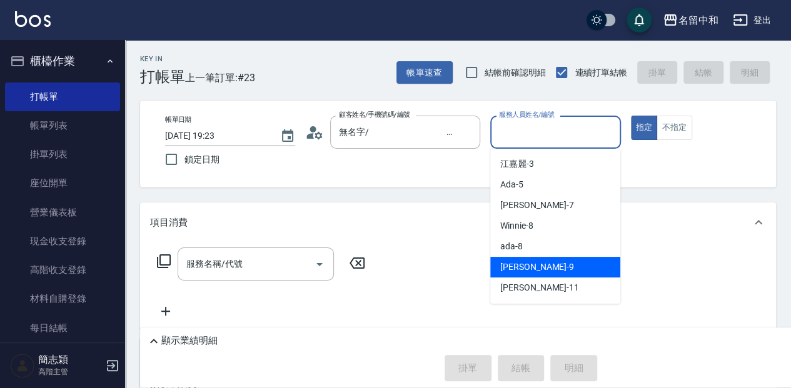
click at [531, 265] on div "[PERSON_NAME] -9" at bounding box center [555, 267] width 130 height 21
type input "[PERSON_NAME]-9"
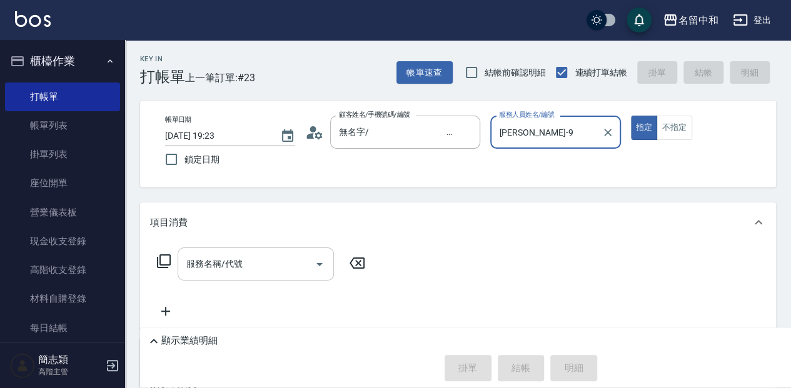
click at [263, 261] on input "服務名稱/代號" at bounding box center [246, 264] width 126 height 22
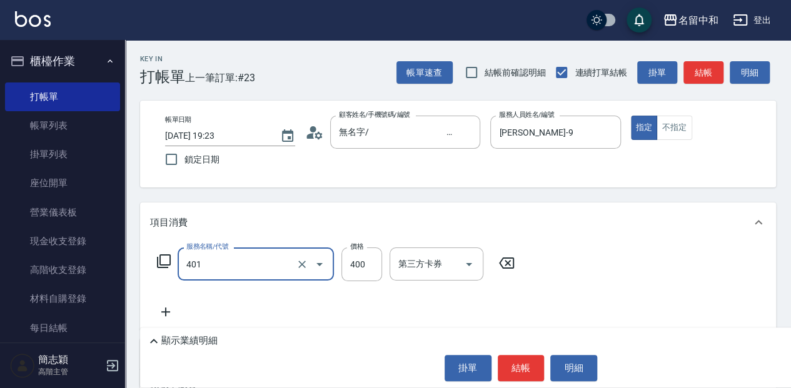
type input "剪髮(400)(401)"
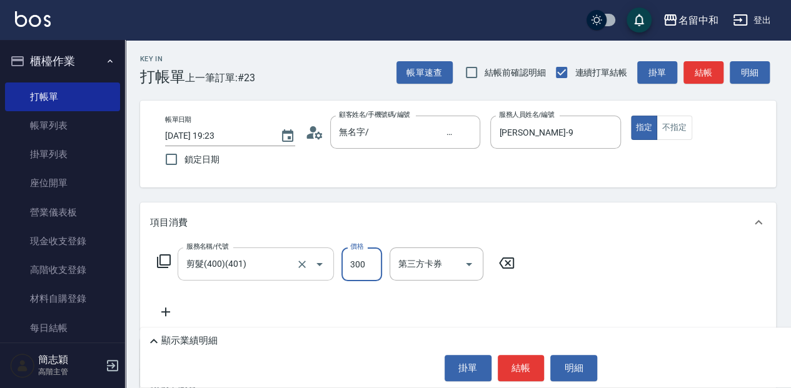
type input "300"
click at [516, 369] on button "結帳" at bounding box center [521, 368] width 47 height 26
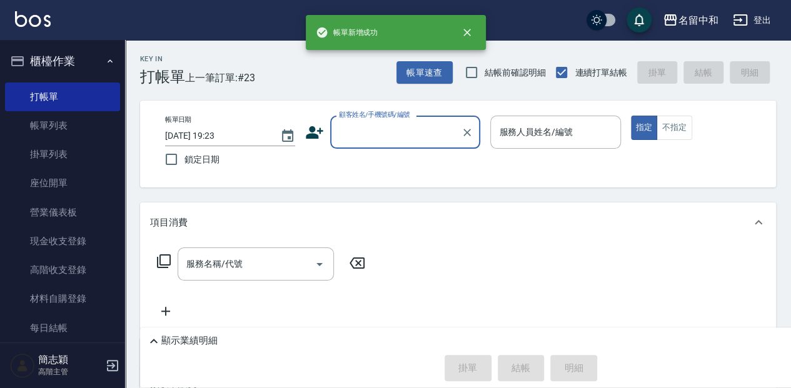
scroll to position [0, 0]
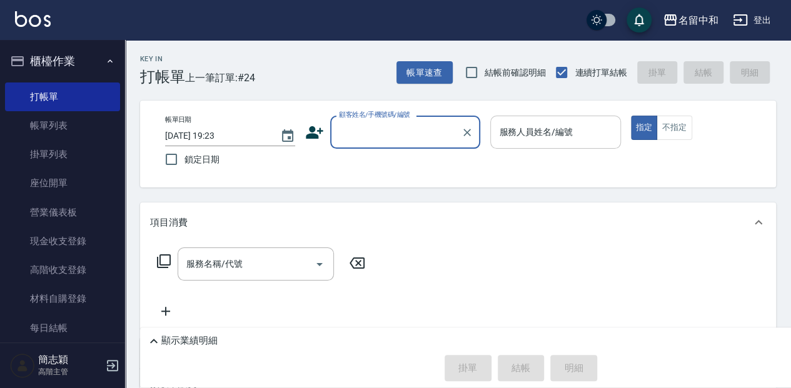
click at [550, 134] on input "服務人員姓名/編號" at bounding box center [555, 132] width 119 height 22
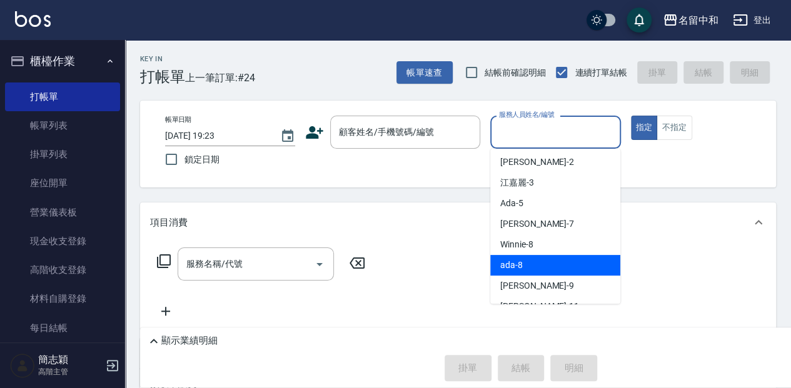
scroll to position [41, 0]
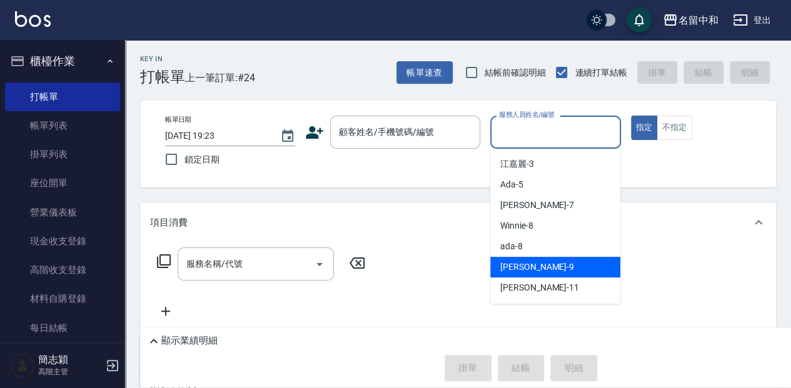
click at [526, 265] on span "[PERSON_NAME] -9" at bounding box center [537, 267] width 74 height 13
type input "[PERSON_NAME]-9"
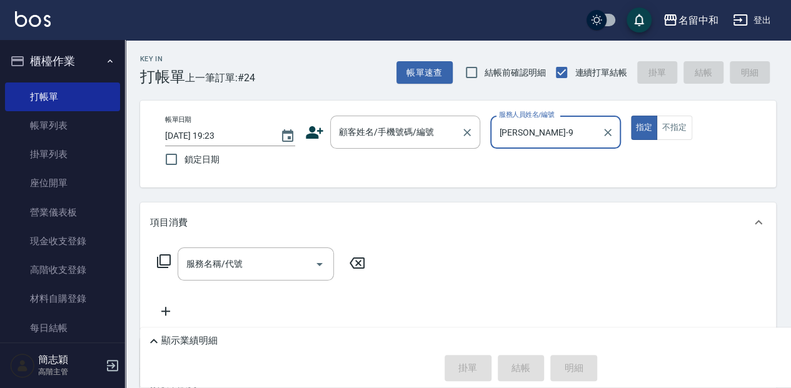
click at [378, 133] on input "顧客姓名/手機號碼/編號" at bounding box center [396, 132] width 120 height 22
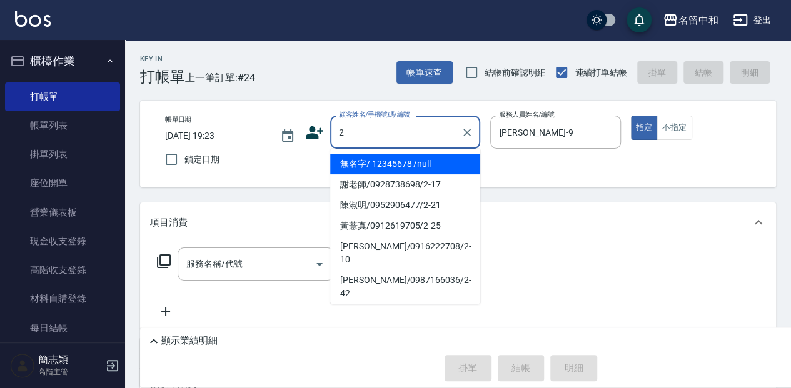
type input "無名字/ 12345678 /null"
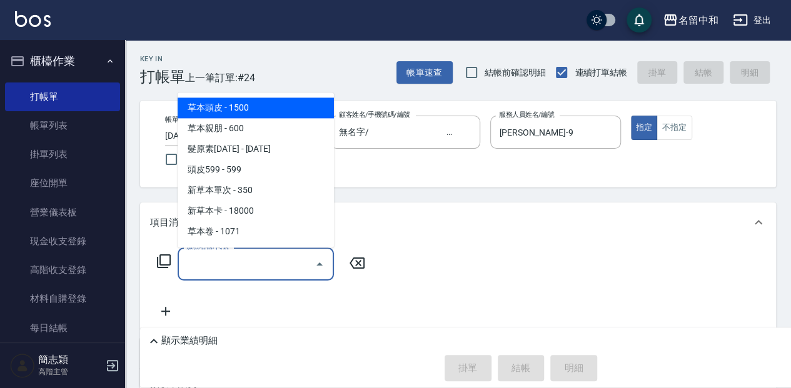
click at [203, 256] on div "服務名稱/代號 服務名稱/代號" at bounding box center [256, 264] width 156 height 33
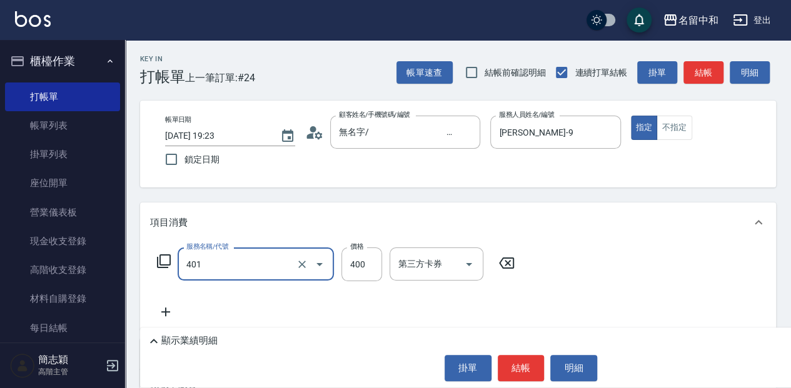
type input "剪髮(400)(401)"
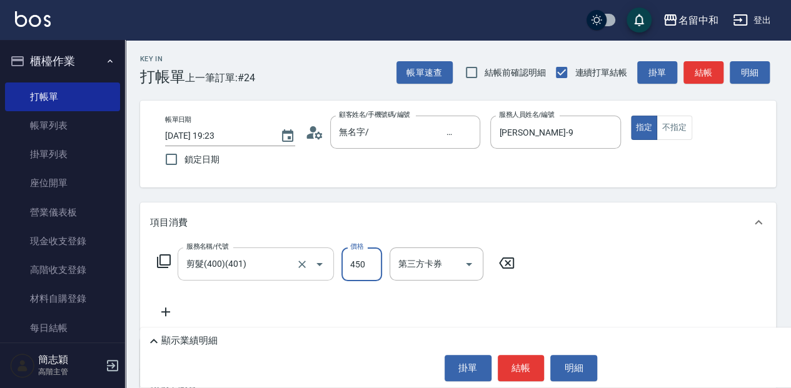
type input "450"
click at [519, 359] on button "結帳" at bounding box center [521, 368] width 47 height 26
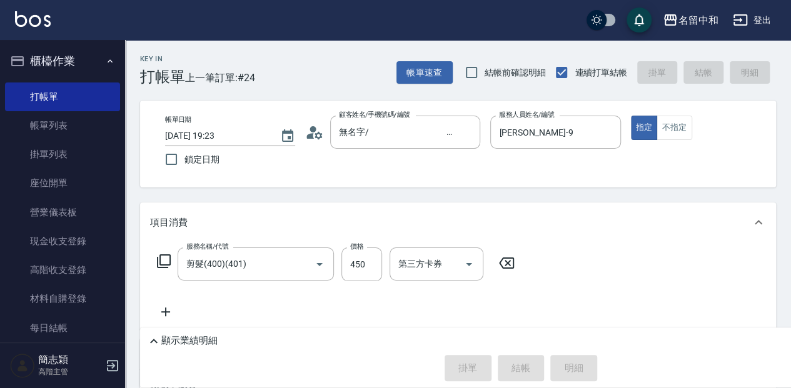
type input "2025/09/21 19:24"
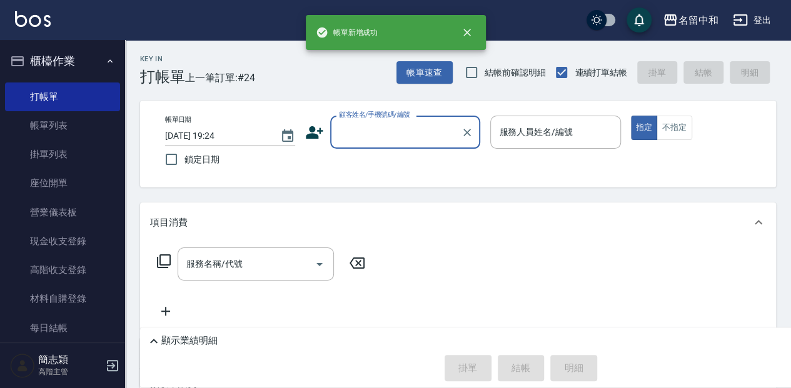
scroll to position [0, 0]
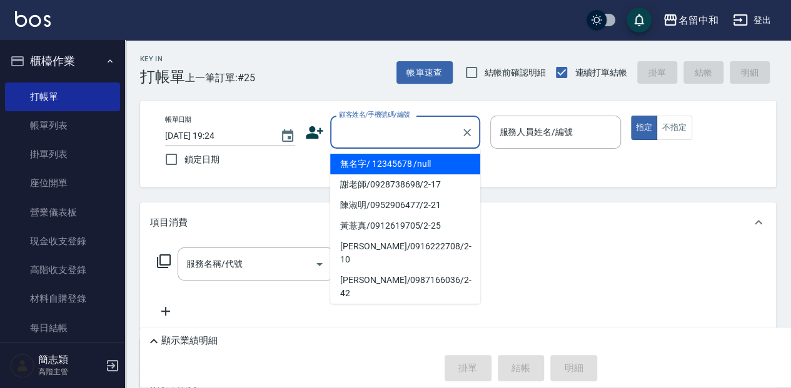
click at [359, 125] on input "顧客姓名/手機號碼/編號" at bounding box center [396, 132] width 120 height 22
click at [375, 168] on li "無名字/ 12345678 /null" at bounding box center [405, 164] width 150 height 21
type input "無名字/ 12345678 /null"
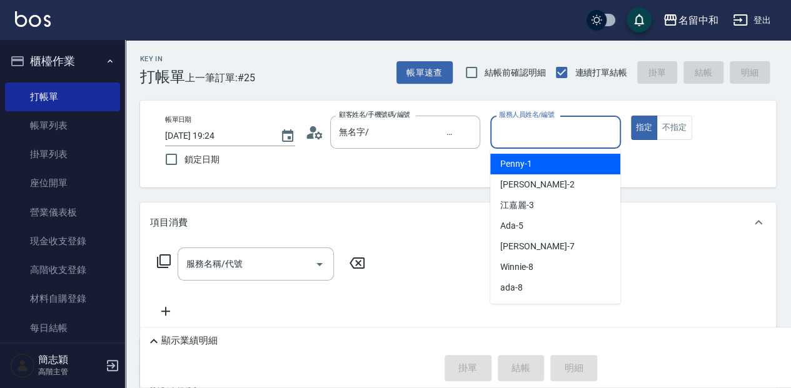
click at [550, 130] on input "服務人員姓名/編號" at bounding box center [555, 132] width 119 height 22
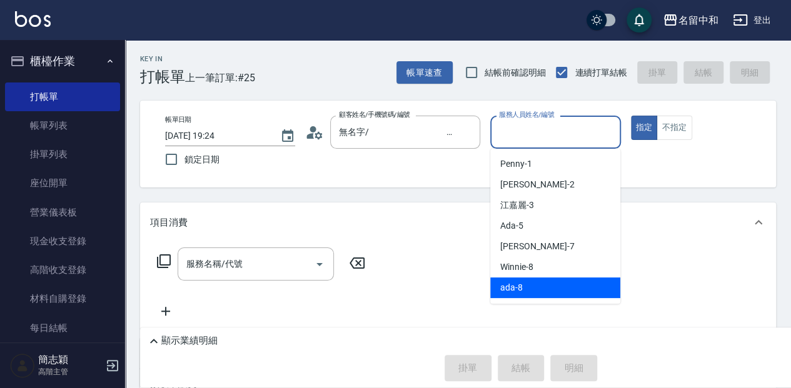
scroll to position [41, 0]
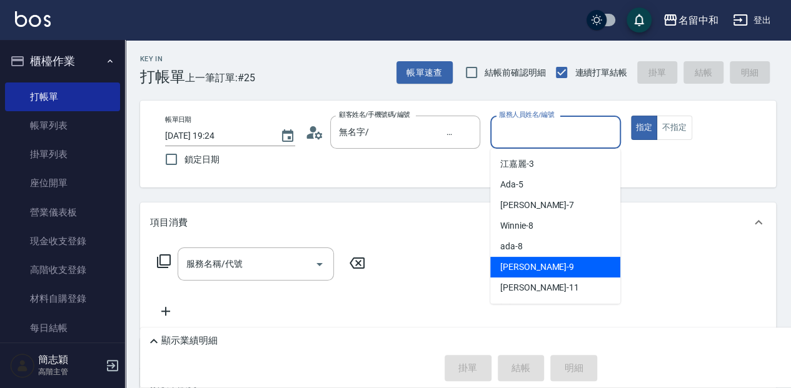
click at [554, 274] on div "[PERSON_NAME] -9" at bounding box center [555, 267] width 130 height 21
type input "[PERSON_NAME]-9"
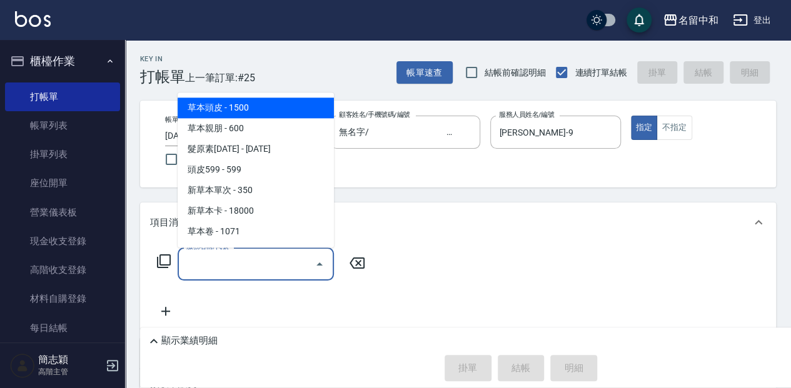
click at [283, 270] on input "服務名稱/代號" at bounding box center [246, 264] width 126 height 22
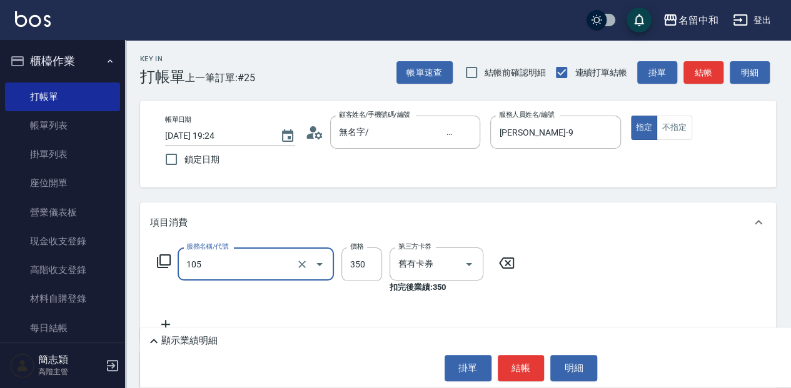
type input "新草本單次(105)"
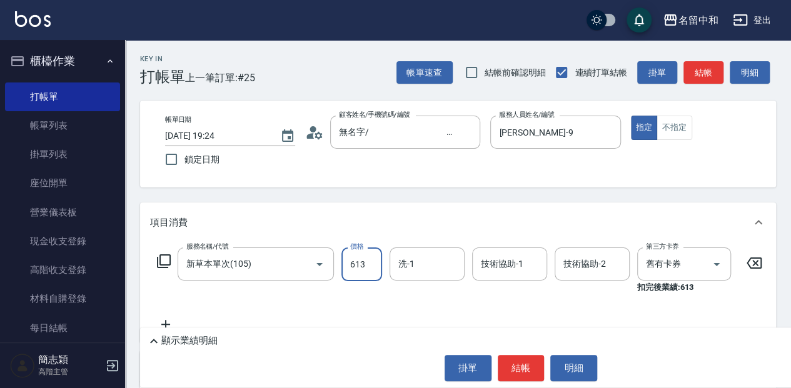
type input "613"
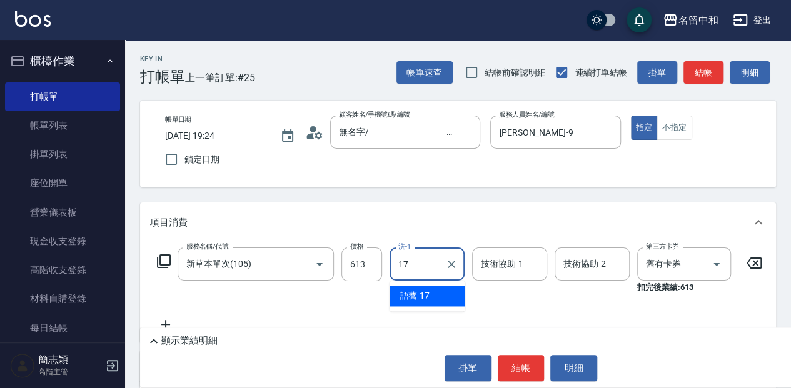
type input "語蕎-17"
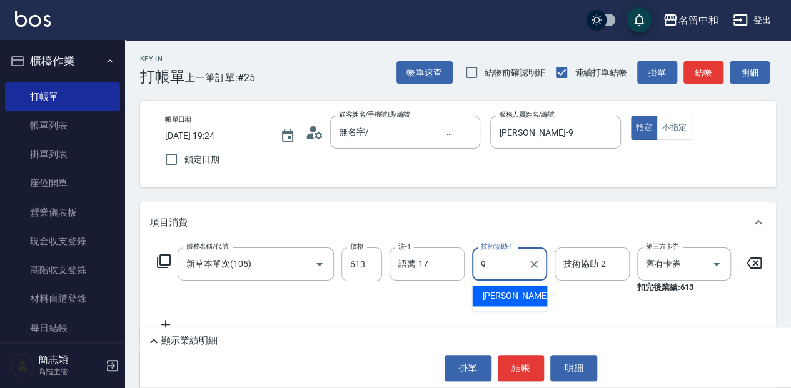
type input "[PERSON_NAME]-9"
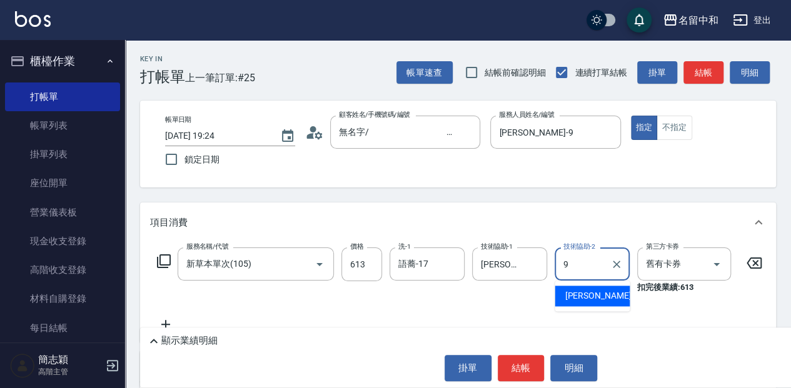
type input "[PERSON_NAME]-9"
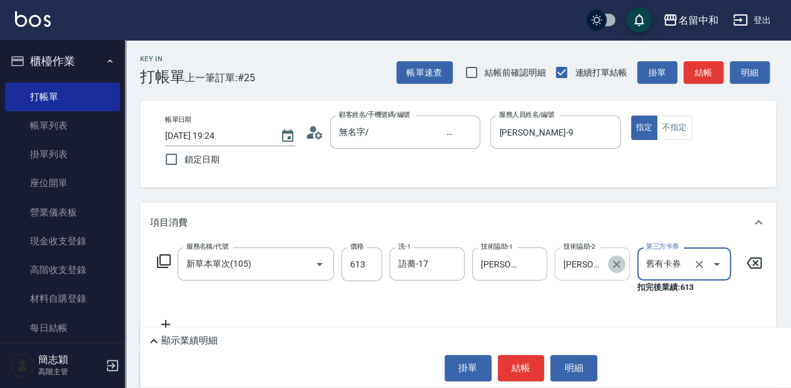
click at [610, 269] on button "Clear" at bounding box center [617, 265] width 18 height 18
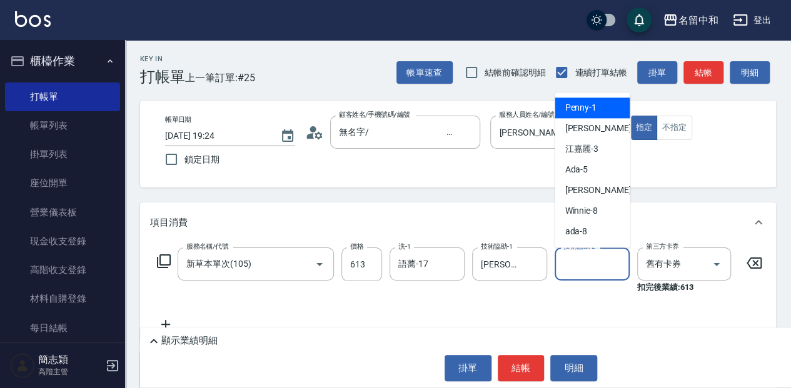
click at [595, 271] on input "技術協助-2" at bounding box center [592, 264] width 64 height 22
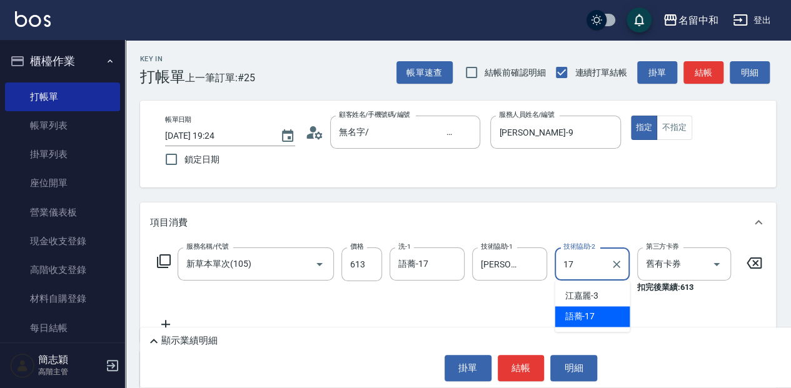
type input "語蕎-17"
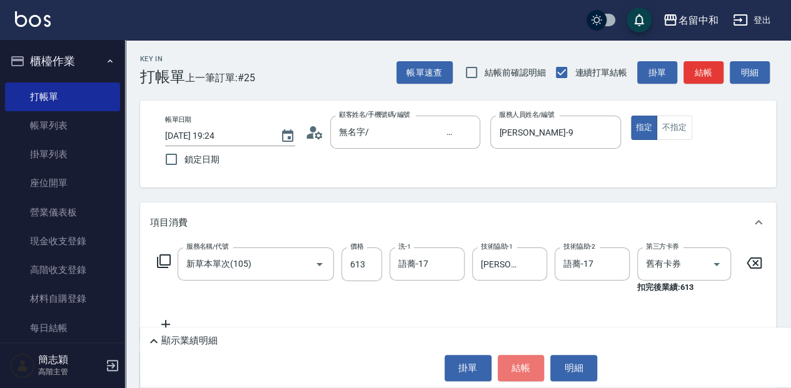
drag, startPoint x: 523, startPoint y: 371, endPoint x: 796, endPoint y: 273, distance: 290.5
click at [524, 371] on button "結帳" at bounding box center [521, 368] width 47 height 26
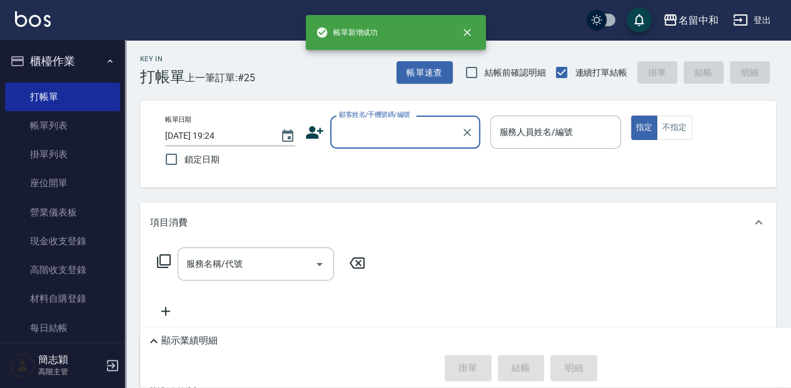
scroll to position [0, 0]
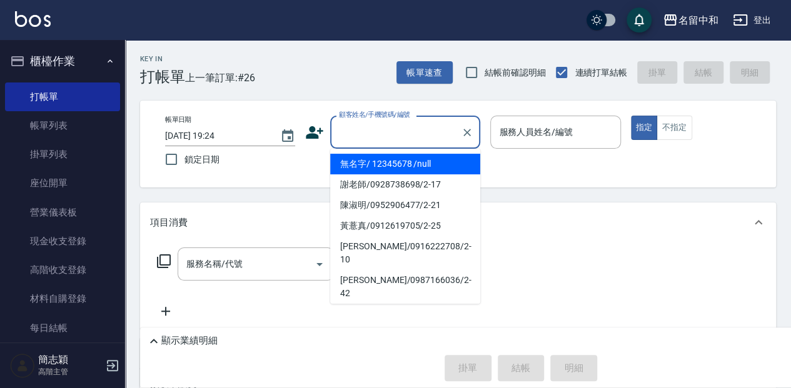
click at [396, 133] on input "顧客姓名/手機號碼/編號" at bounding box center [396, 132] width 120 height 22
click at [402, 165] on li "無名字/ 12345678 /null" at bounding box center [405, 164] width 150 height 21
type input "無名字/ 12345678 /null"
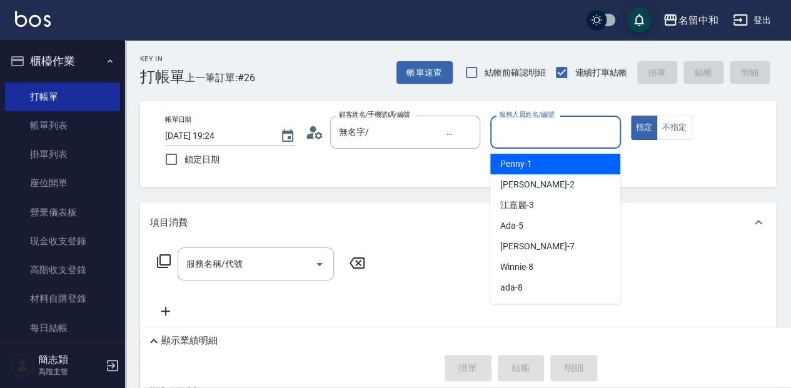
click at [510, 139] on input "服務人員姓名/編號" at bounding box center [555, 132] width 119 height 22
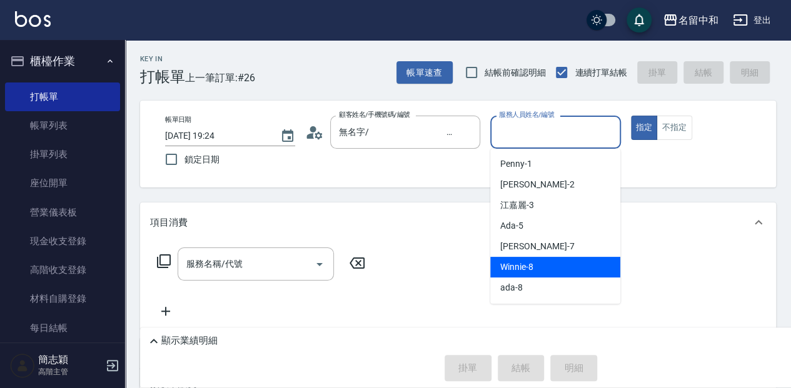
scroll to position [41, 0]
click at [534, 266] on div "[PERSON_NAME] -9" at bounding box center [555, 267] width 130 height 21
type input "[PERSON_NAME]-9"
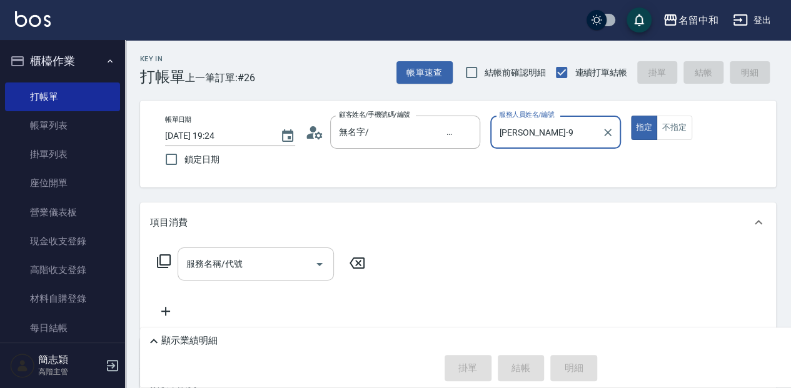
click at [255, 259] on input "服務名稱/代號" at bounding box center [246, 264] width 126 height 22
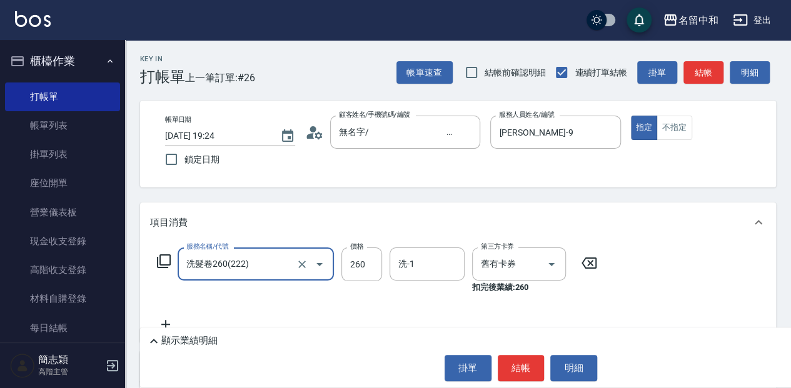
type input "洗髮卷260(222)"
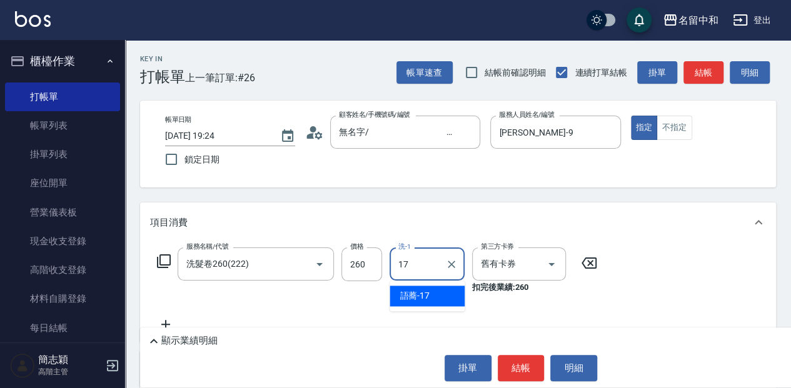
type input "語蕎-17"
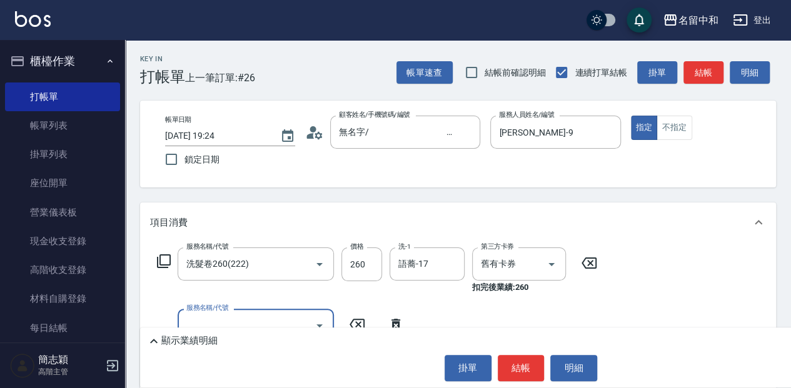
type input "4"
type input "潤絲20(801)"
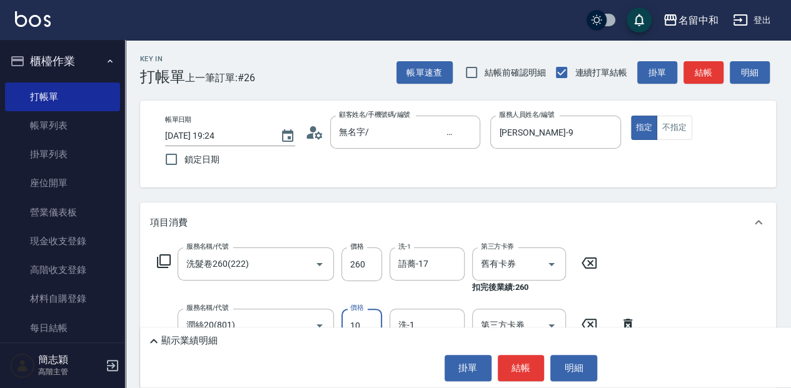
type input "10"
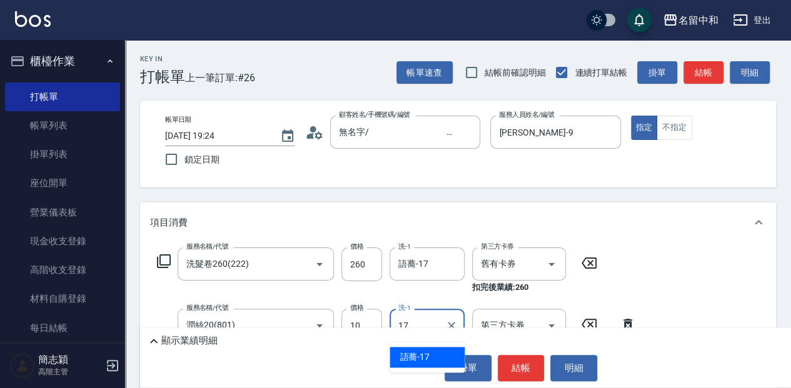
type input "語蕎-17"
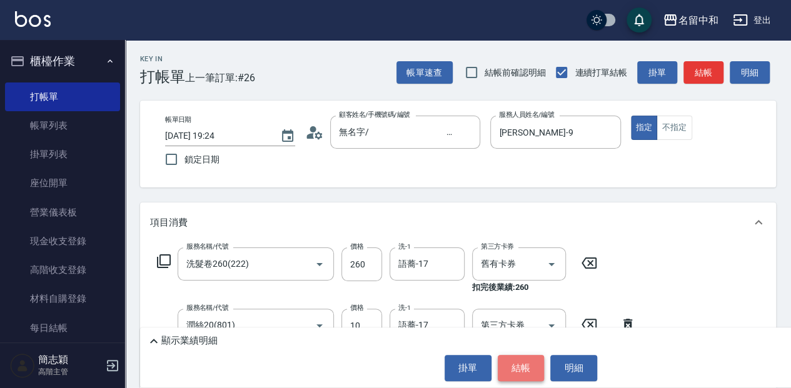
click at [524, 364] on button "結帳" at bounding box center [521, 368] width 47 height 26
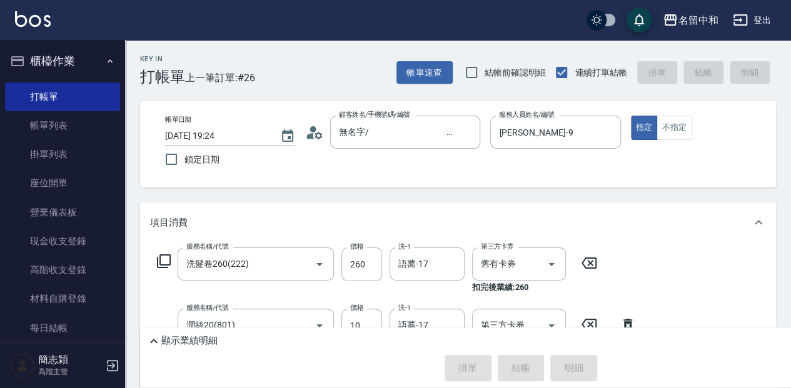
type input "2025/09/21 19:25"
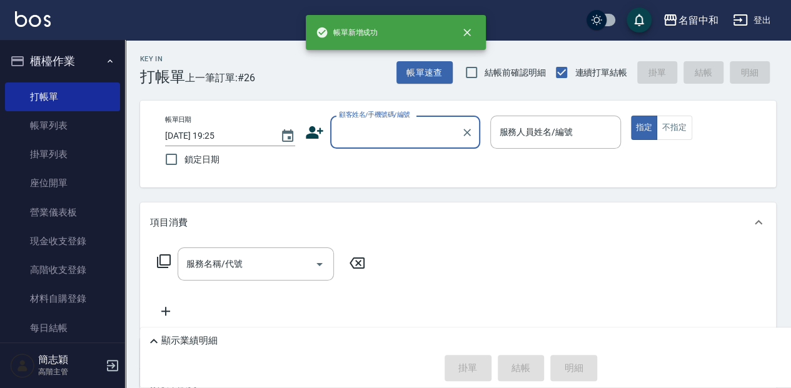
scroll to position [0, 0]
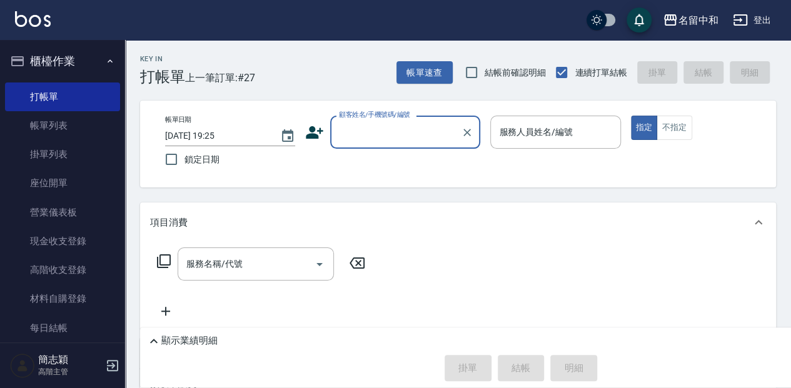
click at [364, 134] on input "顧客姓名/手機號碼/編號" at bounding box center [396, 132] width 120 height 22
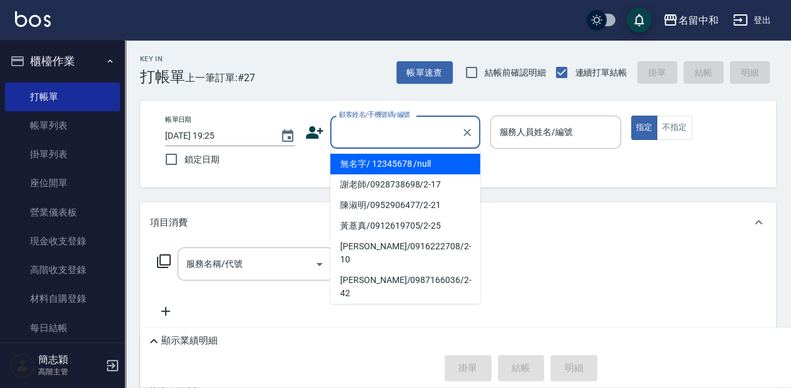
click at [373, 159] on li "無名字/ 12345678 /null" at bounding box center [405, 164] width 150 height 21
type input "無名字/ 12345678 /null"
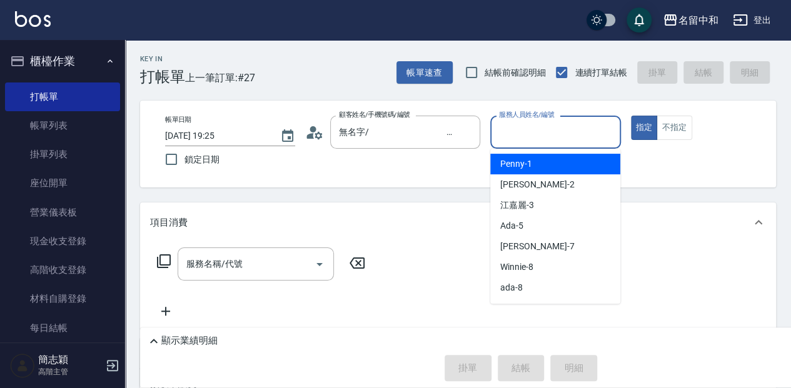
click at [521, 139] on input "服務人員姓名/編號" at bounding box center [555, 132] width 119 height 22
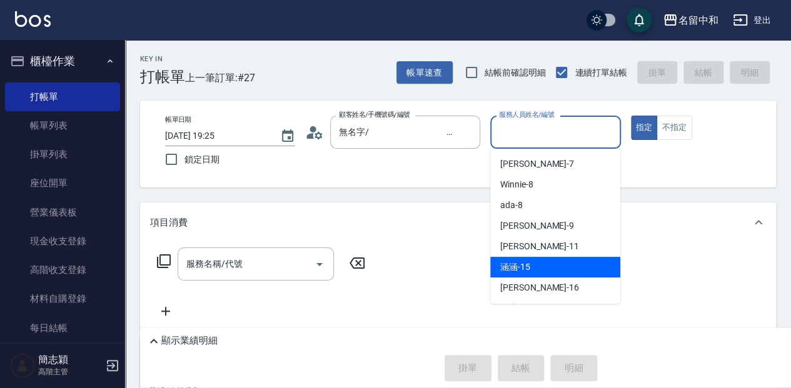
scroll to position [83, 0]
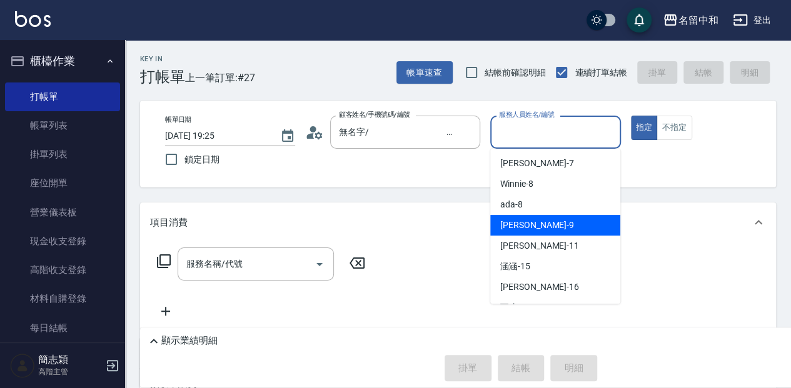
click at [544, 226] on div "[PERSON_NAME] -9" at bounding box center [555, 225] width 130 height 21
type input "[PERSON_NAME]-9"
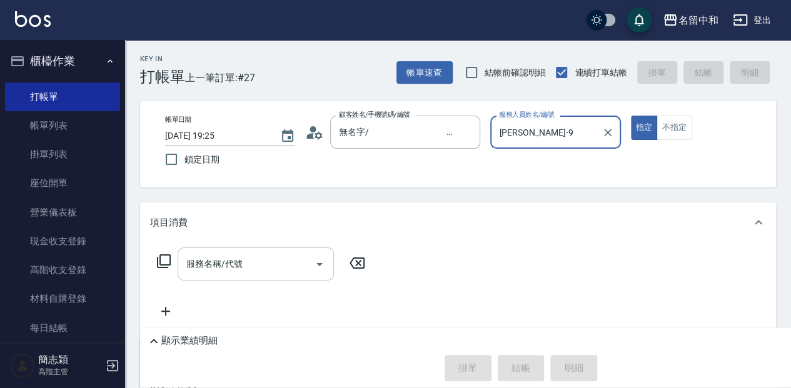
click at [243, 271] on input "服務名稱/代號" at bounding box center [246, 264] width 126 height 22
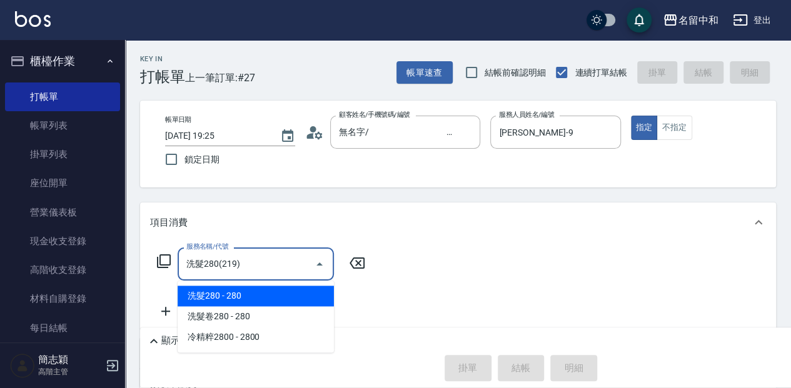
type input "洗髮280(219)"
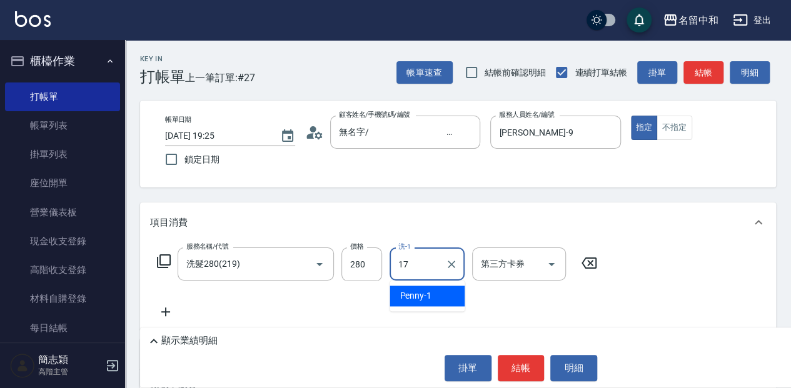
type input "語蕎-17"
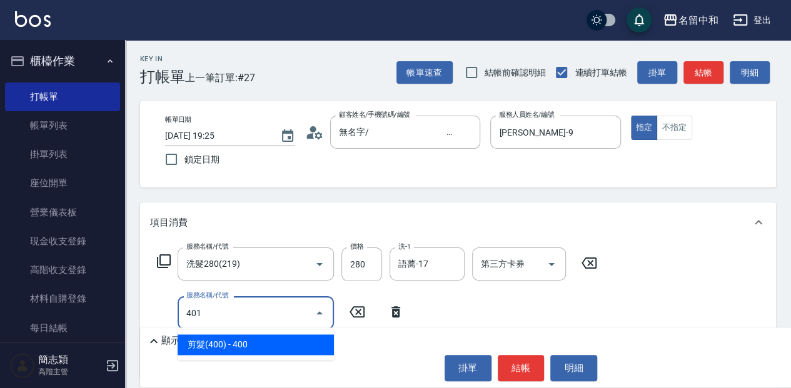
type input "剪髮(400)(401)"
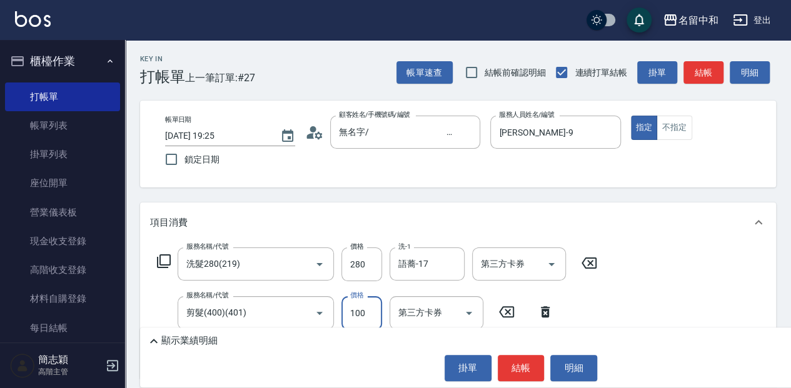
type input "100"
click at [521, 363] on button "結帳" at bounding box center [521, 368] width 47 height 26
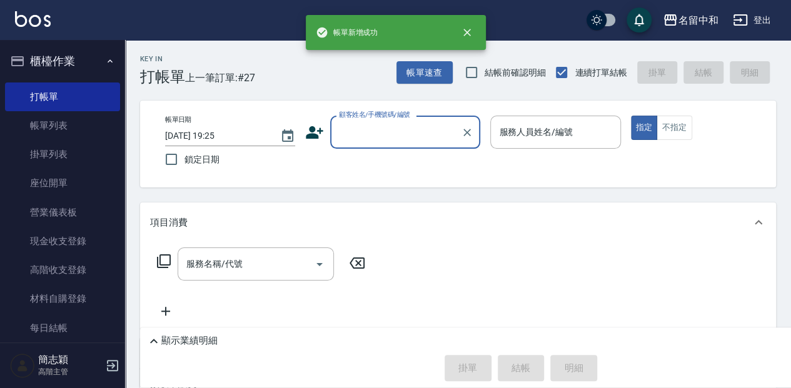
scroll to position [0, 0]
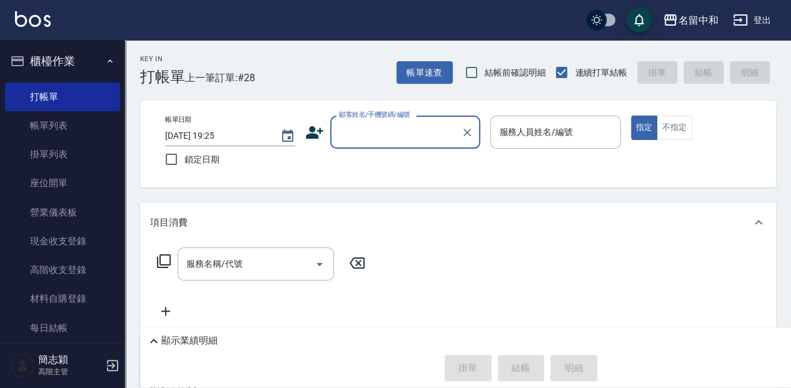
click at [354, 140] on input "顧客姓名/手機號碼/編號" at bounding box center [396, 132] width 120 height 22
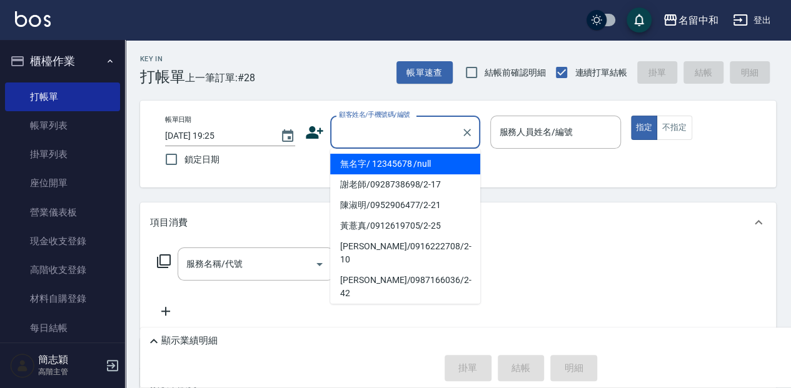
click at [409, 171] on li "無名字/ 12345678 /null" at bounding box center [405, 164] width 150 height 21
type input "無名字/ 12345678 /null"
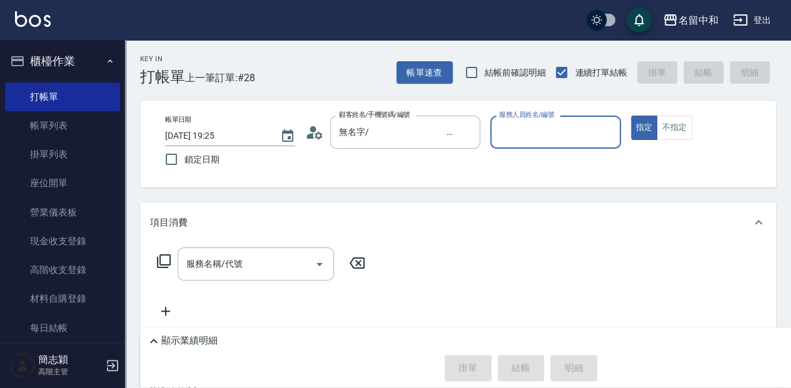
click at [568, 139] on input "服務人員姓名/編號" at bounding box center [555, 132] width 119 height 22
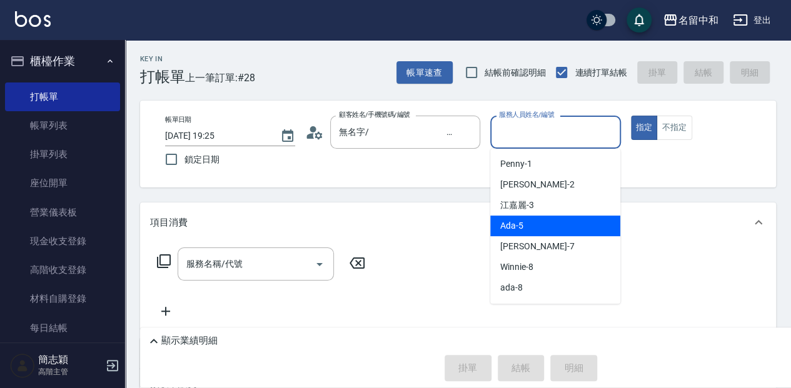
scroll to position [83, 0]
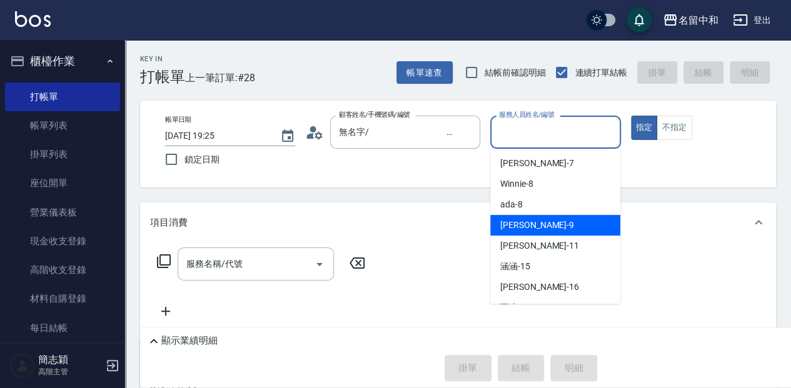
click at [539, 229] on div "[PERSON_NAME] -9" at bounding box center [555, 225] width 130 height 21
type input "[PERSON_NAME]-9"
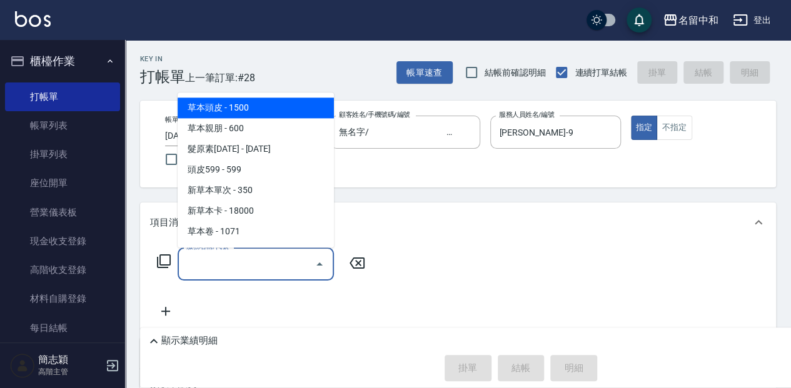
click at [233, 262] on input "服務名稱/代號" at bounding box center [246, 264] width 126 height 22
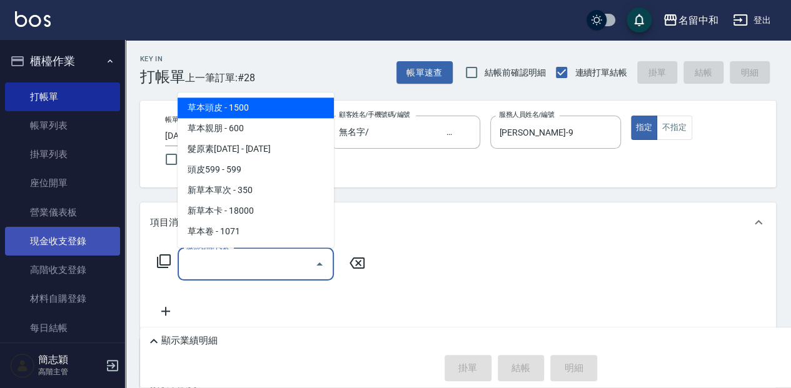
click at [76, 244] on link "現金收支登錄" at bounding box center [62, 241] width 115 height 29
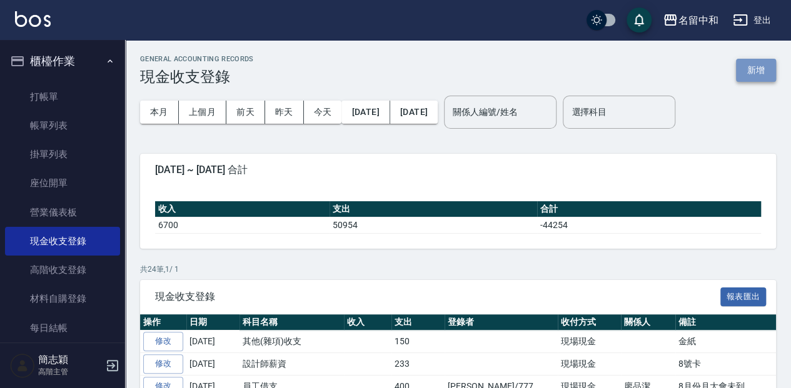
click at [760, 79] on button "新增" at bounding box center [756, 70] width 40 height 23
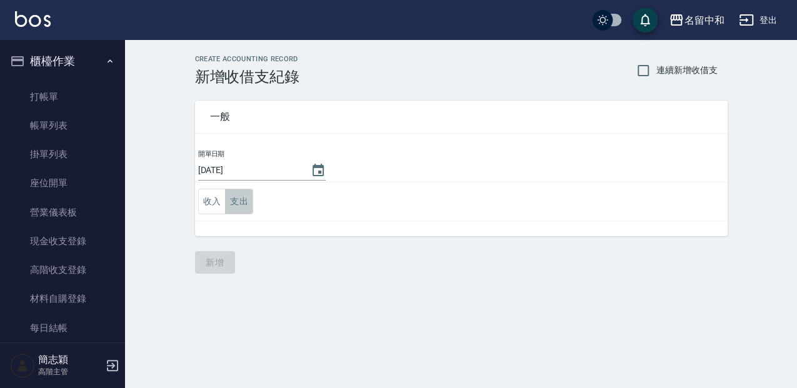
click at [236, 198] on button "支出" at bounding box center [239, 202] width 28 height 26
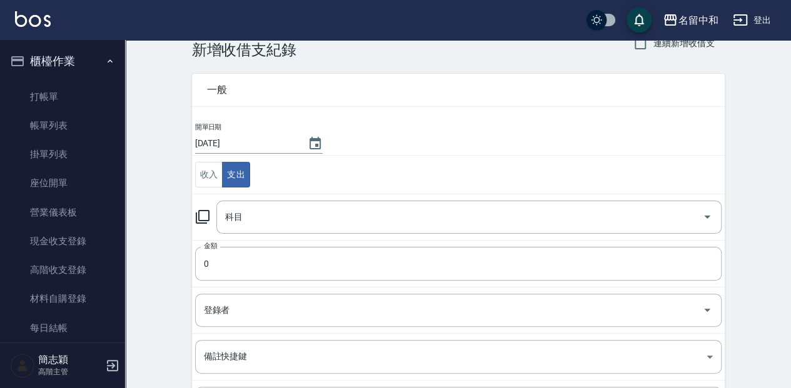
scroll to position [41, 0]
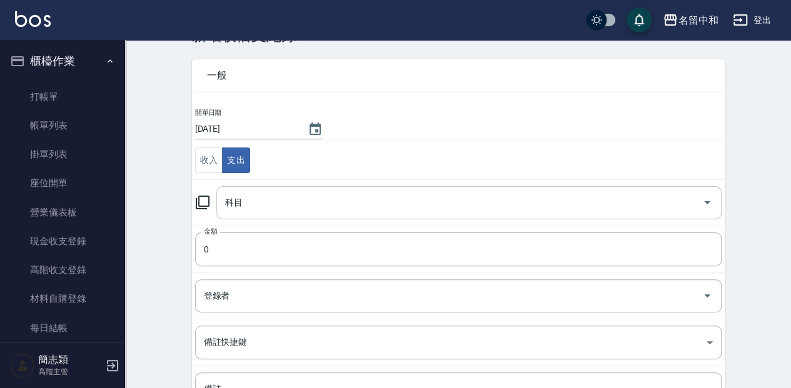
click at [279, 214] on div "科目" at bounding box center [468, 202] width 505 height 33
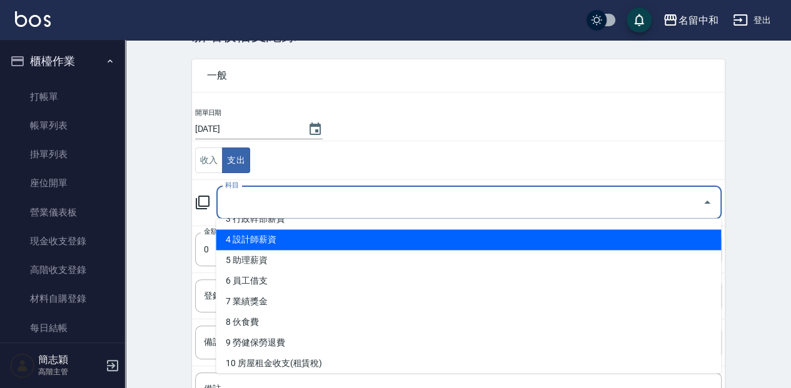
scroll to position [83, 0]
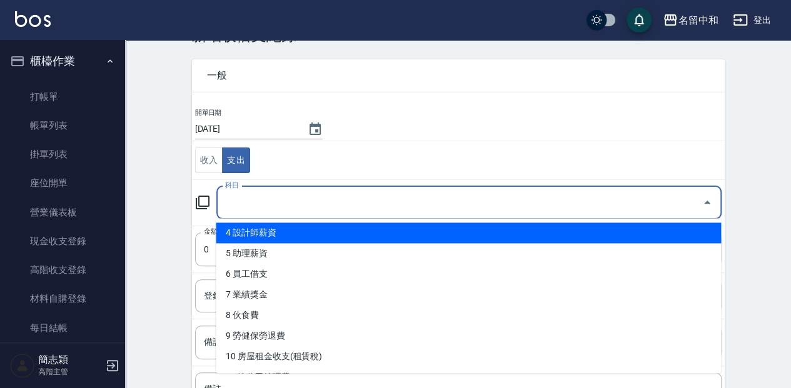
click at [290, 241] on li "4 設計師薪資" at bounding box center [468, 233] width 505 height 21
type input "4 設計師薪資"
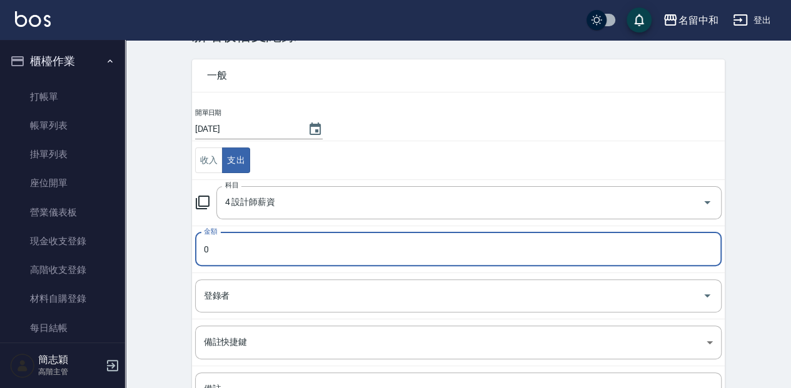
click at [272, 243] on input "0" at bounding box center [458, 250] width 526 height 34
drag, startPoint x: 278, startPoint y: 246, endPoint x: 261, endPoint y: 245, distance: 16.9
click at [278, 246] on input "0" at bounding box center [458, 250] width 526 height 34
drag, startPoint x: 238, startPoint y: 244, endPoint x: 200, endPoint y: 249, distance: 37.9
click at [200, 249] on input "0" at bounding box center [458, 250] width 526 height 34
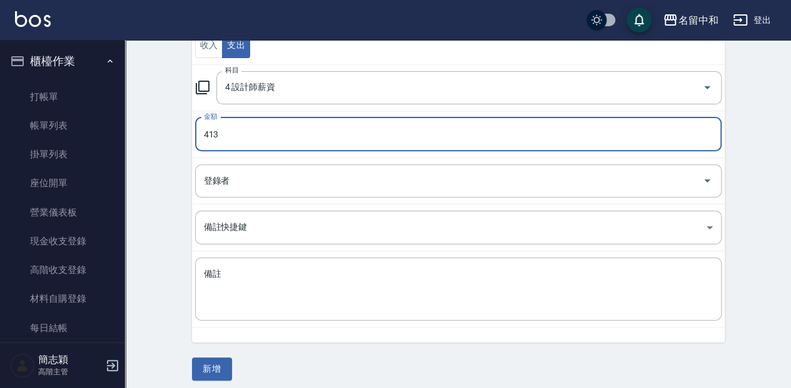
scroll to position [161, 0]
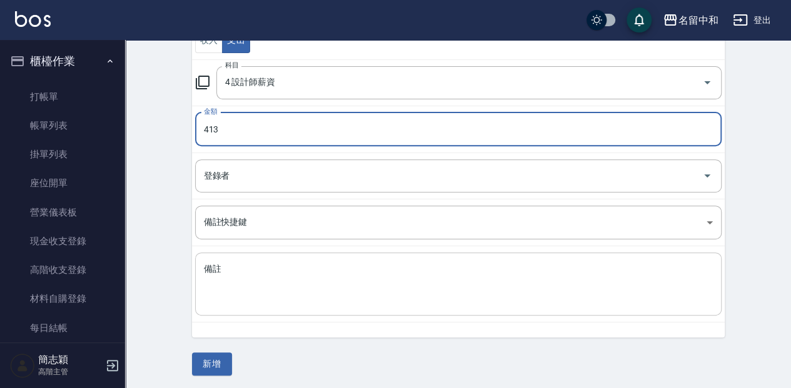
type input "413"
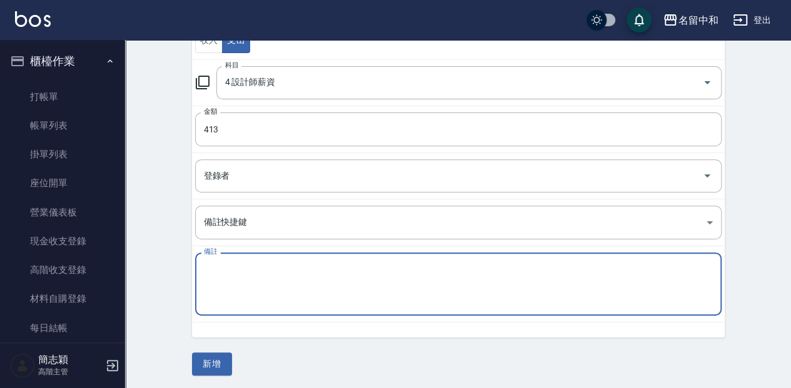
click at [216, 263] on textarea "備註" at bounding box center [458, 284] width 509 height 43
type textarea "9"
type textarea "h"
type textarea "草本卡 9號$245 3號$168"
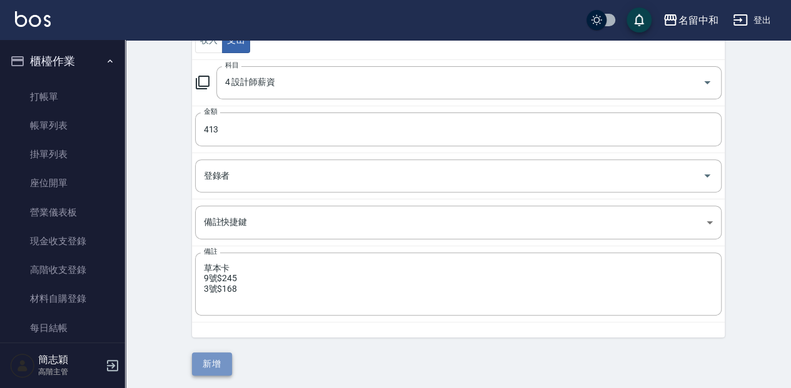
click at [216, 356] on button "新增" at bounding box center [212, 364] width 40 height 23
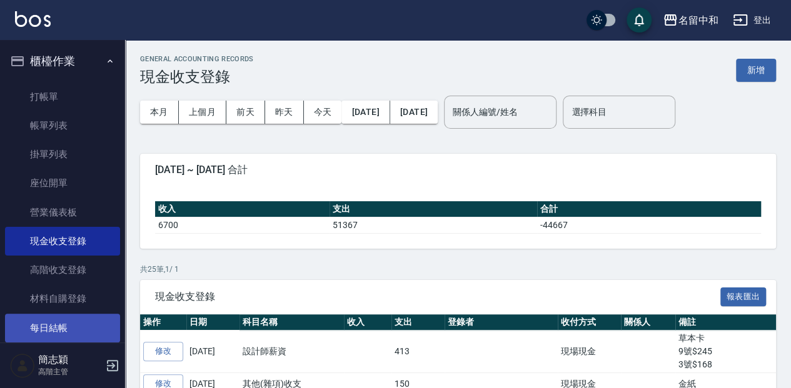
click at [100, 318] on link "每日結帳" at bounding box center [62, 328] width 115 height 29
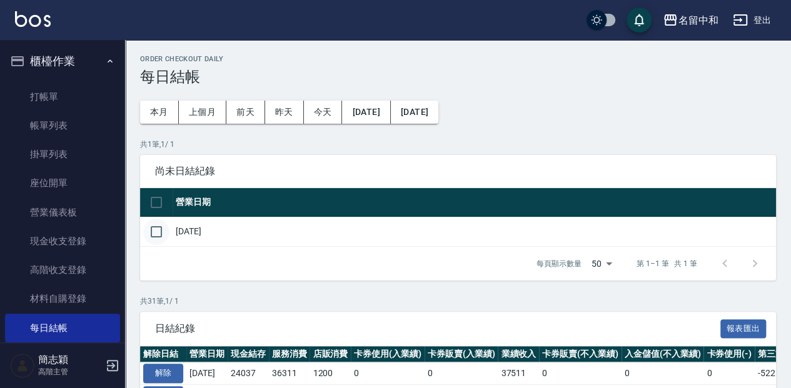
click at [155, 225] on input "checkbox" at bounding box center [156, 232] width 26 height 26
checkbox input "true"
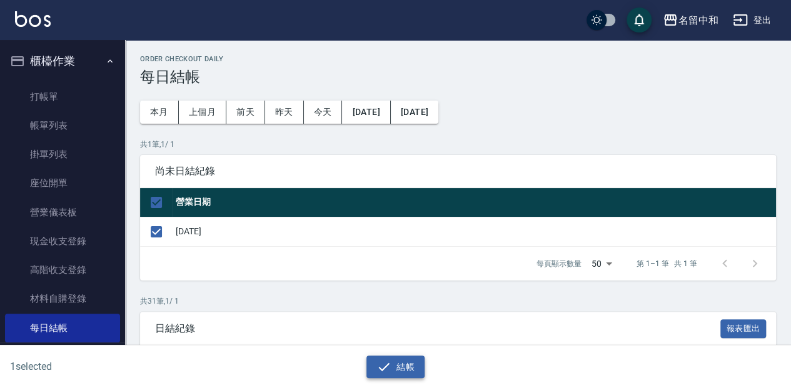
click at [396, 374] on button "結帳" at bounding box center [395, 367] width 58 height 23
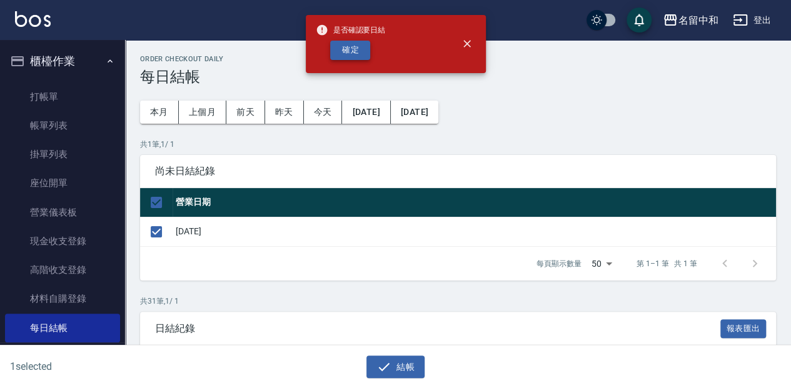
click at [359, 59] on button "確定" at bounding box center [350, 50] width 40 height 19
checkbox input "false"
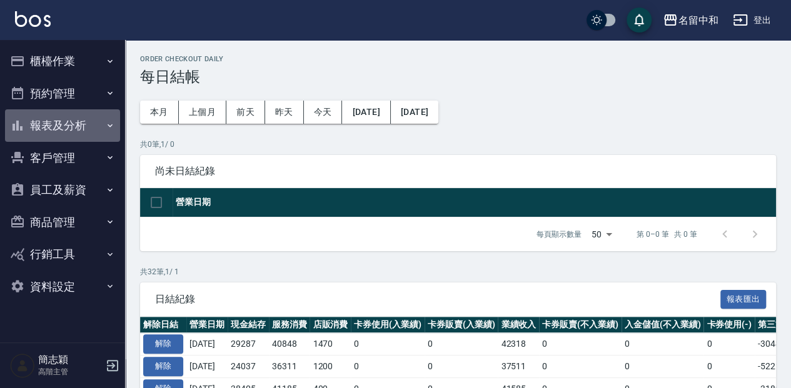
click at [101, 131] on button "報表及分析" at bounding box center [62, 125] width 115 height 33
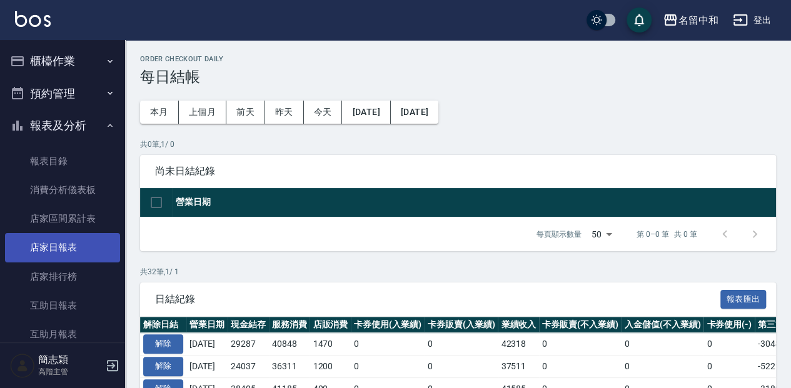
click at [69, 246] on link "店家日報表" at bounding box center [62, 247] width 115 height 29
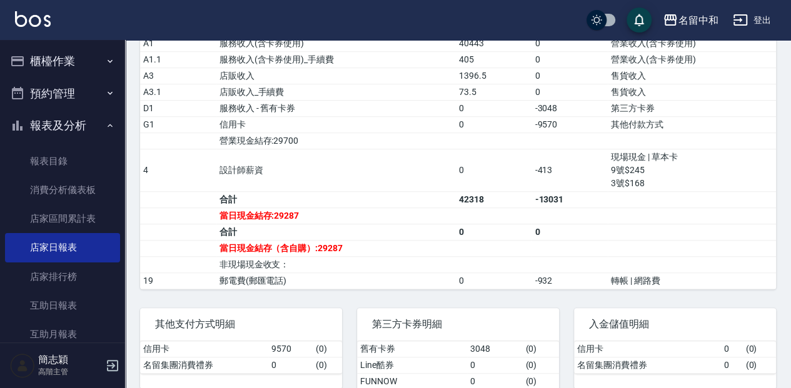
scroll to position [375, 0]
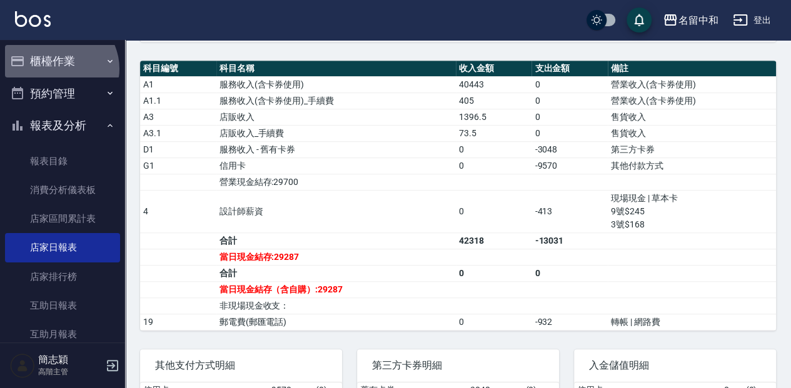
click at [58, 69] on button "櫃檯作業" at bounding box center [62, 61] width 115 height 33
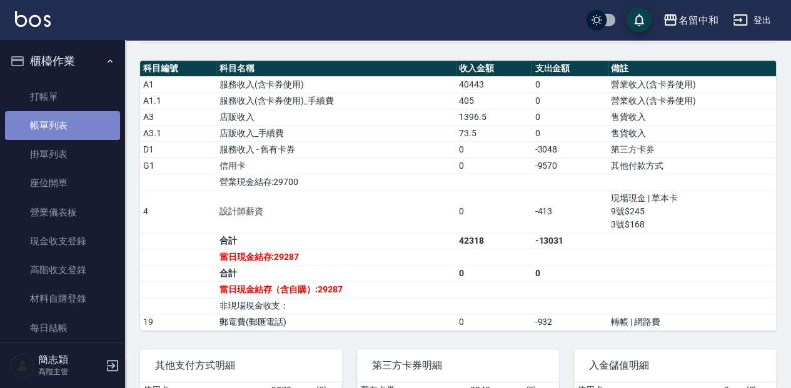
click at [81, 121] on link "帳單列表" at bounding box center [62, 125] width 115 height 29
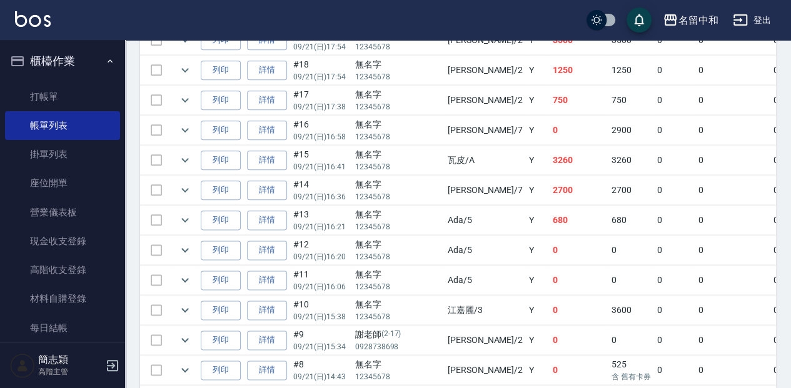
scroll to position [556, 0]
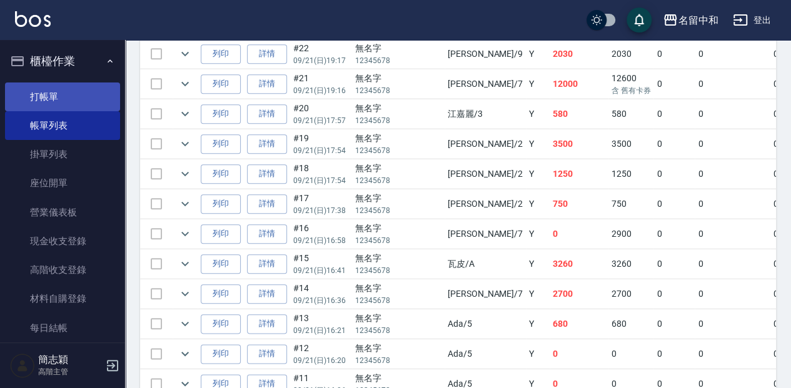
drag, startPoint x: 85, startPoint y: 86, endPoint x: 109, endPoint y: 83, distance: 24.0
click at [85, 86] on link "打帳單" at bounding box center [62, 97] width 115 height 29
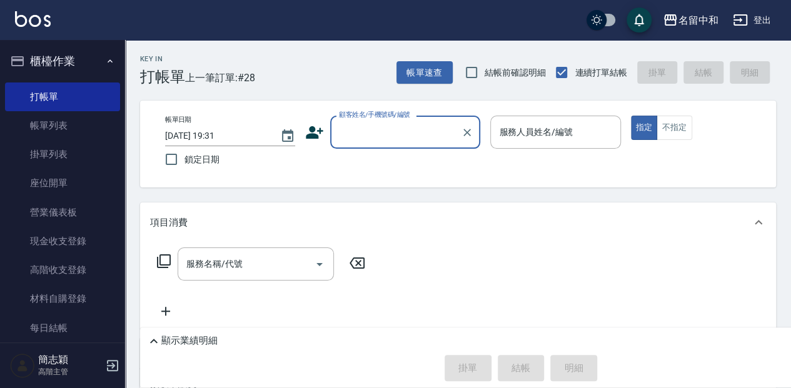
click at [401, 138] on input "顧客姓名/手機號碼/編號" at bounding box center [396, 132] width 120 height 22
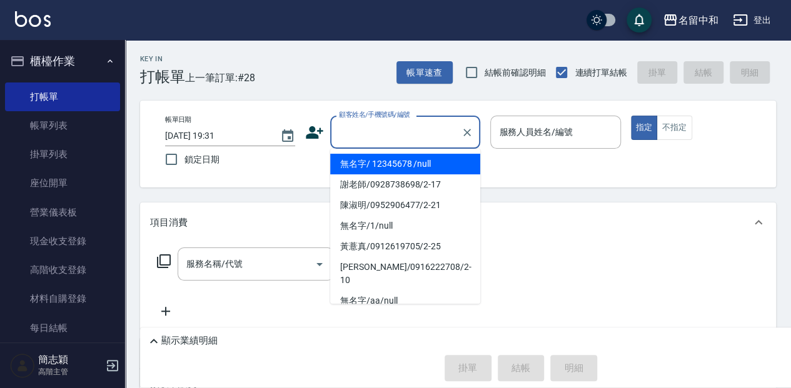
click at [404, 166] on li "無名字/ 12345678 /null" at bounding box center [405, 164] width 150 height 21
type input "無名字/ 12345678 /null"
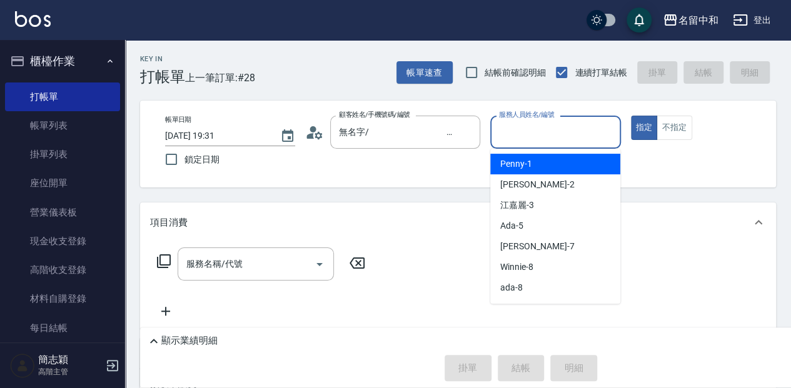
click at [520, 133] on input "服務人員姓名/編號" at bounding box center [555, 132] width 119 height 22
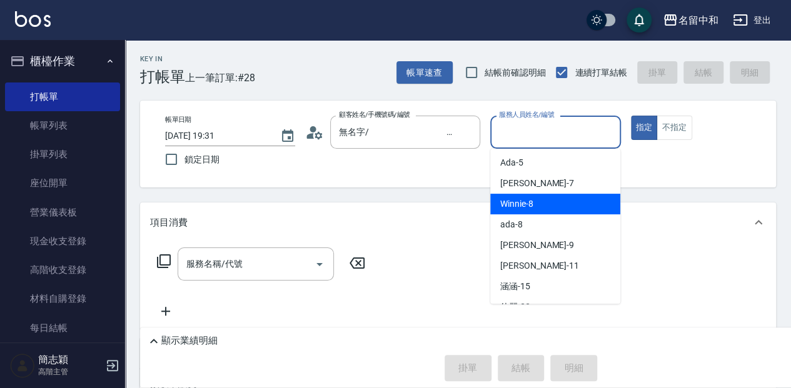
scroll to position [83, 0]
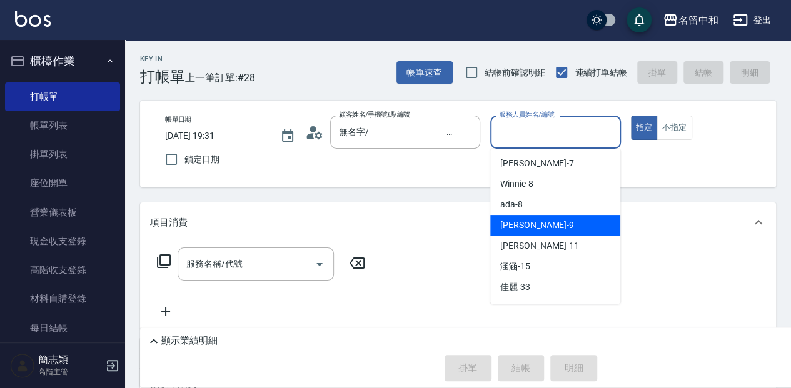
click at [533, 232] on div "[PERSON_NAME] -9" at bounding box center [555, 225] width 130 height 21
type input "[PERSON_NAME]-9"
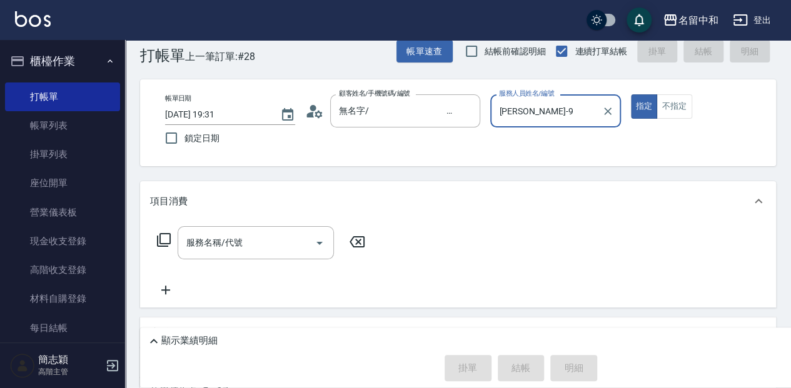
scroll to position [41, 0]
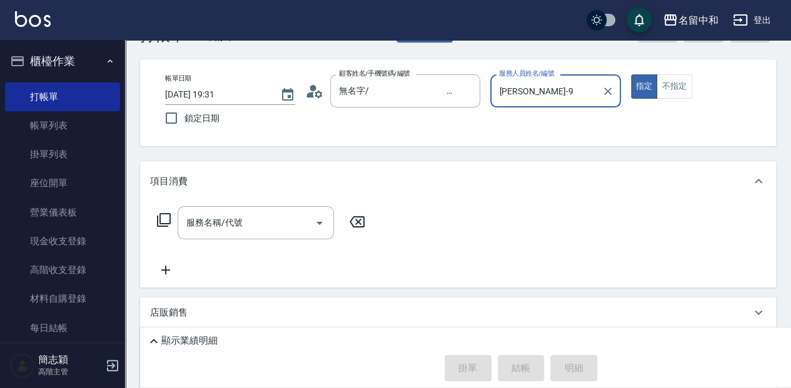
click at [171, 224] on div "服務名稱/代號 服務名稱/代號" at bounding box center [261, 222] width 223 height 33
click at [169, 224] on icon at bounding box center [164, 220] width 14 height 14
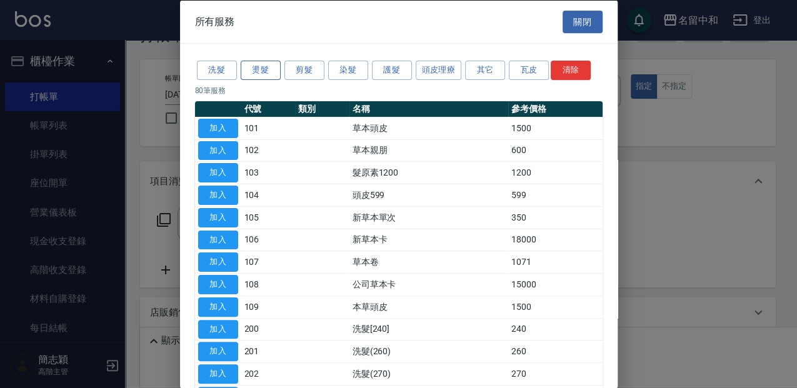
click at [266, 71] on button "燙髮" at bounding box center [261, 70] width 40 height 19
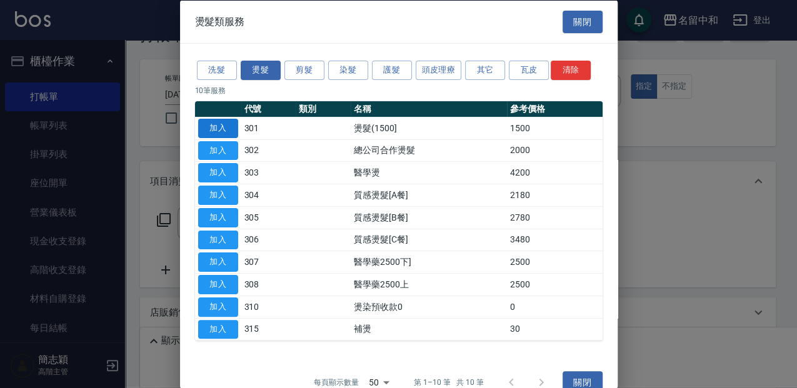
click at [231, 127] on button "加入" at bounding box center [218, 127] width 40 height 19
type input "燙髮(1500](301)"
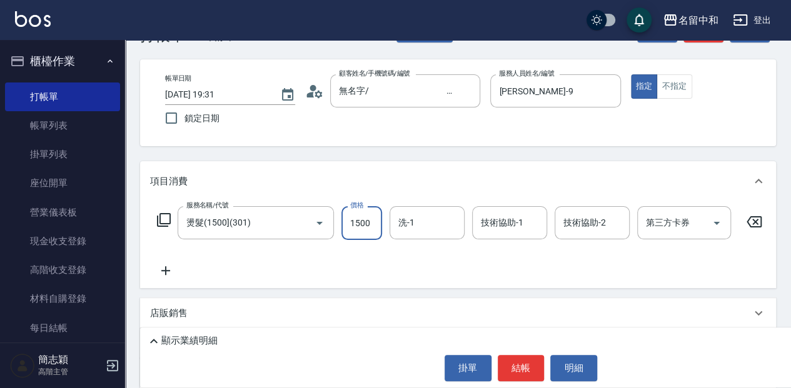
click at [374, 226] on input "1500" at bounding box center [361, 223] width 41 height 34
type input "2000"
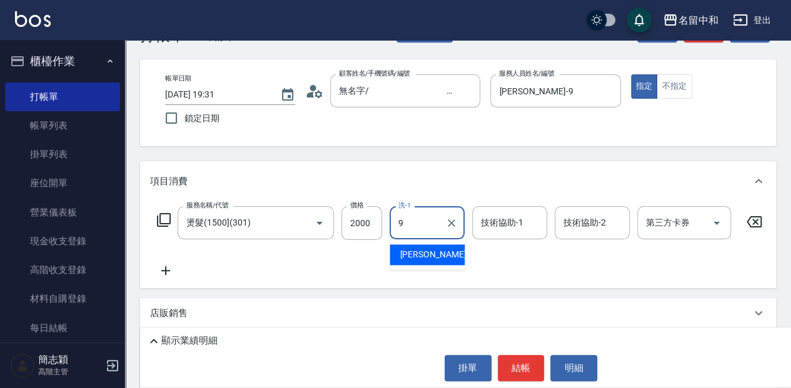
type input "[PERSON_NAME]-9"
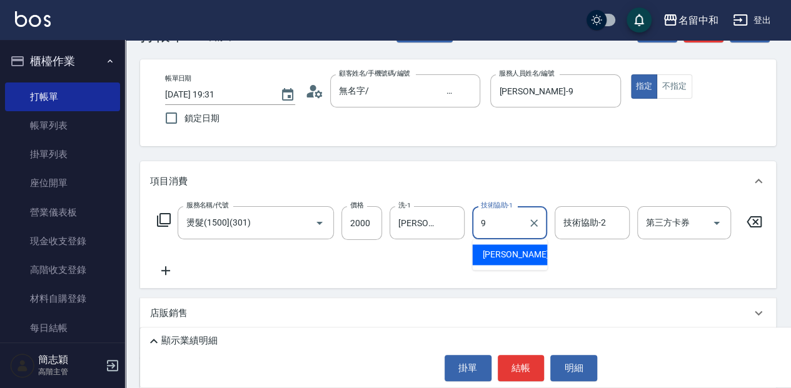
type input "[PERSON_NAME]-9"
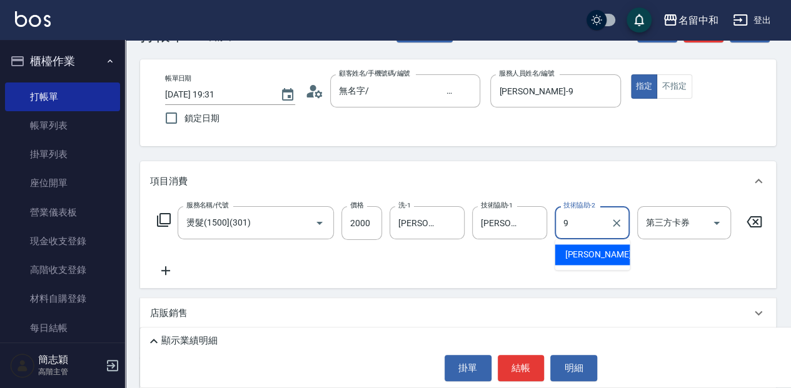
type input "[PERSON_NAME]-9"
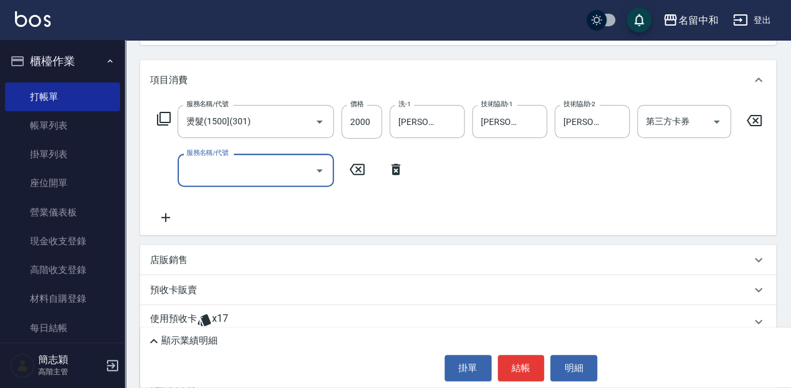
scroll to position [166, 0]
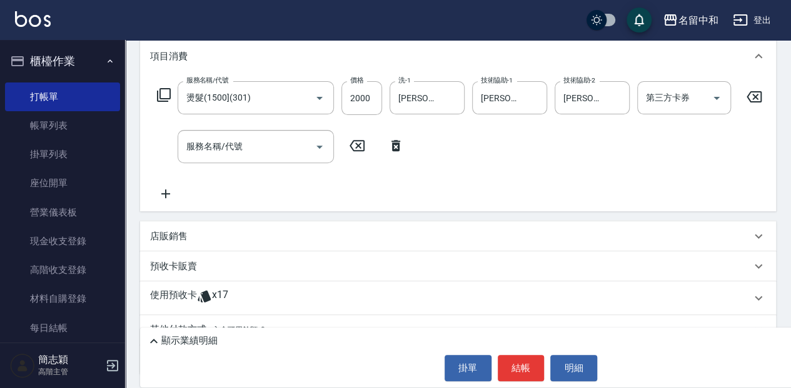
click at [163, 98] on icon at bounding box center [164, 95] width 14 height 14
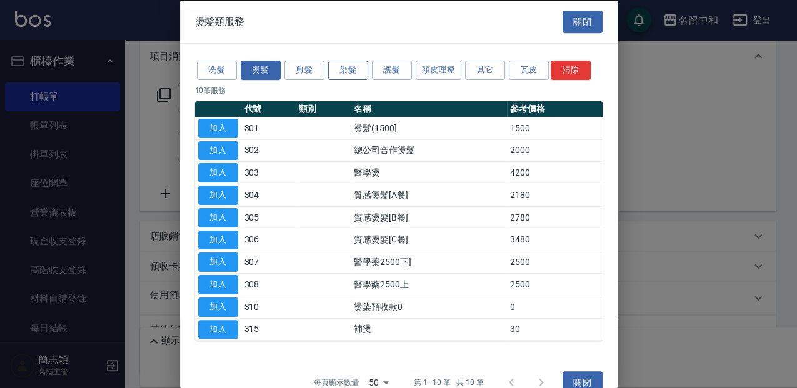
click at [344, 65] on button "染髮" at bounding box center [348, 70] width 40 height 19
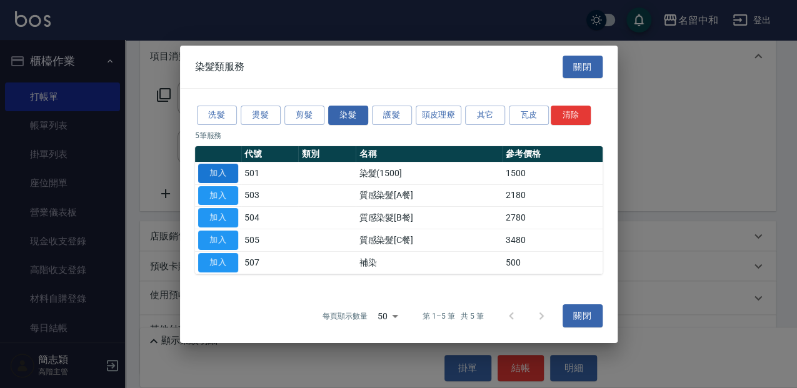
click at [230, 169] on button "加入" at bounding box center [218, 173] width 40 height 19
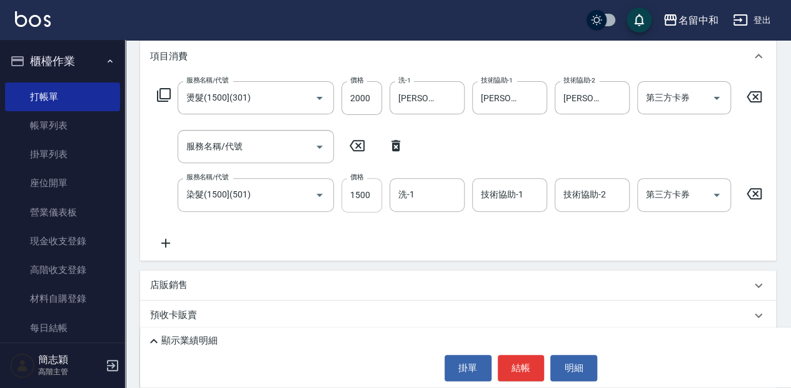
click at [378, 191] on input "1500" at bounding box center [361, 195] width 41 height 34
type input "2000"
type input "1717"
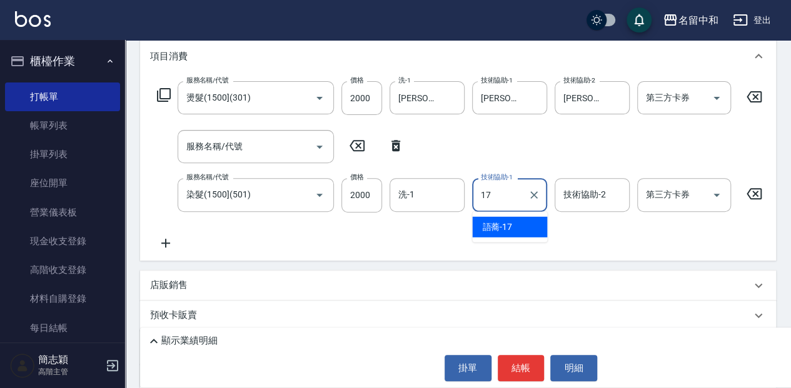
type input "語蕎-17"
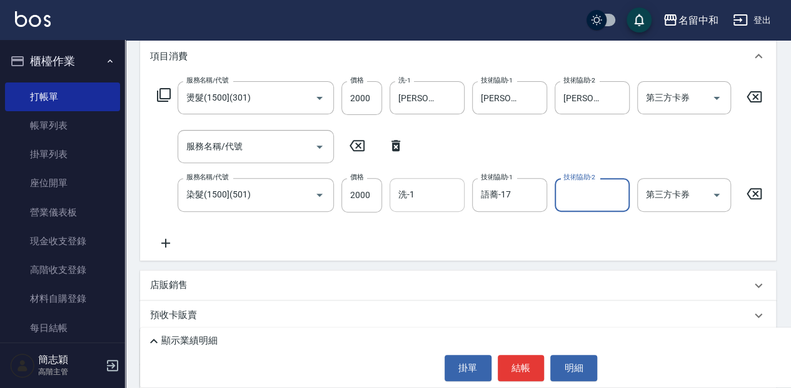
click at [429, 189] on input "洗-1" at bounding box center [427, 195] width 64 height 22
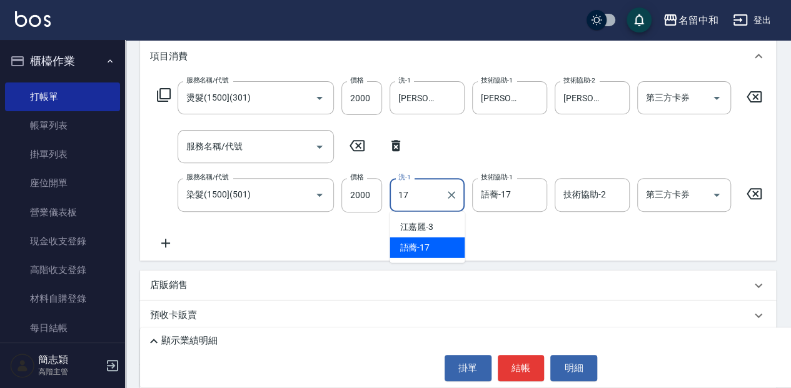
type input "語蕎-17"
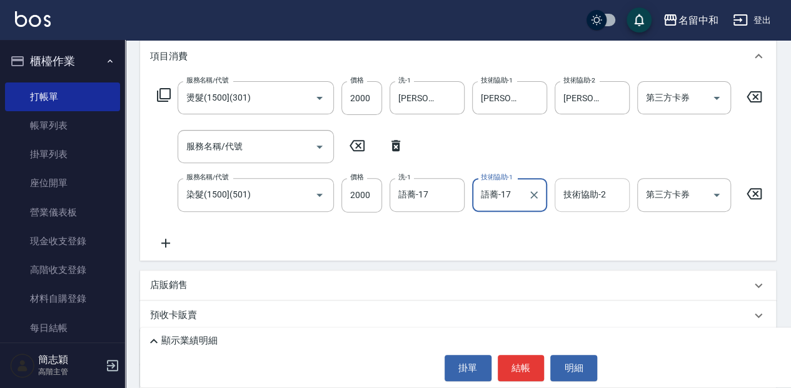
drag, startPoint x: 596, startPoint y: 175, endPoint x: 589, endPoint y: 188, distance: 14.6
click at [593, 181] on div "服務名稱/代號 燙髮(1500](301) 服務名稱/代號 價格 2000 價格 洗-1 [PERSON_NAME]-9 洗-1 技術協助-1 [PERSON…" at bounding box center [479, 165] width 658 height 169
click at [588, 188] on input "技術協助-2" at bounding box center [592, 195] width 64 height 22
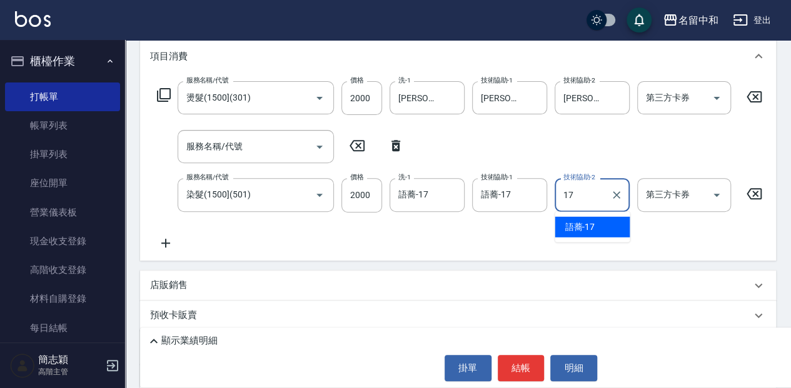
type input "語蕎-17"
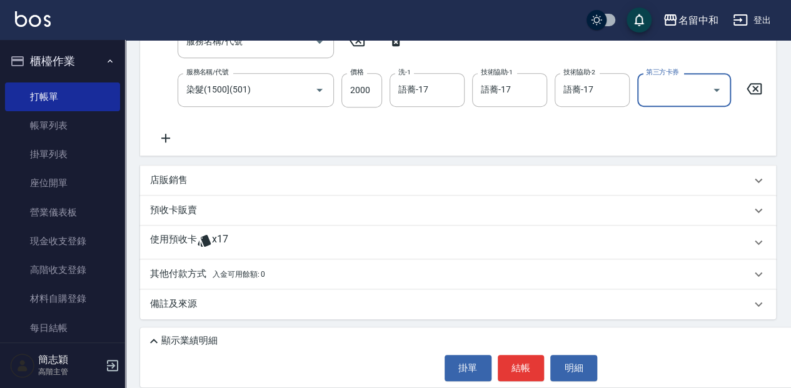
scroll to position [276, 0]
click at [205, 279] on p "其他付款方式 入金可用餘額: 0" at bounding box center [207, 275] width 115 height 14
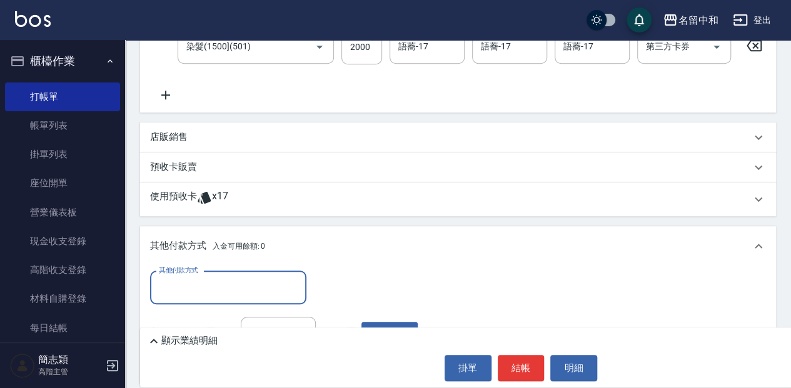
scroll to position [401, 0]
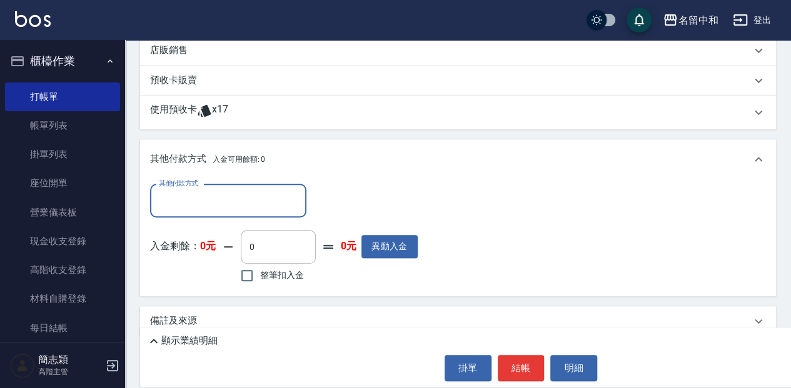
click at [240, 218] on div "其他付款方式" at bounding box center [228, 200] width 156 height 33
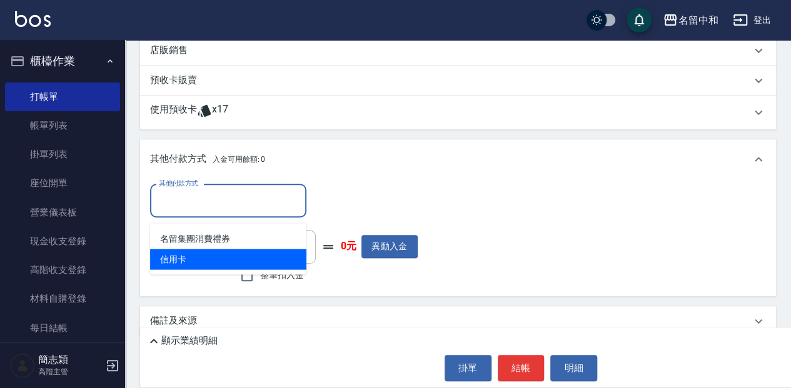
click at [213, 254] on span "信用卡" at bounding box center [228, 259] width 156 height 21
type input "信用卡"
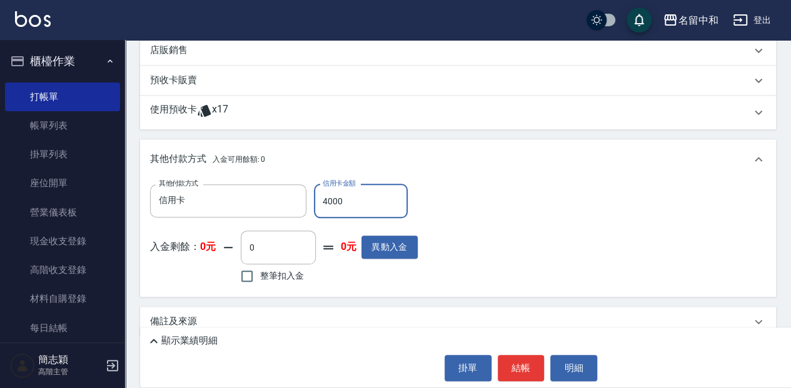
type input "4000"
click at [521, 376] on button "結帳" at bounding box center [521, 368] width 47 height 26
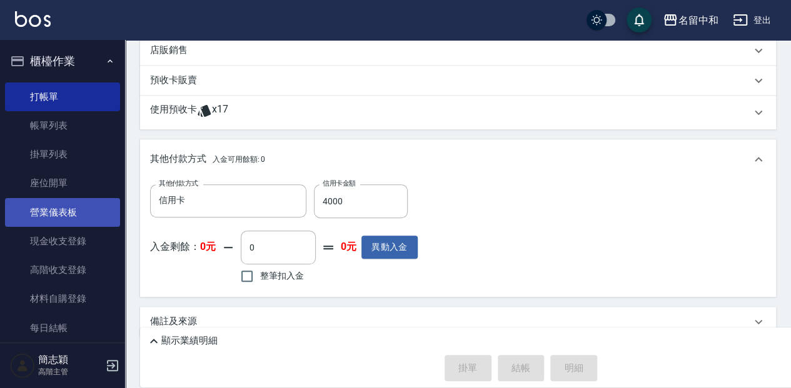
type input "[DATE] 19:32"
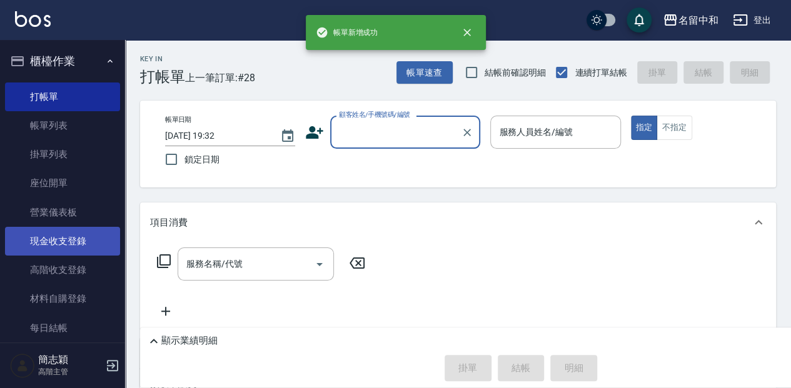
scroll to position [0, 0]
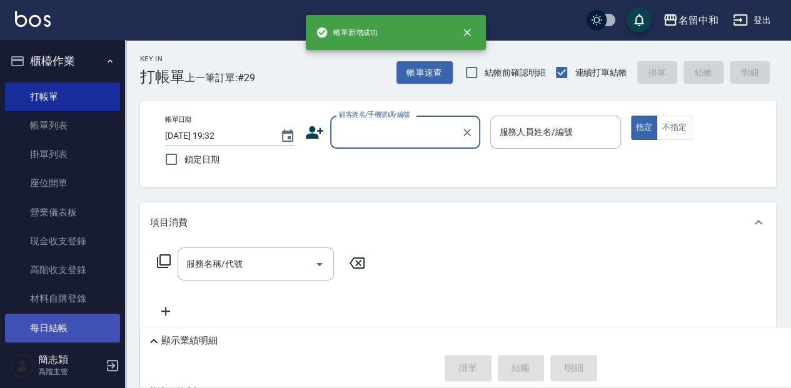
click at [91, 318] on link "每日結帳" at bounding box center [62, 328] width 115 height 29
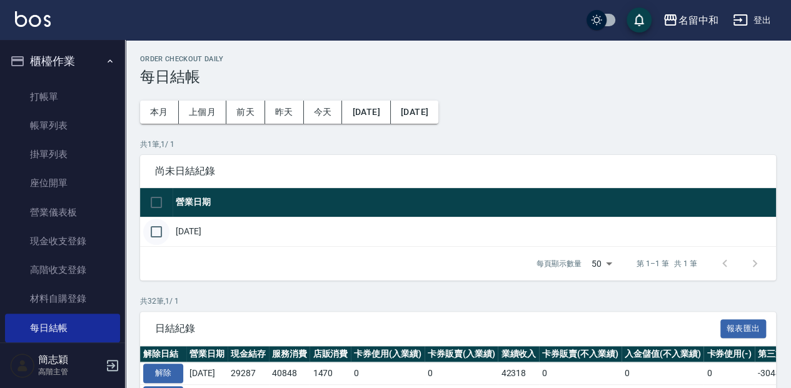
click at [146, 234] on input "checkbox" at bounding box center [156, 232] width 26 height 26
checkbox input "true"
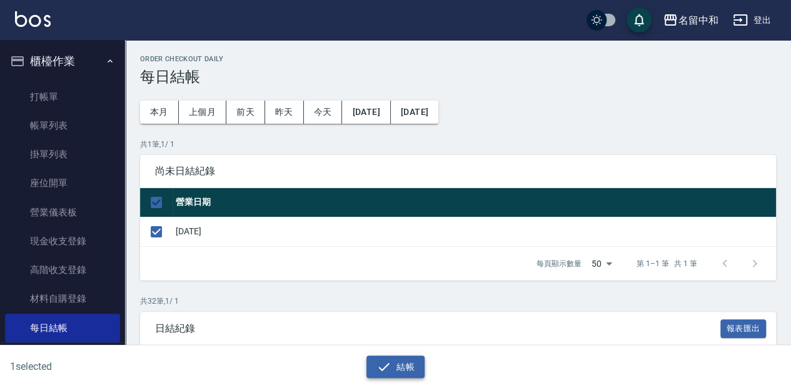
click at [409, 365] on button "結帳" at bounding box center [395, 367] width 58 height 23
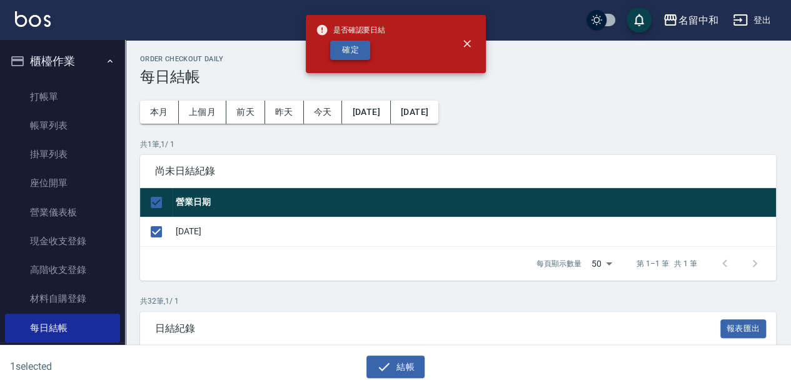
click at [350, 54] on button "確定" at bounding box center [350, 50] width 40 height 19
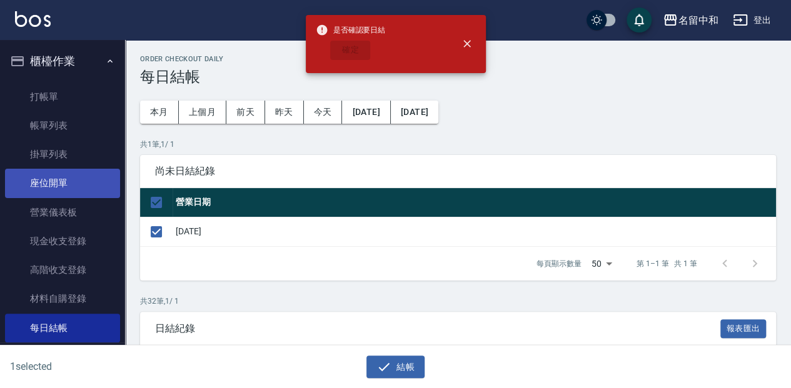
checkbox input "false"
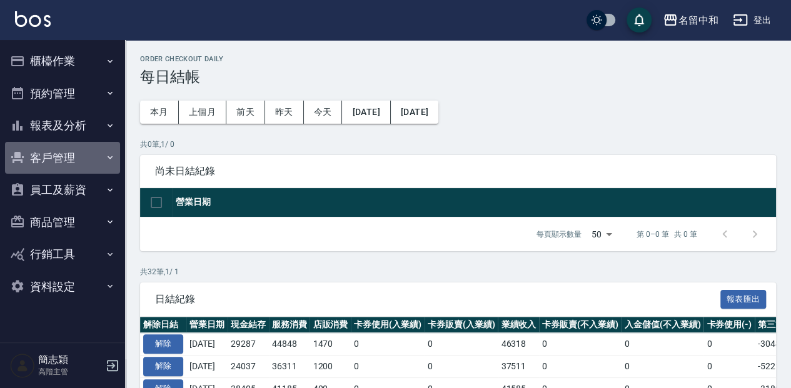
click at [79, 164] on button "客戶管理" at bounding box center [62, 158] width 115 height 33
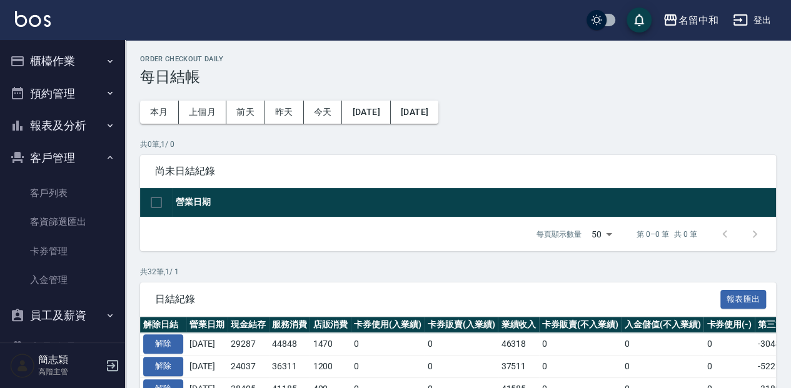
click at [76, 131] on button "報表及分析" at bounding box center [62, 125] width 115 height 33
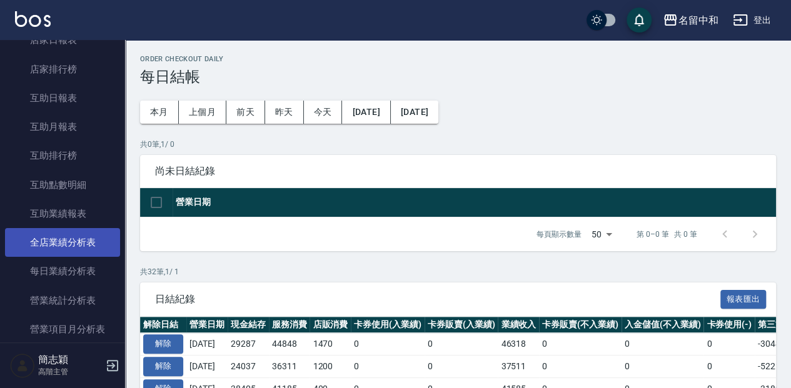
scroll to position [208, 0]
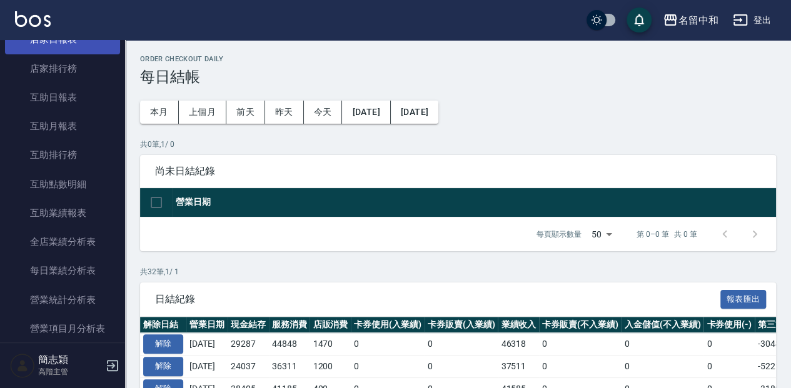
click at [79, 43] on link "店家日報表" at bounding box center [62, 39] width 115 height 29
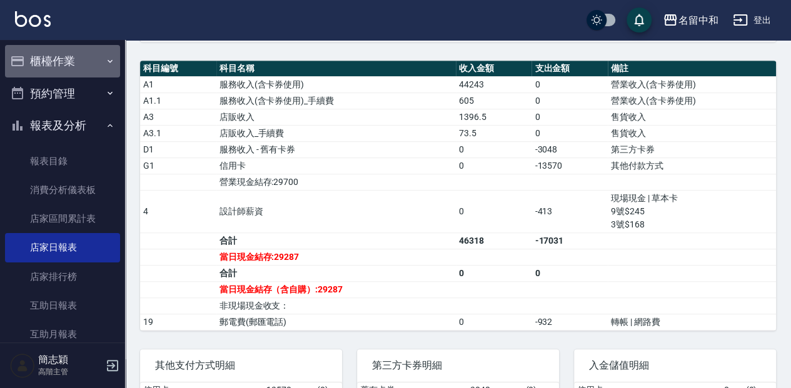
click at [78, 60] on button "櫃檯作業" at bounding box center [62, 61] width 115 height 33
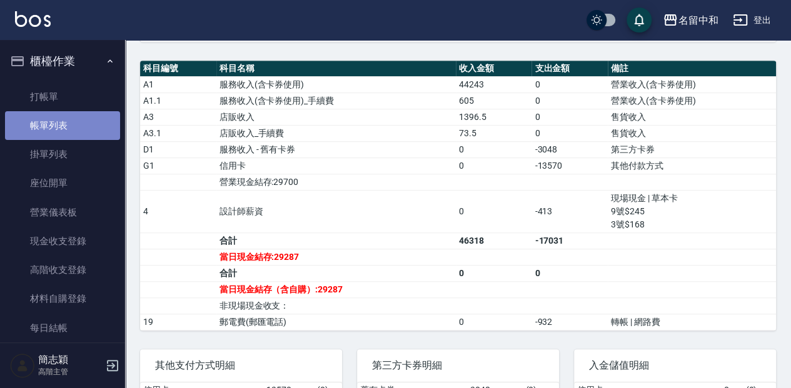
click at [85, 134] on link "帳單列表" at bounding box center [62, 125] width 115 height 29
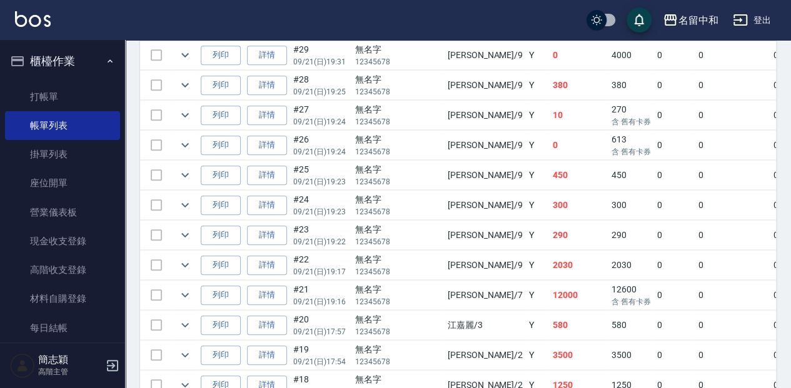
scroll to position [41, 0]
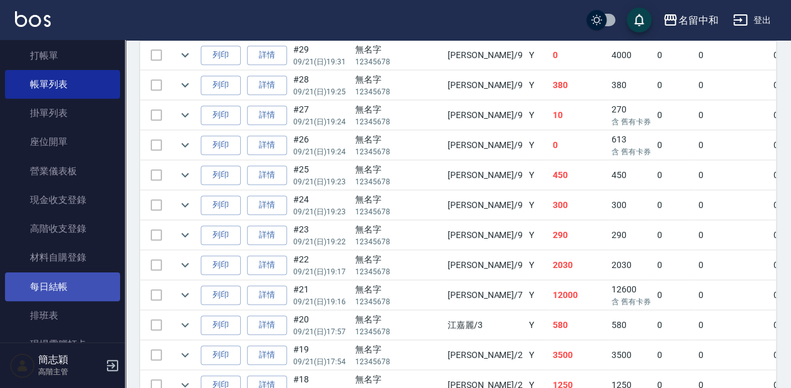
click at [78, 294] on link "每日結帳" at bounding box center [62, 287] width 115 height 29
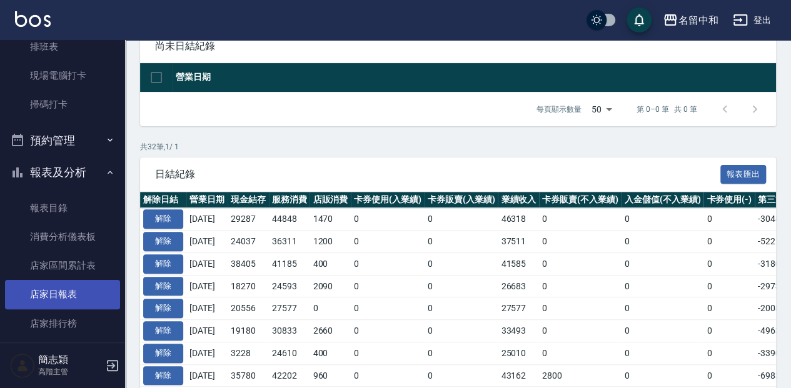
scroll to position [333, 0]
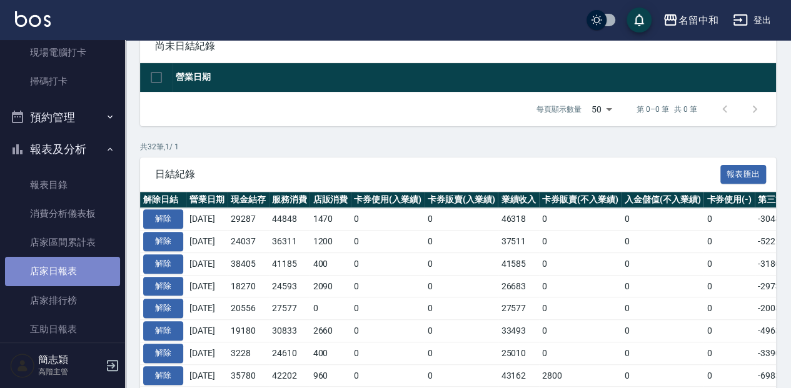
click at [81, 278] on link "店家日報表" at bounding box center [62, 271] width 115 height 29
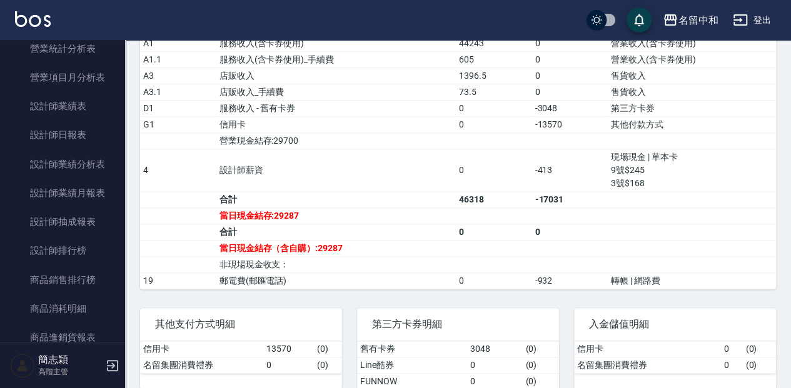
scroll to position [863, 0]
